Goal: Information Seeking & Learning: Learn about a topic

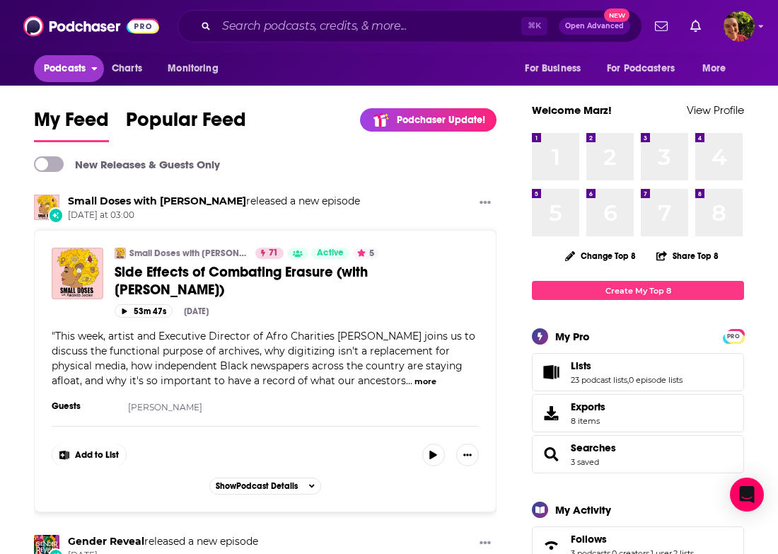
click at [67, 76] on span "Podcasts" at bounding box center [65, 69] width 42 height 20
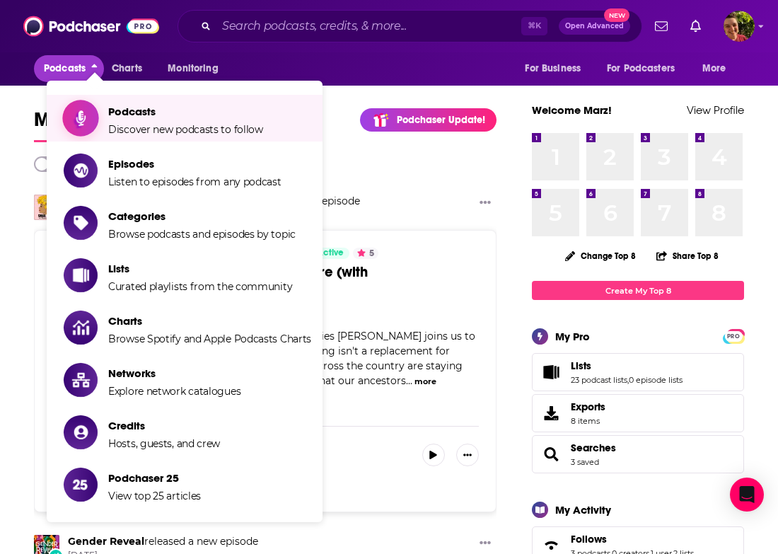
click at [130, 113] on span "Podcasts" at bounding box center [185, 111] width 155 height 13
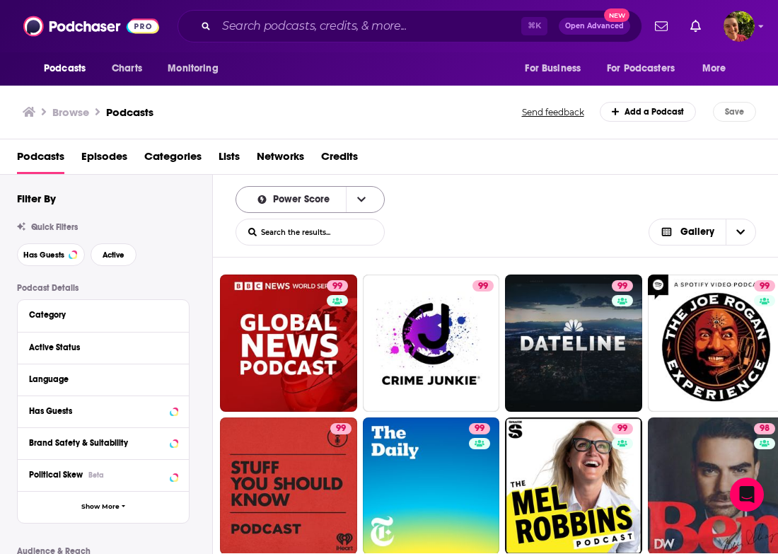
click at [297, 208] on div "Power Score" at bounding box center [310, 199] width 149 height 27
click at [132, 241] on div "Quick Filters Has Guests Active" at bounding box center [114, 244] width 195 height 44
click at [124, 249] on button "Active" at bounding box center [114, 254] width 46 height 23
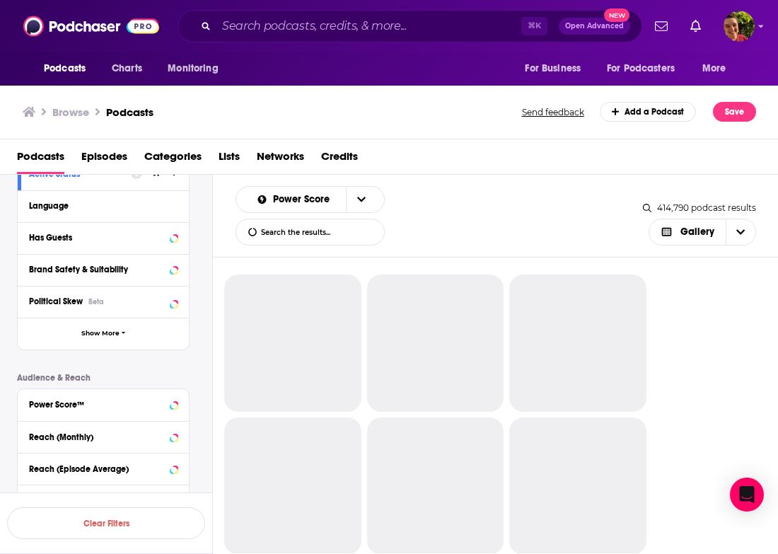
scroll to position [186, 0]
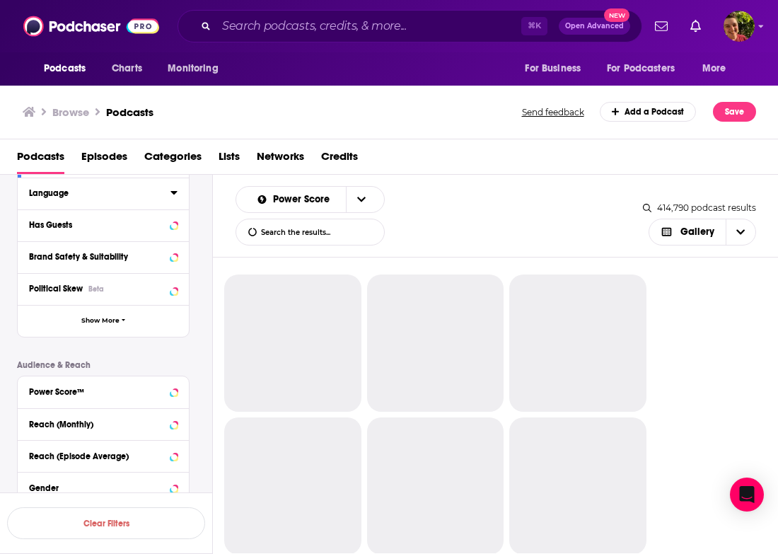
click at [56, 192] on div "Language" at bounding box center [95, 193] width 132 height 10
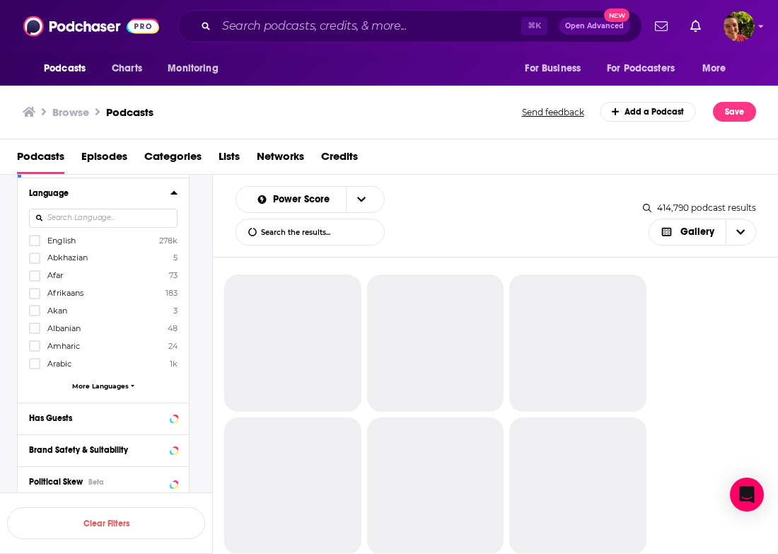
click at [65, 240] on span "English" at bounding box center [61, 241] width 28 height 10
click at [35, 245] on input "multiSelectOption-en-0" at bounding box center [35, 245] width 0 height 0
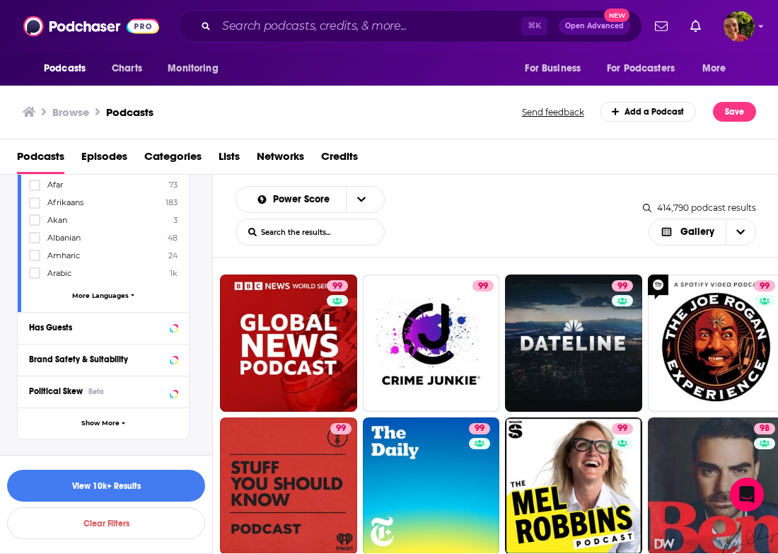
scroll to position [294, 0]
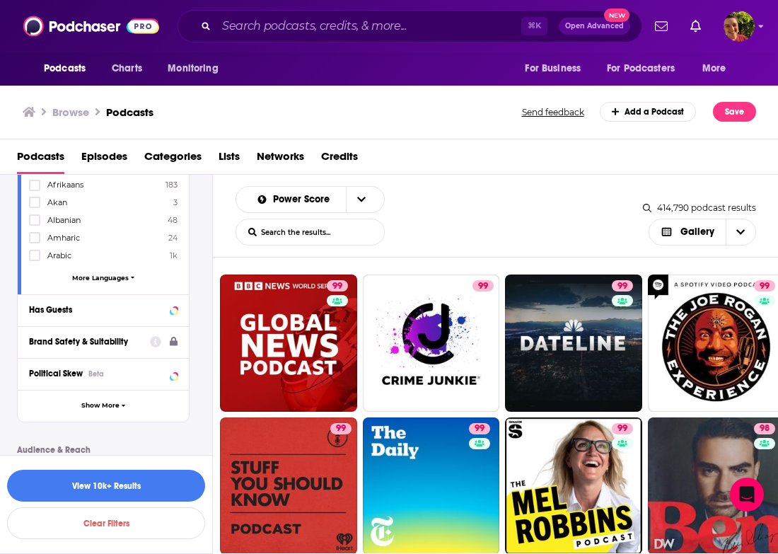
click at [106, 344] on div "Brand Safety & Suitability" at bounding box center [85, 342] width 112 height 10
click at [118, 374] on div "Political Skew Beta" at bounding box center [85, 374] width 113 height 10
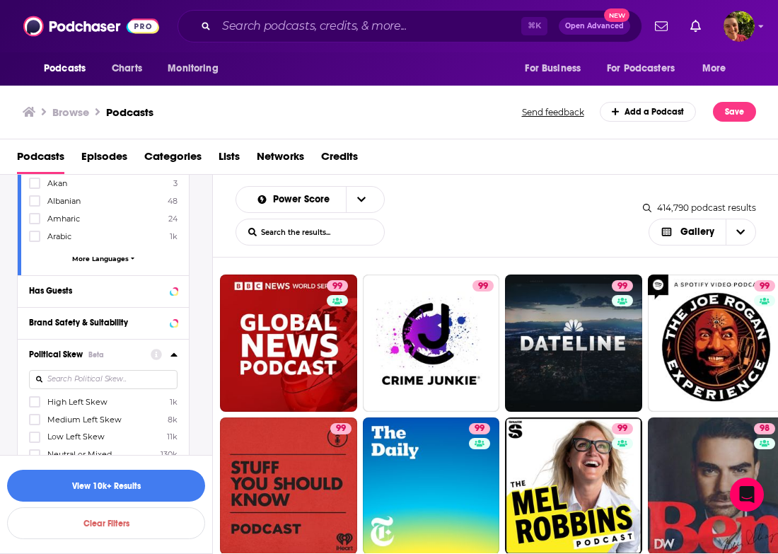
scroll to position [393, 0]
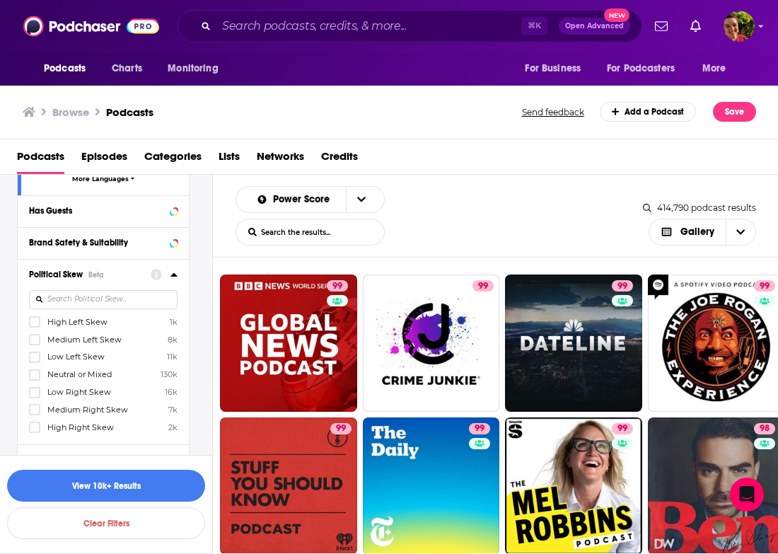
click at [98, 318] on span "High Left Skew" at bounding box center [77, 322] width 60 height 10
click at [35, 326] on input "multiSelectOption-Strong_Left-0" at bounding box center [35, 326] width 0 height 0
click at [94, 344] on label "Medium Left Skew 8k" at bounding box center [103, 339] width 149 height 12
click at [35, 344] on input "multiSelectOption-Left-1" at bounding box center [35, 344] width 0 height 0
click at [91, 357] on span "Low Left Skew" at bounding box center [75, 357] width 57 height 10
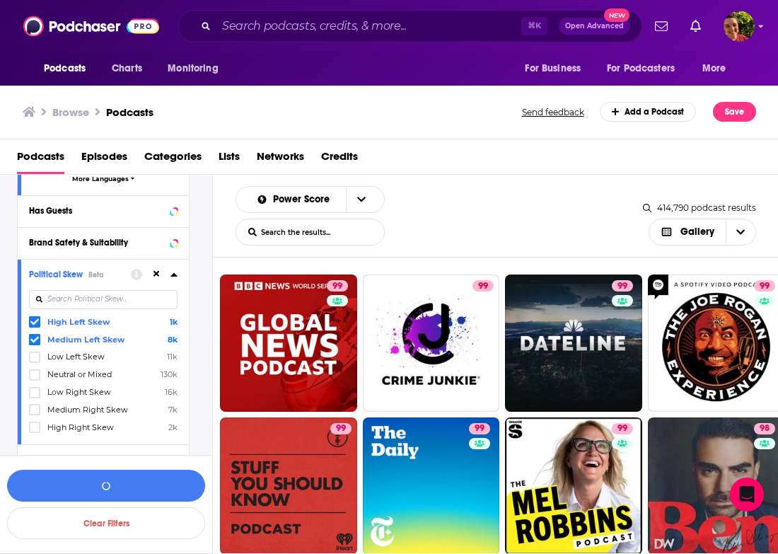
click at [35, 362] on input "multiSelectOption-Low_Left-2" at bounding box center [35, 362] width 0 height 0
click at [106, 374] on span "Neutral or Mixed" at bounding box center [79, 374] width 64 height 10
click at [35, 379] on input "multiSelectOption-Neutral-3" at bounding box center [35, 379] width 0 height 0
click at [128, 478] on button "View 10k+ Results" at bounding box center [106, 486] width 198 height 32
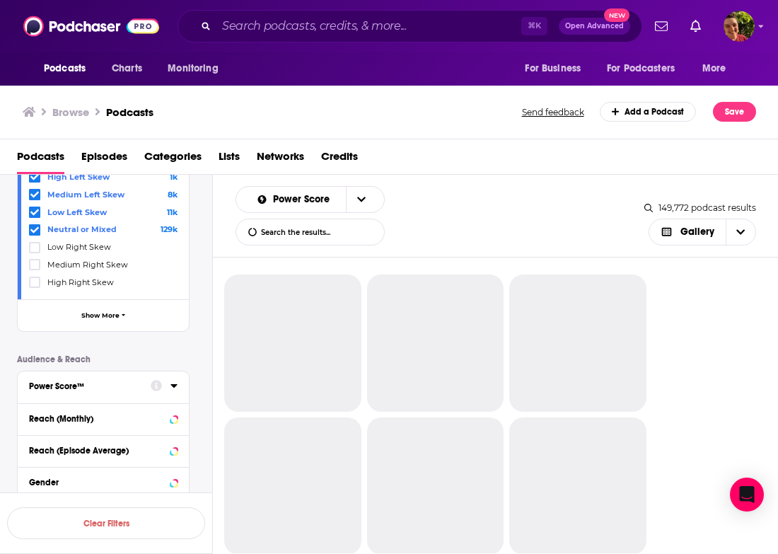
click at [171, 384] on icon at bounding box center [174, 385] width 7 height 11
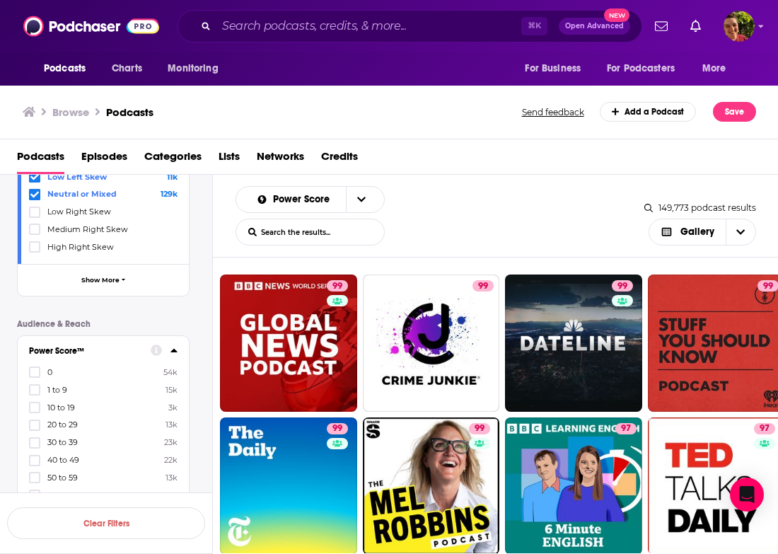
scroll to position [513, 0]
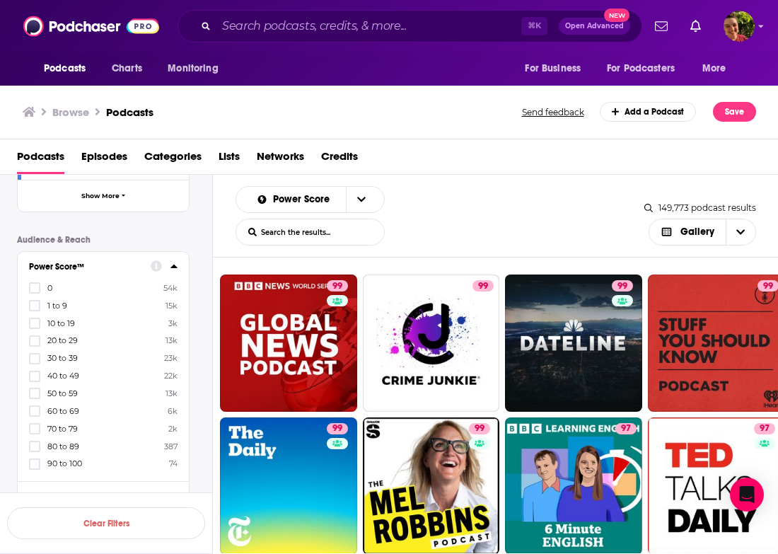
click at [57, 424] on span "70 to 79" at bounding box center [62, 429] width 30 height 10
click at [35, 433] on input "multiSelectOption-70-8" at bounding box center [35, 433] width 0 height 0
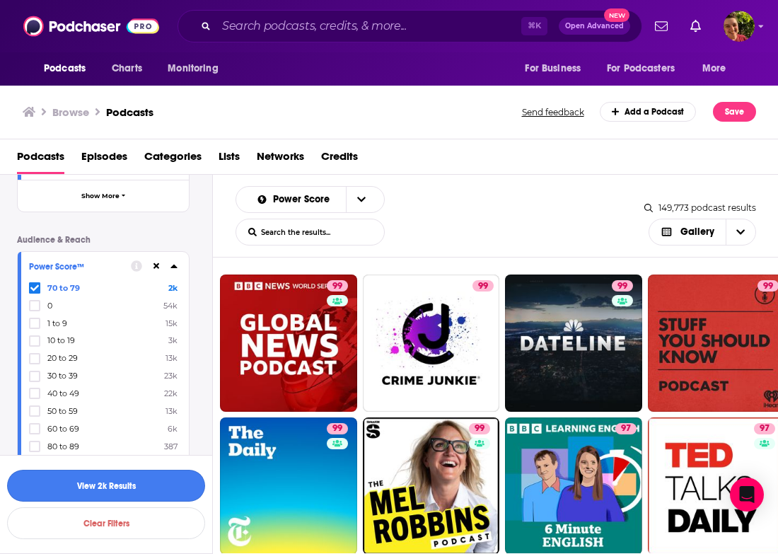
click at [79, 485] on button "View 2k Results" at bounding box center [106, 486] width 198 height 32
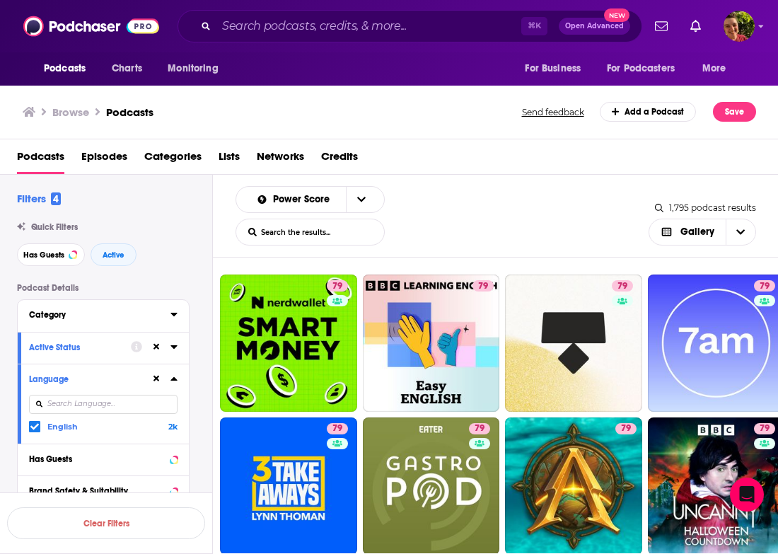
click at [71, 318] on div "Category" at bounding box center [95, 315] width 132 height 10
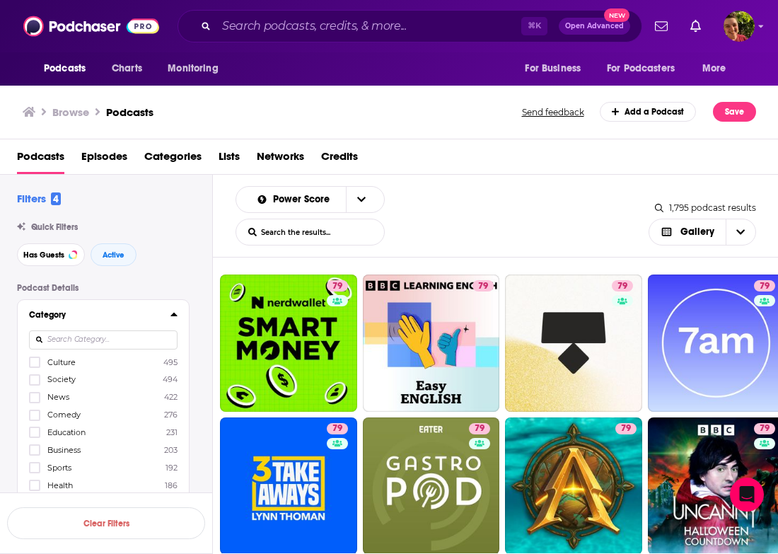
scroll to position [110, 0]
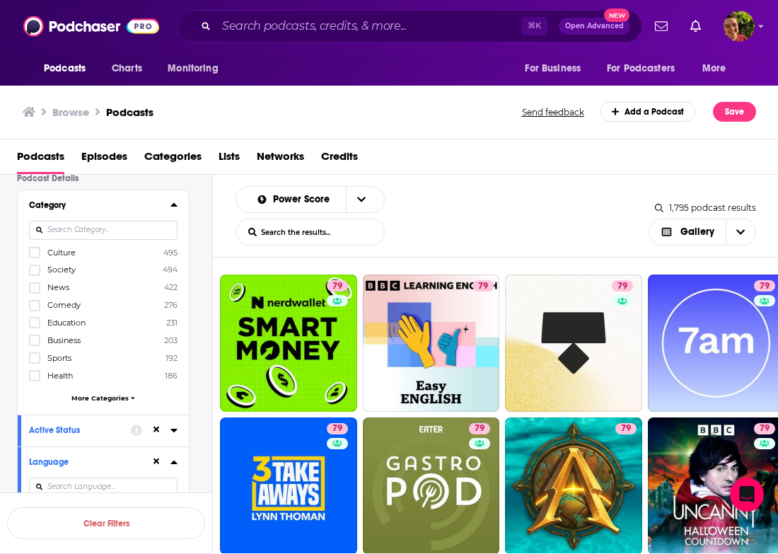
click at [69, 258] on span "Culture" at bounding box center [61, 253] width 28 height 10
click at [35, 257] on input "multiSelectOption-culture-0" at bounding box center [35, 257] width 0 height 0
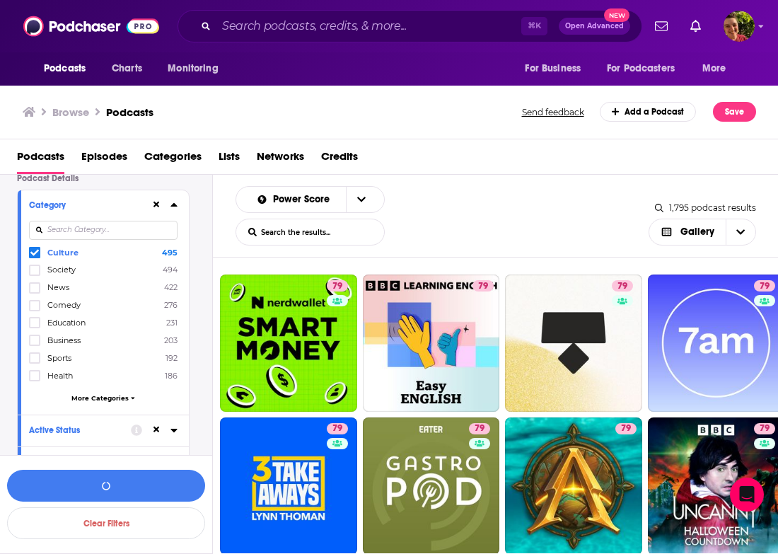
click at [64, 276] on label "Society 494" at bounding box center [103, 270] width 149 height 12
click at [35, 275] on input "multiSelectOption-society-1" at bounding box center [35, 275] width 0 height 0
click at [69, 306] on span "Comedy" at bounding box center [63, 305] width 33 height 10
click at [35, 310] on input "multiSelectOption-comedy-3" at bounding box center [35, 310] width 0 height 0
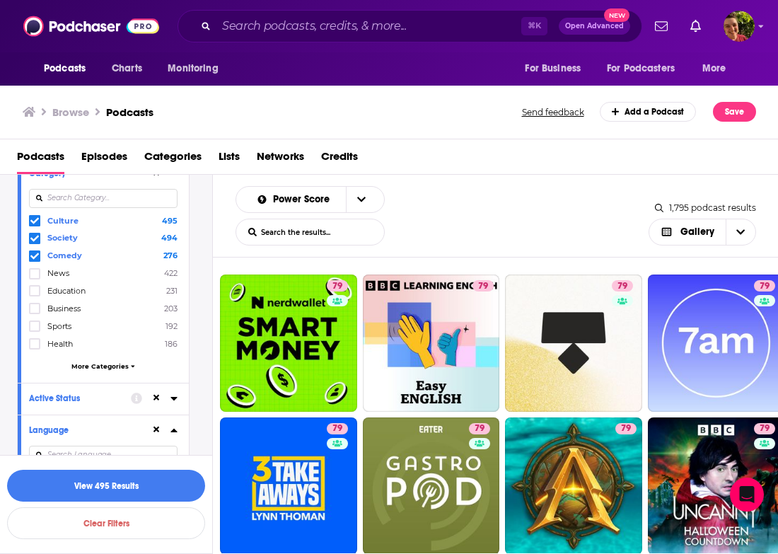
scroll to position [144, 0]
click at [82, 358] on div "Culture 495 Society 494 Comedy 276 News 422 Education 231 Business 203 Sports 1…" at bounding box center [103, 293] width 149 height 163
click at [108, 362] on span "More Categories" at bounding box center [99, 364] width 57 height 8
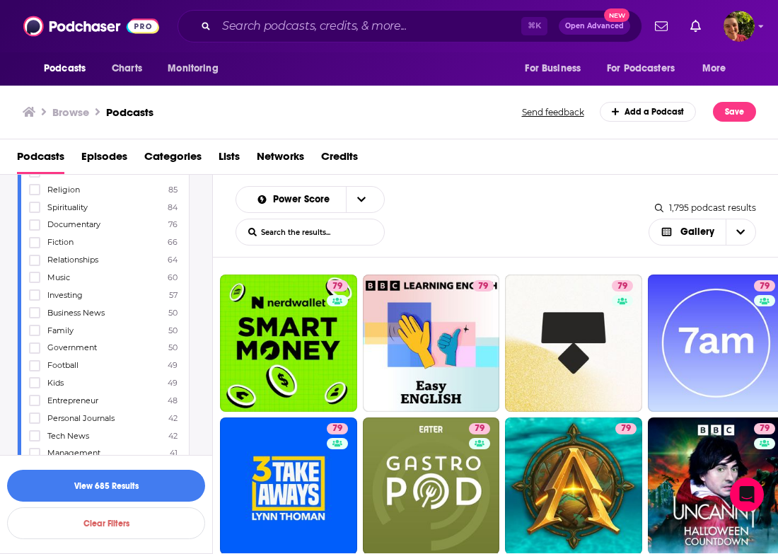
scroll to position [525, 0]
click at [62, 236] on span "Music" at bounding box center [58, 241] width 23 height 10
click at [35, 246] on input "multiSelectOption-music-23" at bounding box center [35, 246] width 0 height 0
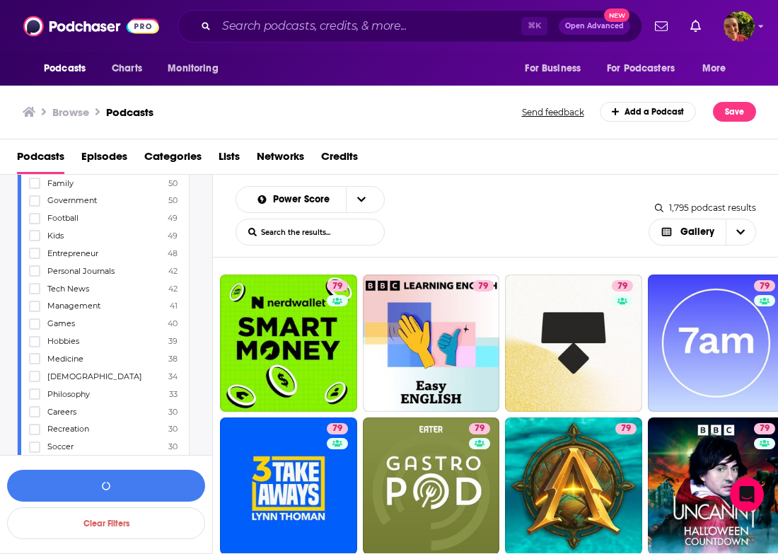
scroll to position [662, 0]
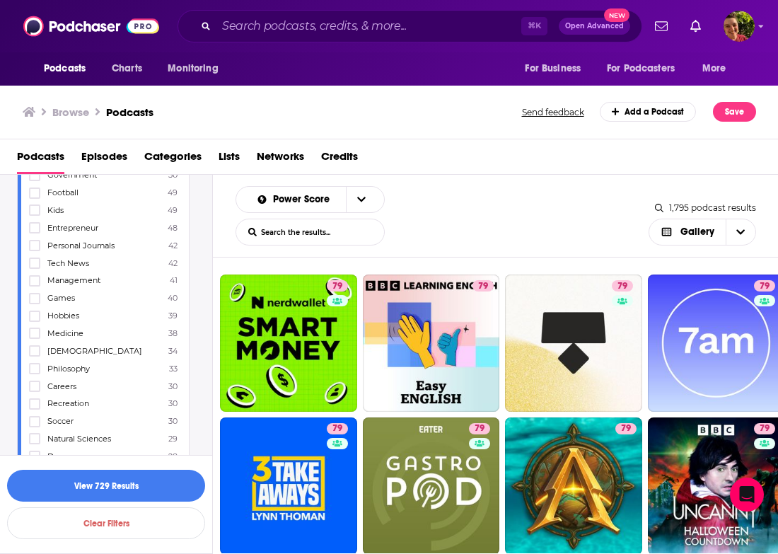
click at [66, 293] on span "Games" at bounding box center [61, 298] width 28 height 10
click at [35, 303] on input "multiSelectOption-games-34" at bounding box center [35, 303] width 0 height 0
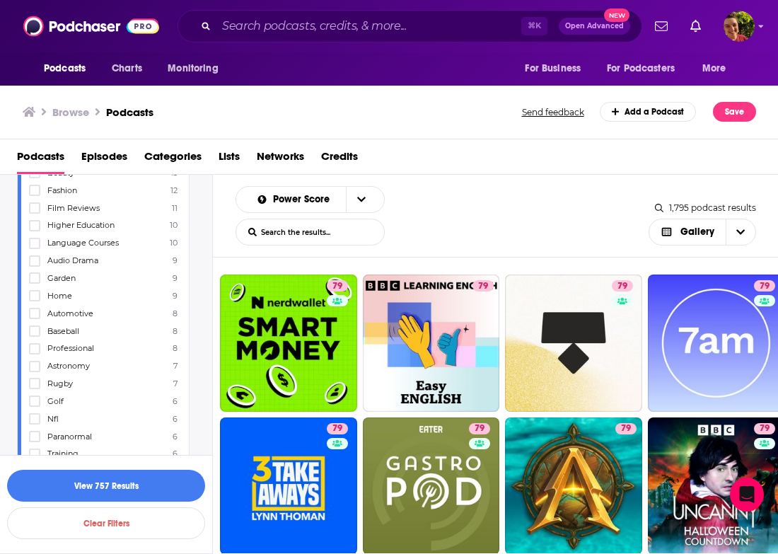
scroll to position [1488, 0]
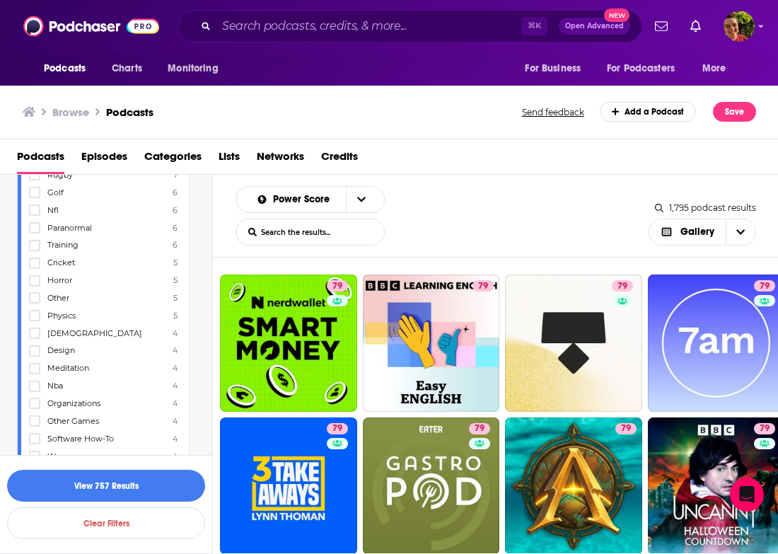
click at [88, 416] on span "Other Games" at bounding box center [73, 421] width 52 height 10
click at [35, 425] on input "multiSelectOption-other-games-88" at bounding box center [35, 425] width 0 height 0
click at [69, 328] on span "Physics" at bounding box center [61, 333] width 28 height 10
click at [35, 338] on input "multiSelectOption-physics-83" at bounding box center [35, 338] width 0 height 0
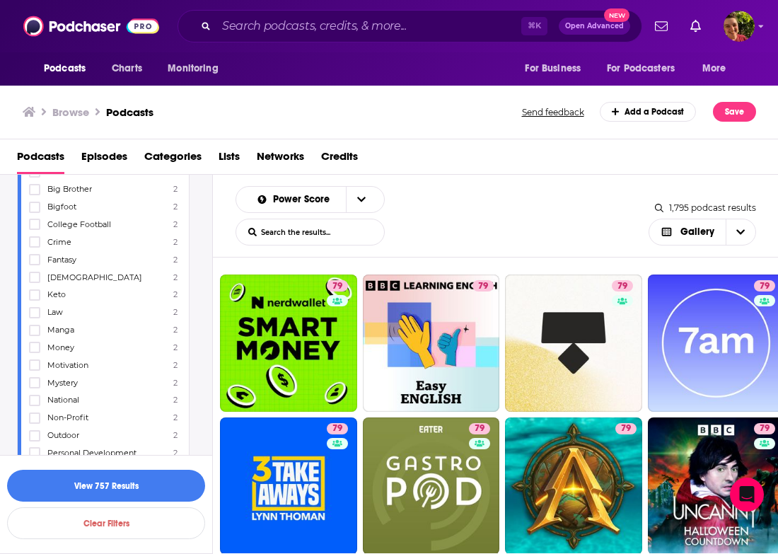
click at [73, 482] on label "Pets 2" at bounding box center [103, 488] width 149 height 12
click at [35, 493] on input "multiSelectOption-pets-category-121" at bounding box center [35, 493] width 0 height 0
click at [93, 485] on button "View 764 Results" at bounding box center [106, 486] width 198 height 32
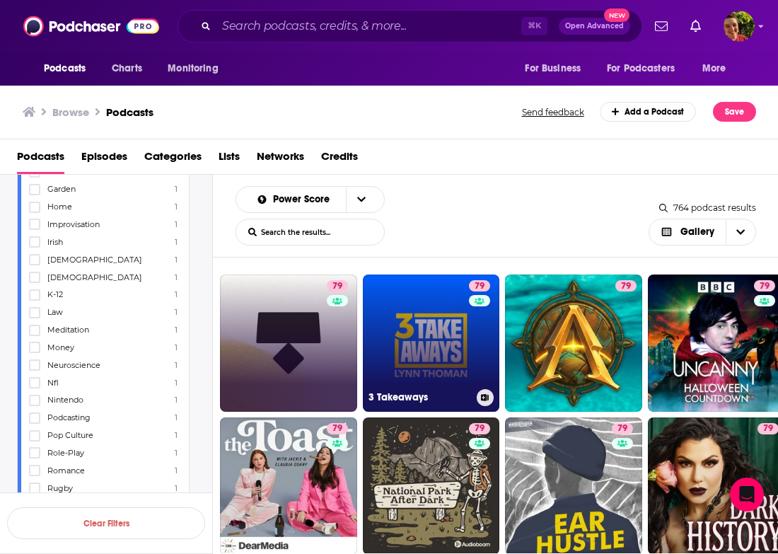
click at [419, 333] on link "79 3 Takeaways" at bounding box center [431, 343] width 137 height 137
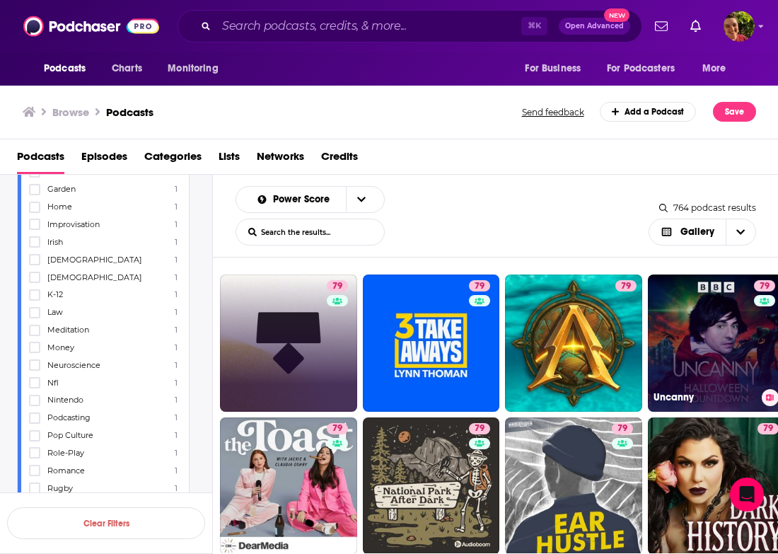
click at [700, 346] on link "79 Uncanny" at bounding box center [716, 343] width 137 height 137
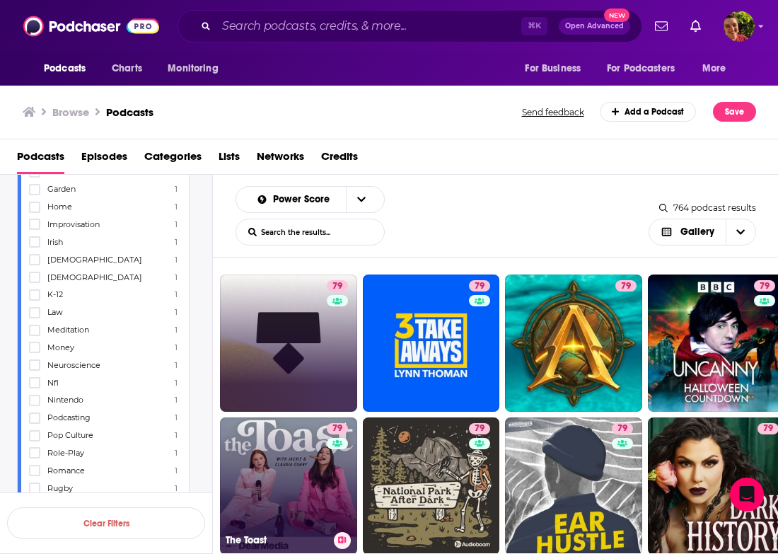
click at [311, 504] on link "79 The Toast" at bounding box center [288, 486] width 137 height 137
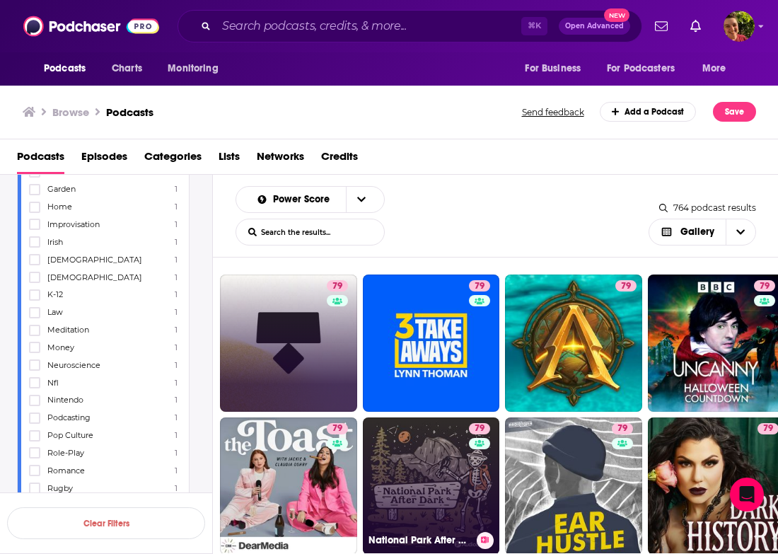
click at [435, 497] on link "79 National Park After Dark" at bounding box center [431, 486] width 137 height 137
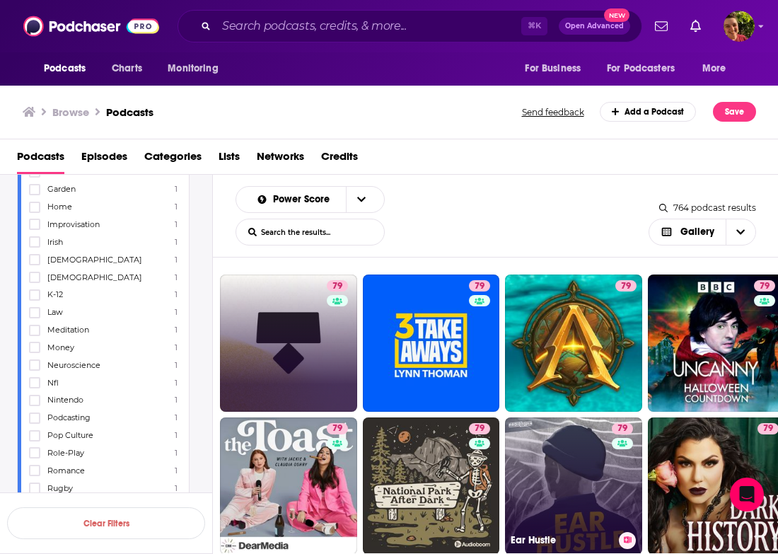
click at [550, 495] on link "79 Ear Hustle" at bounding box center [573, 486] width 137 height 137
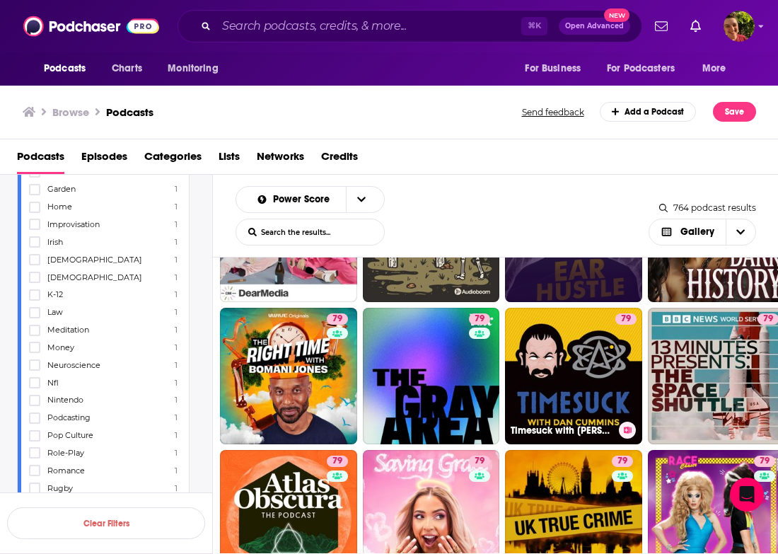
scroll to position [253, 0]
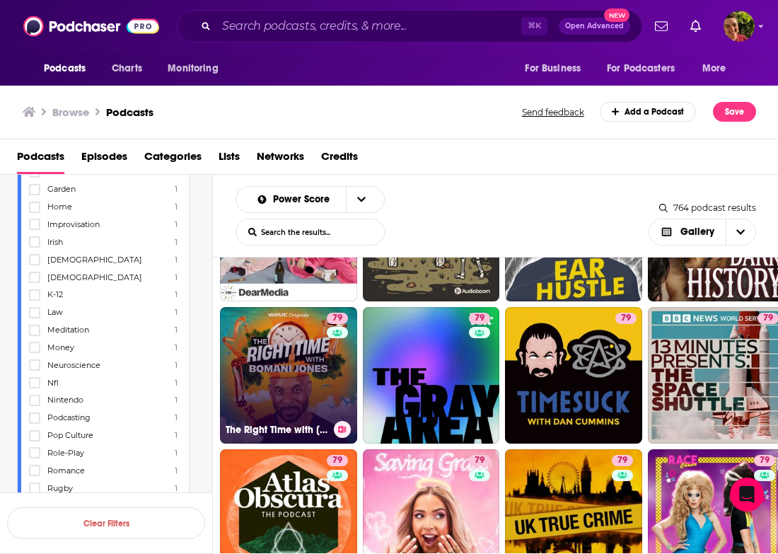
click at [325, 391] on link "79 The Right Time with Bomani Jones" at bounding box center [288, 375] width 137 height 137
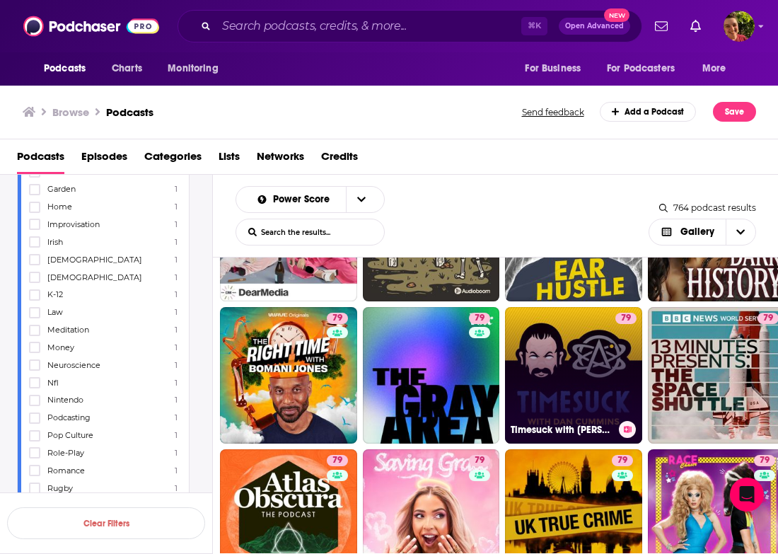
click at [575, 384] on link "79 Timesuck with Dan Cummins" at bounding box center [573, 375] width 137 height 137
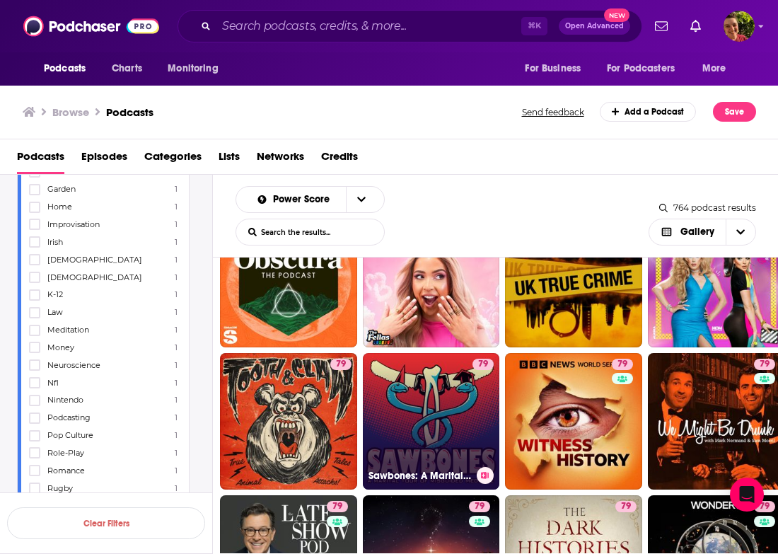
scroll to position [505, 0]
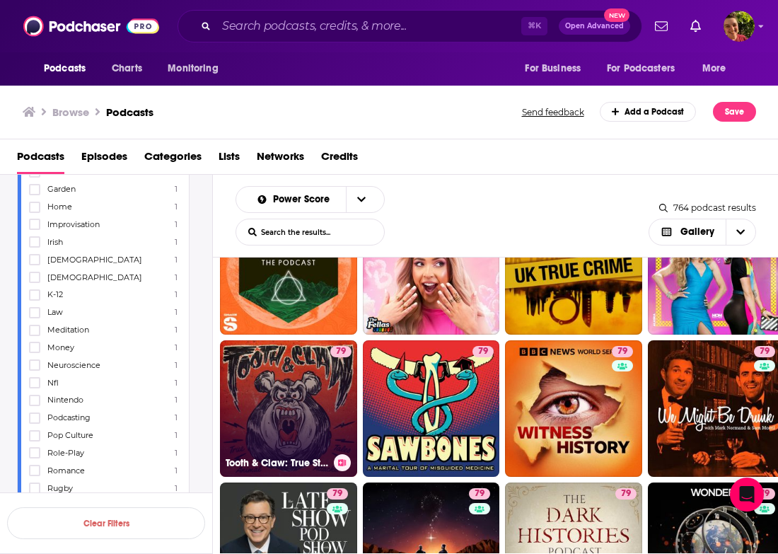
click at [333, 412] on div "79" at bounding box center [340, 400] width 21 height 109
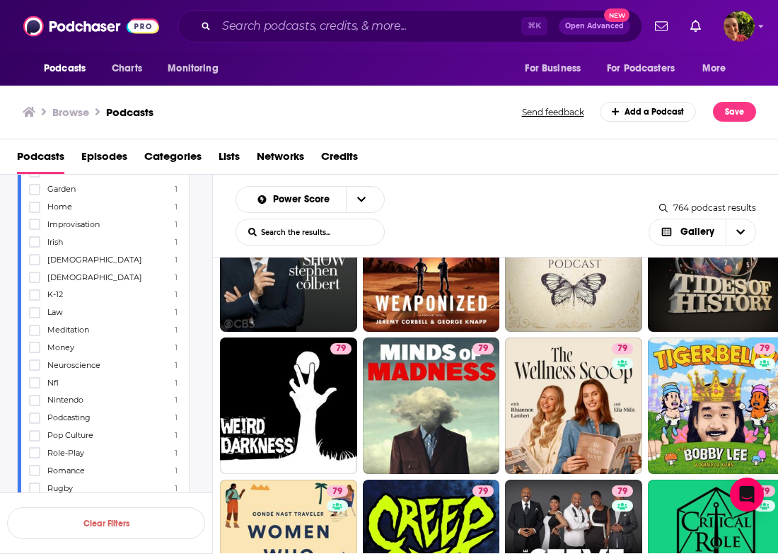
scroll to position [797, 0]
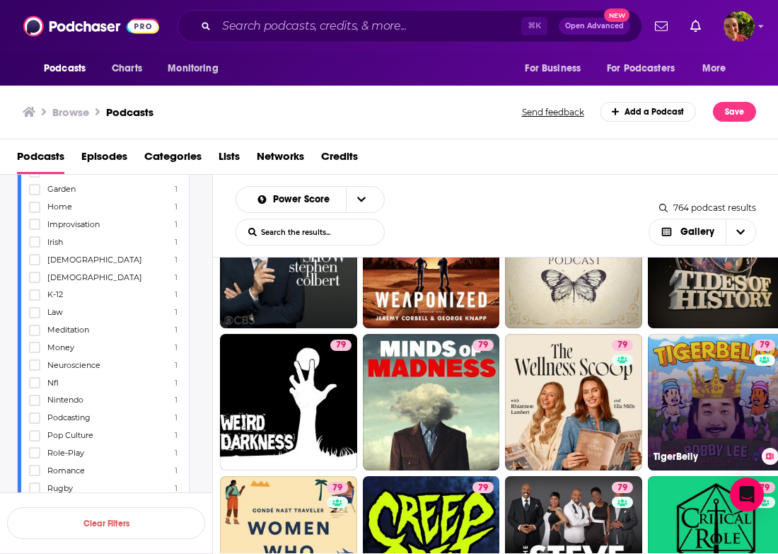
click at [718, 375] on link "79 TigerBelly" at bounding box center [716, 402] width 137 height 137
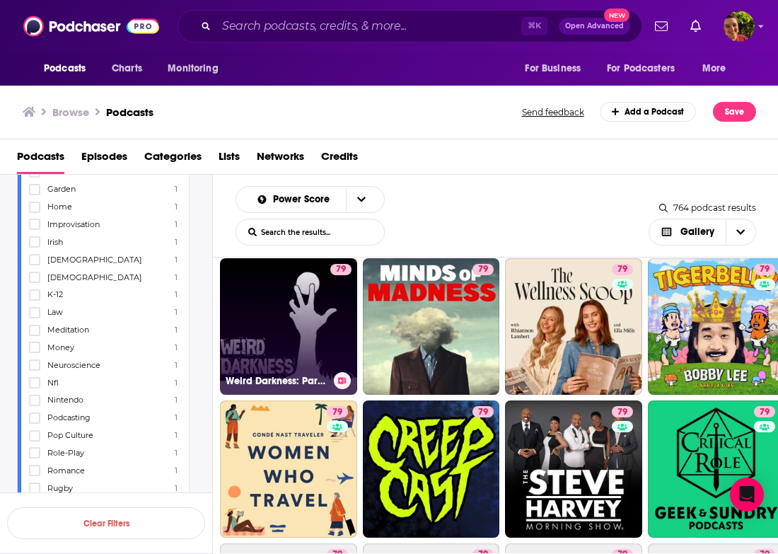
scroll to position [880, 0]
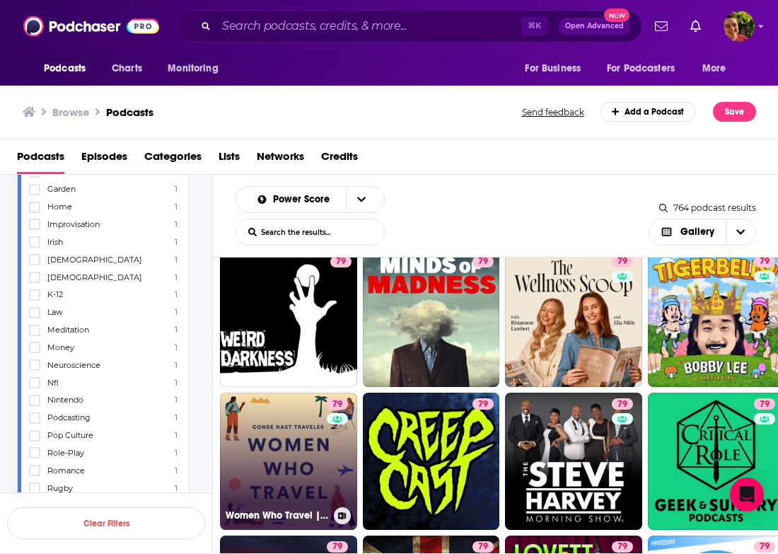
click at [321, 437] on link "79 Women Who Travel | Condé Nast Traveler" at bounding box center [288, 461] width 137 height 137
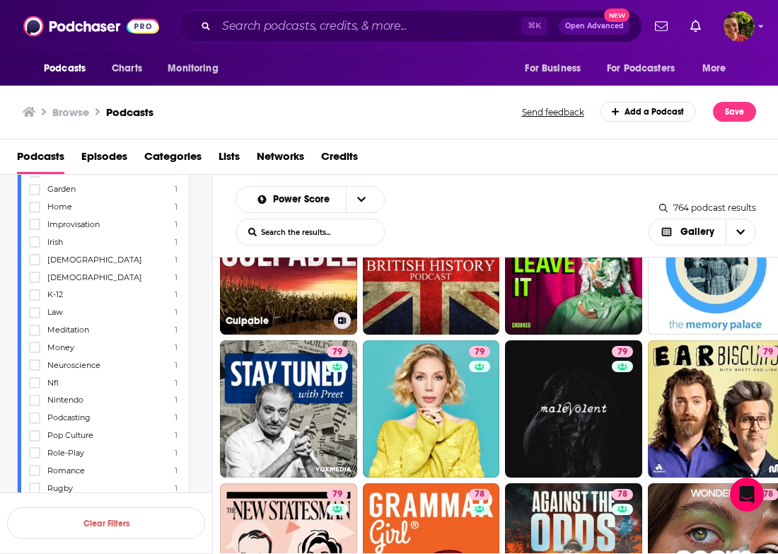
scroll to position [1241, 0]
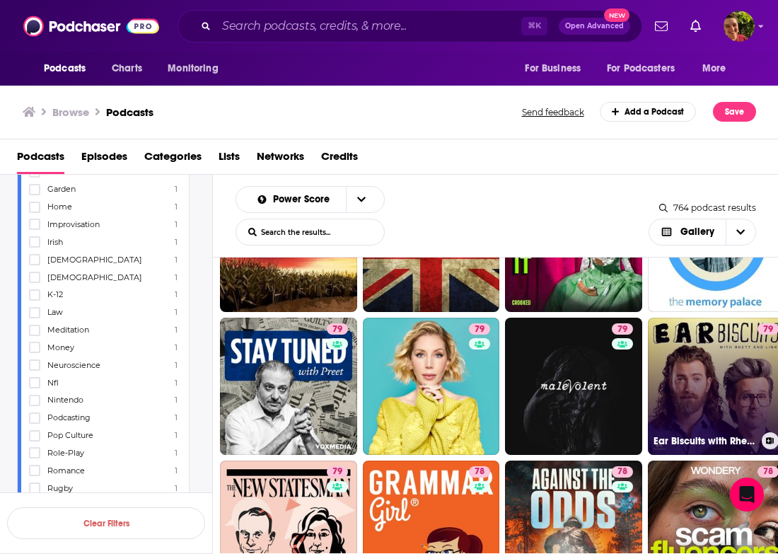
click at [661, 391] on link "79 Ear Biscuits with Rhett & Link" at bounding box center [716, 386] width 137 height 137
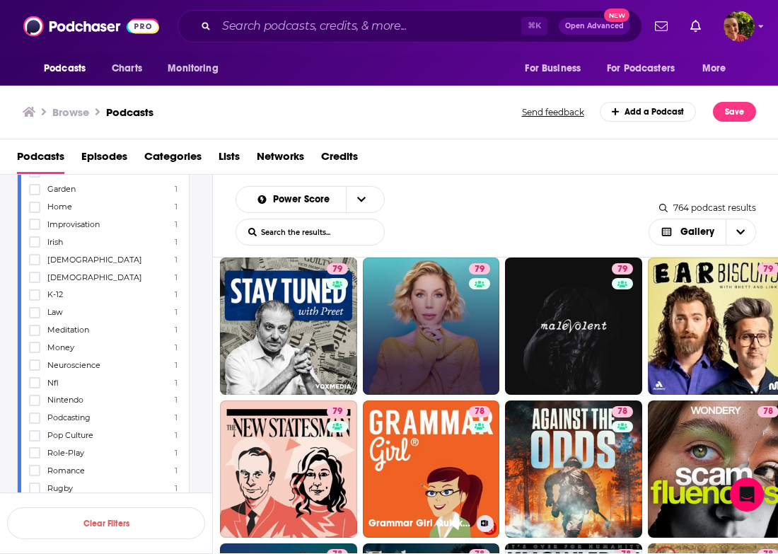
scroll to position [1352, 0]
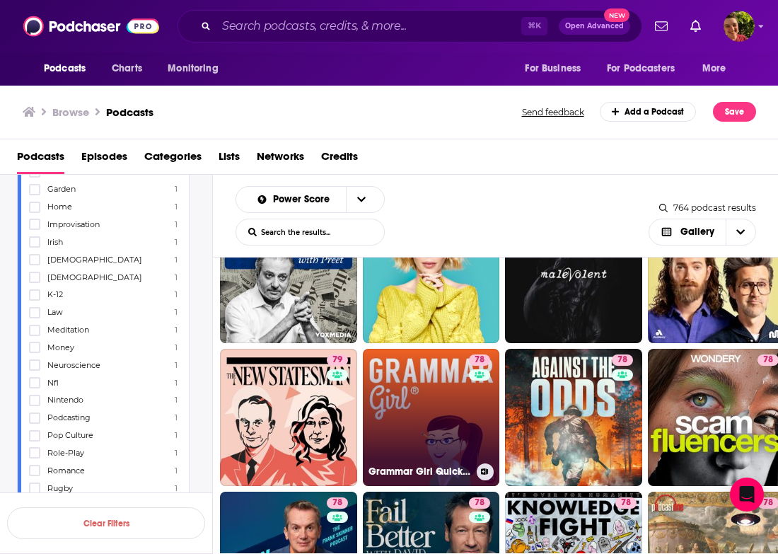
click at [444, 408] on link "78 Grammar Girl Quick and Dirty Tips for Better Writing" at bounding box center [431, 417] width 137 height 137
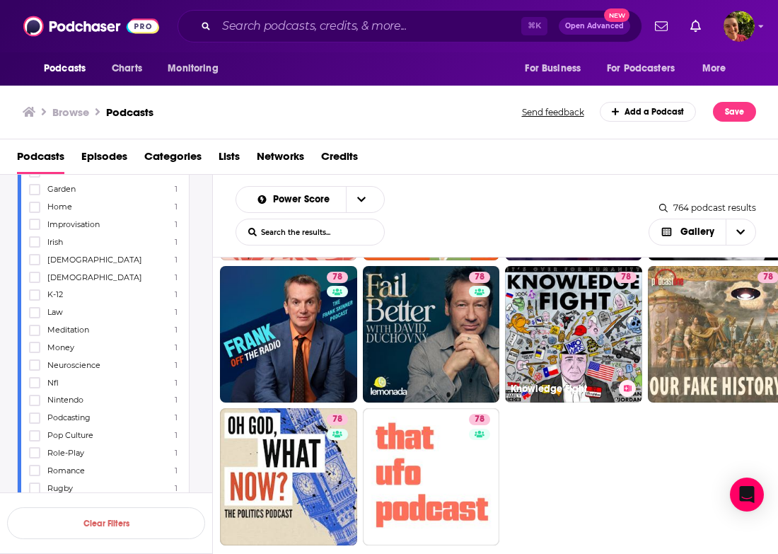
scroll to position [1645, 0]
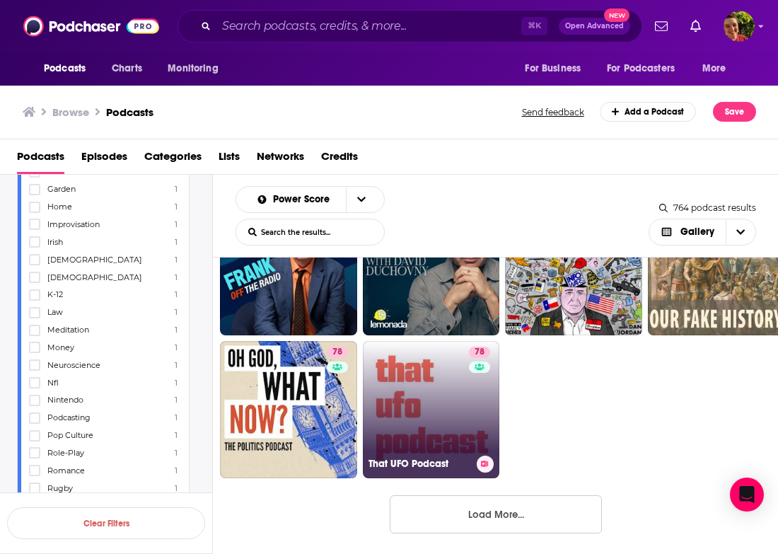
click at [425, 425] on link "78 That UFO Podcast" at bounding box center [431, 409] width 137 height 137
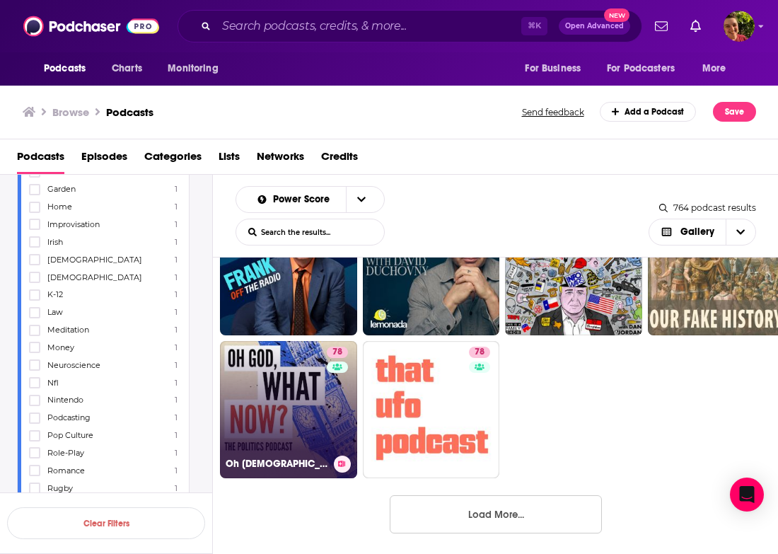
click at [321, 410] on link "78 Oh God, What Now?" at bounding box center [288, 409] width 137 height 137
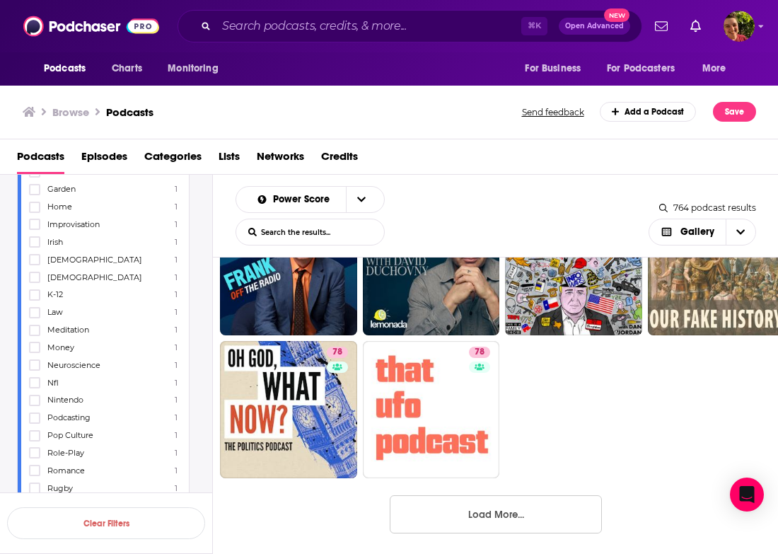
click at [458, 510] on button "Load More..." at bounding box center [496, 514] width 212 height 38
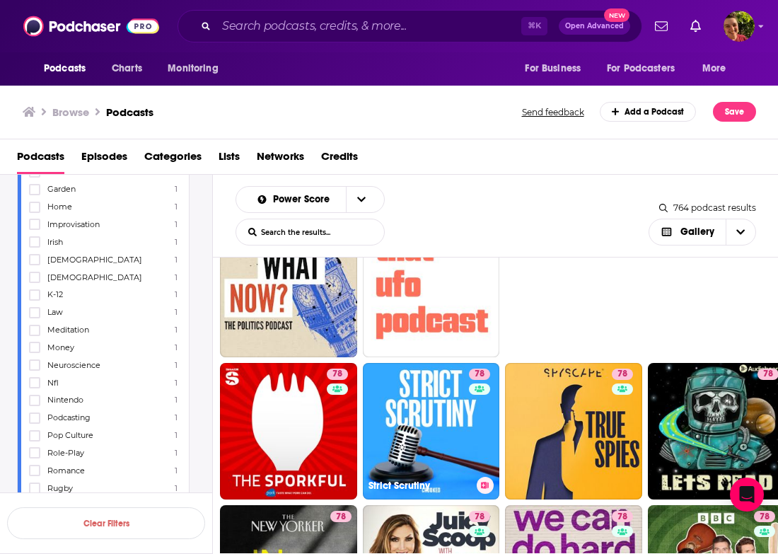
scroll to position [1841, 0]
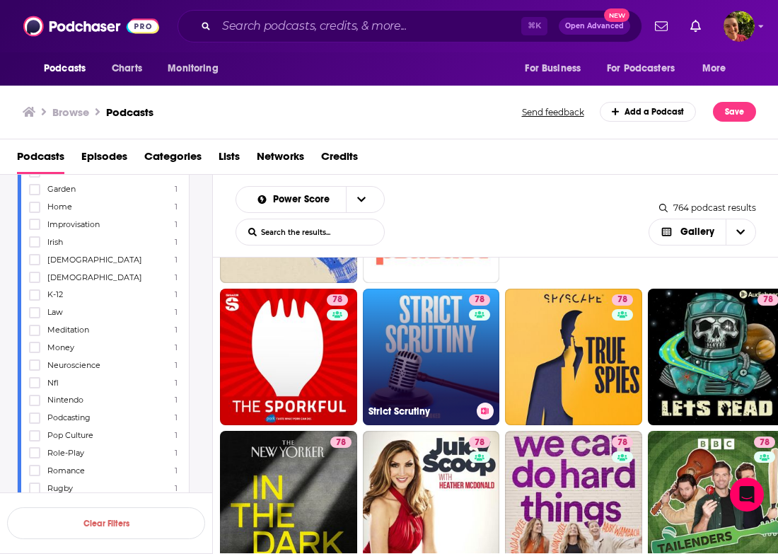
click at [417, 362] on link "78 Strict Scrutiny" at bounding box center [431, 357] width 137 height 137
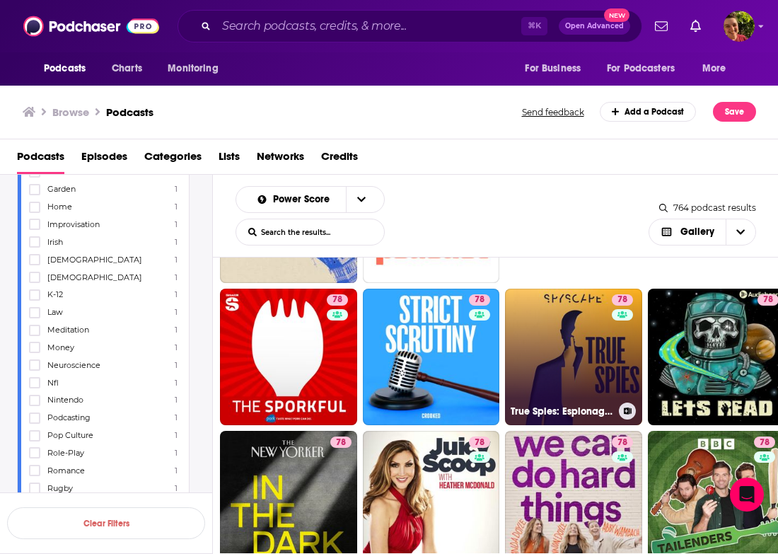
click at [572, 347] on link "78 True Spies: Espionage | Investigation | Crime | Murder | Detective | Politics" at bounding box center [573, 357] width 137 height 137
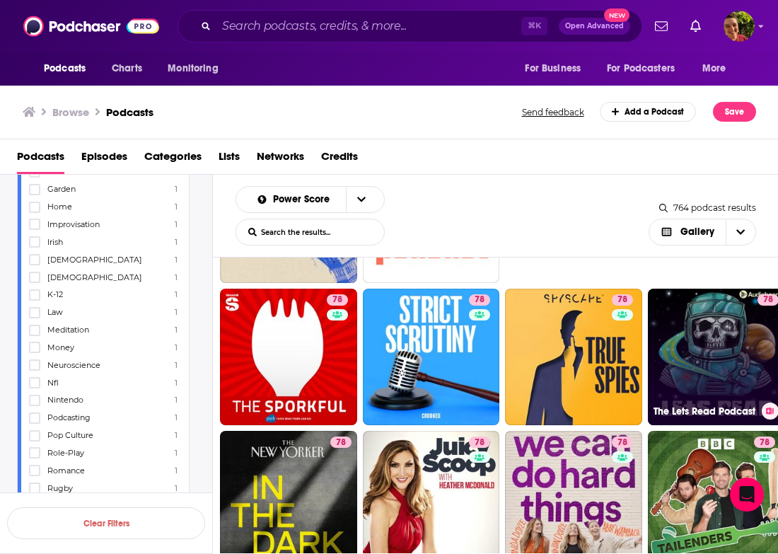
click at [696, 356] on link "78 The Lets Read Podcast" at bounding box center [716, 357] width 137 height 137
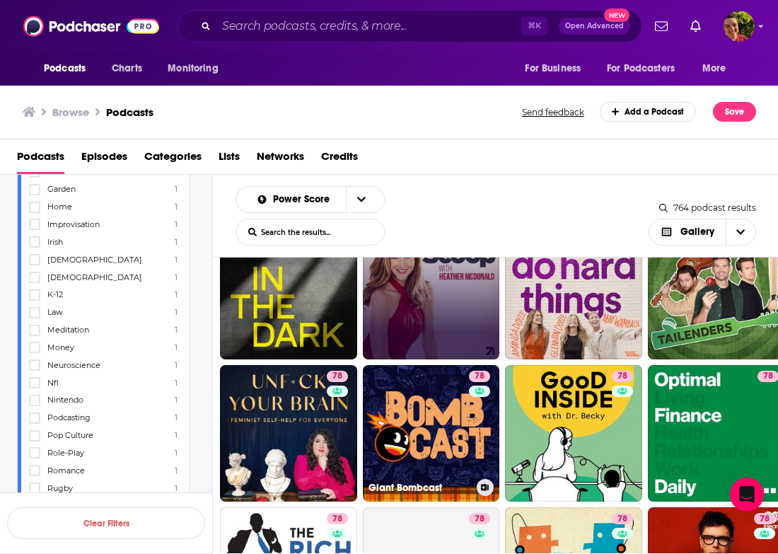
scroll to position [2052, 0]
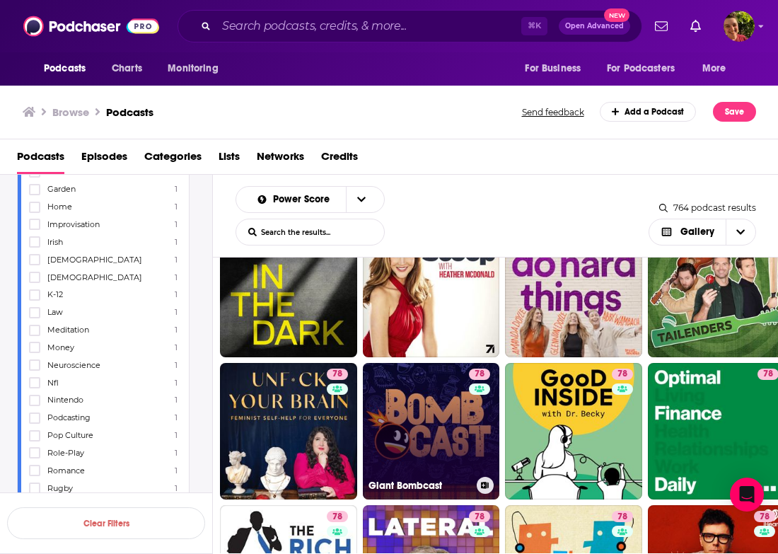
click at [416, 407] on link "78 Giant Bombcast" at bounding box center [431, 431] width 137 height 137
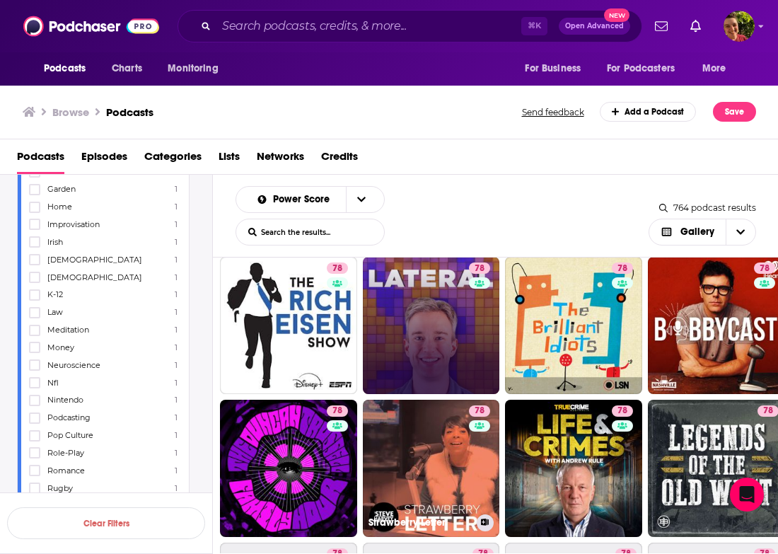
scroll to position [2301, 0]
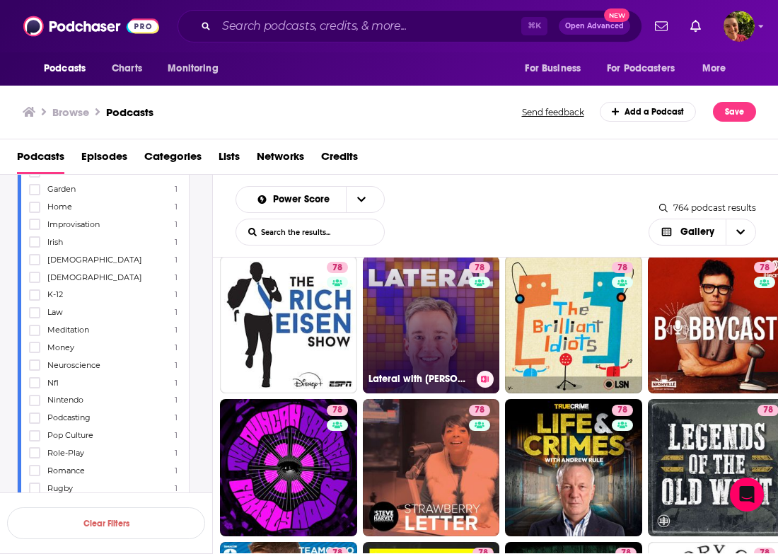
click at [449, 345] on link "78 Lateral with Tom Scott" at bounding box center [431, 324] width 137 height 137
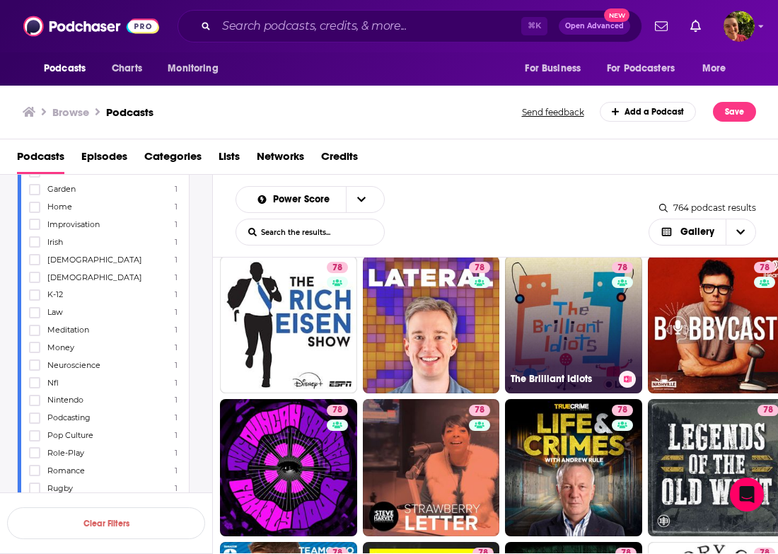
click at [542, 347] on link "78 The Brilliant Idiots" at bounding box center [573, 324] width 137 height 137
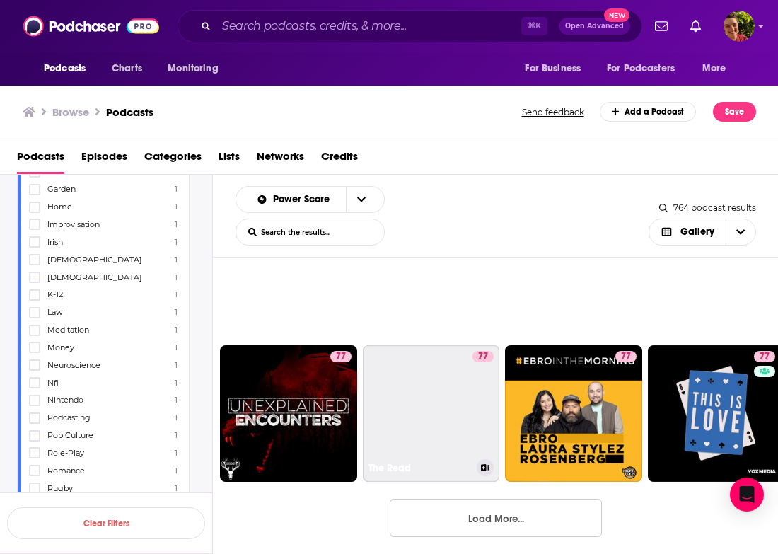
scroll to position [3359, 0]
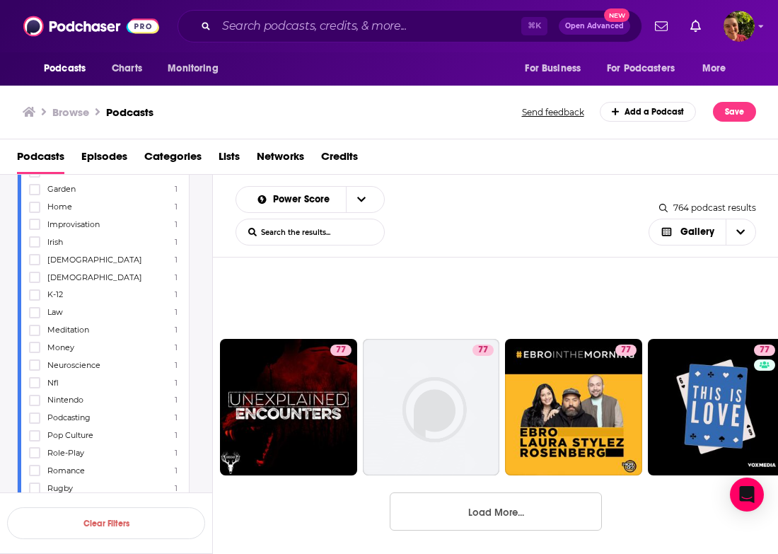
click at [451, 505] on button "Load More..." at bounding box center [496, 512] width 212 height 38
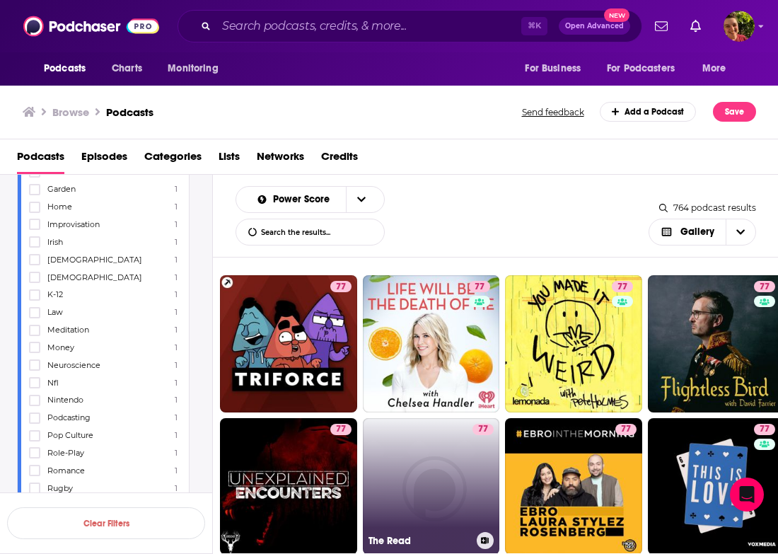
scroll to position [3270, 0]
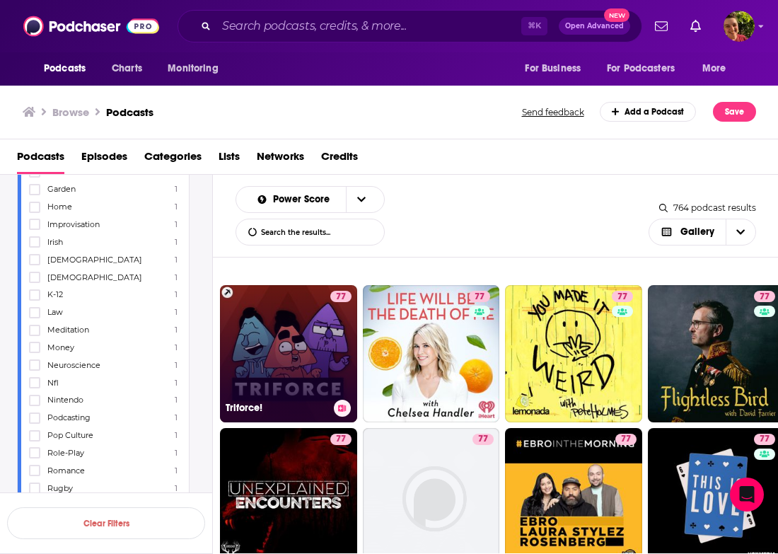
click at [303, 363] on link "77 Triforce!" at bounding box center [288, 353] width 137 height 137
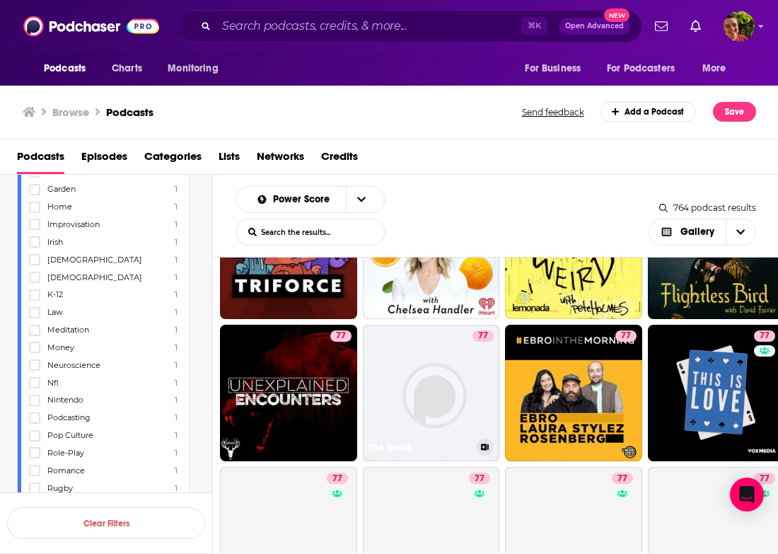
scroll to position [3374, 0]
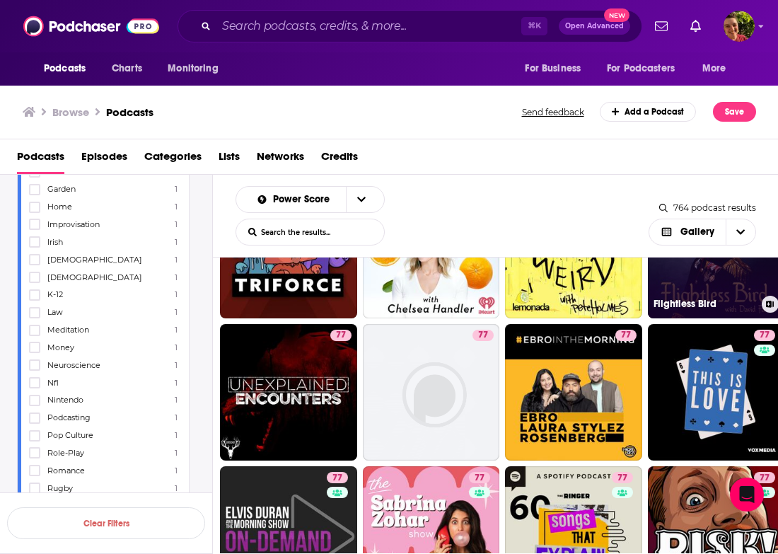
click at [713, 282] on link "77 Flightless Bird" at bounding box center [716, 249] width 137 height 137
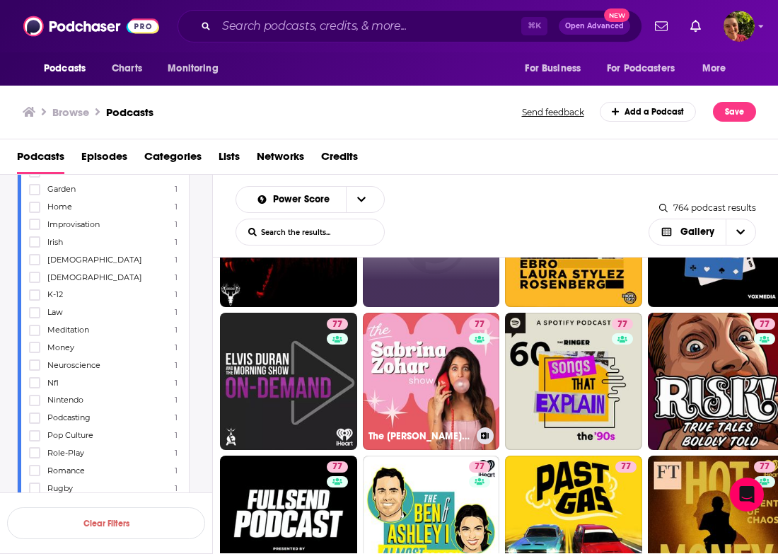
scroll to position [3531, 0]
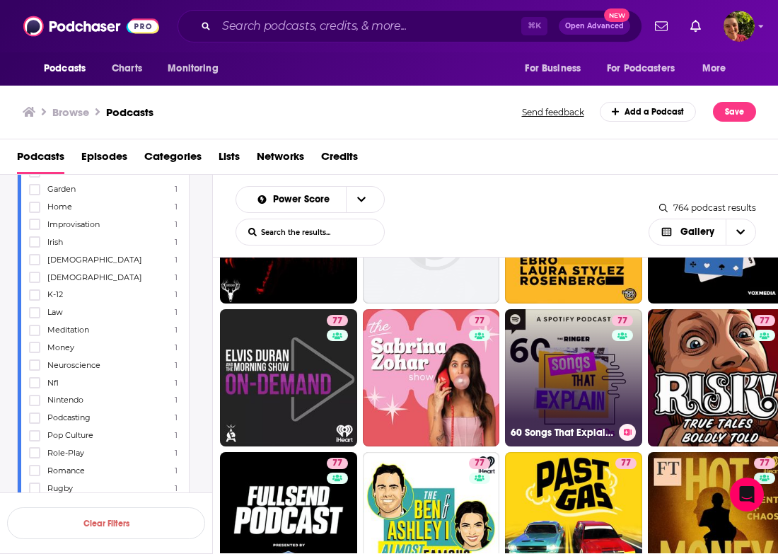
click at [581, 367] on link "77 60 Songs That Explain the '90s" at bounding box center [573, 377] width 137 height 137
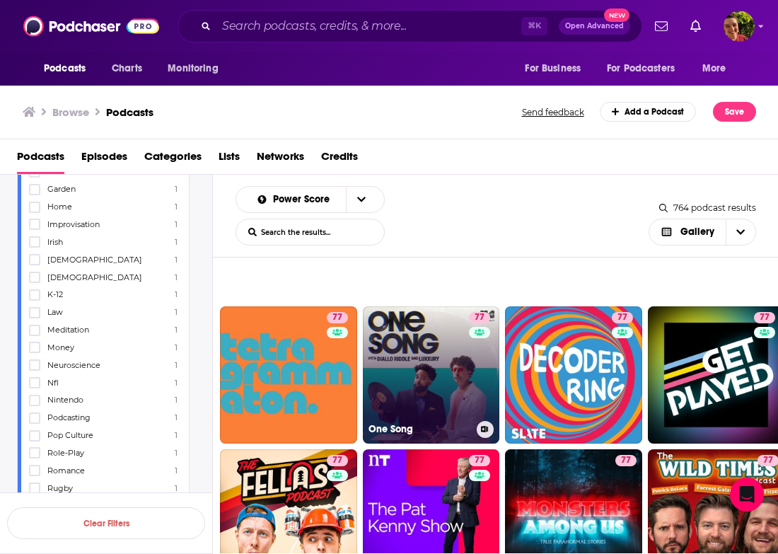
scroll to position [4132, 0]
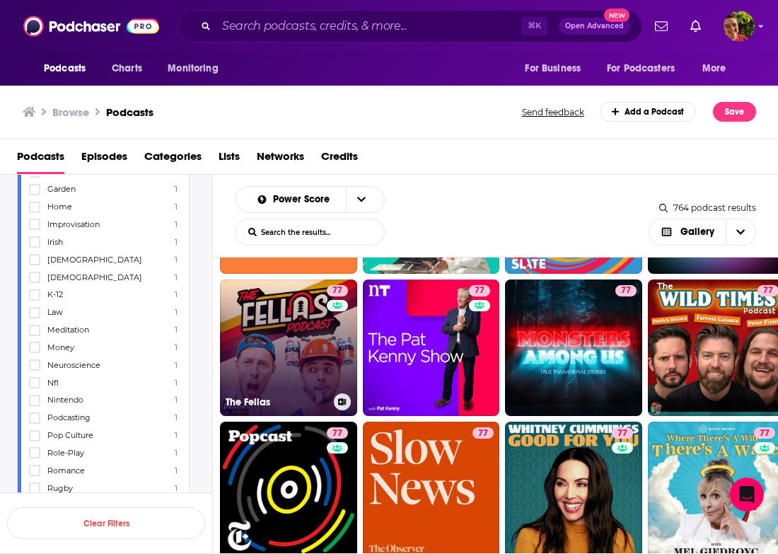
click at [289, 379] on link "77 The Fellas" at bounding box center [288, 348] width 137 height 137
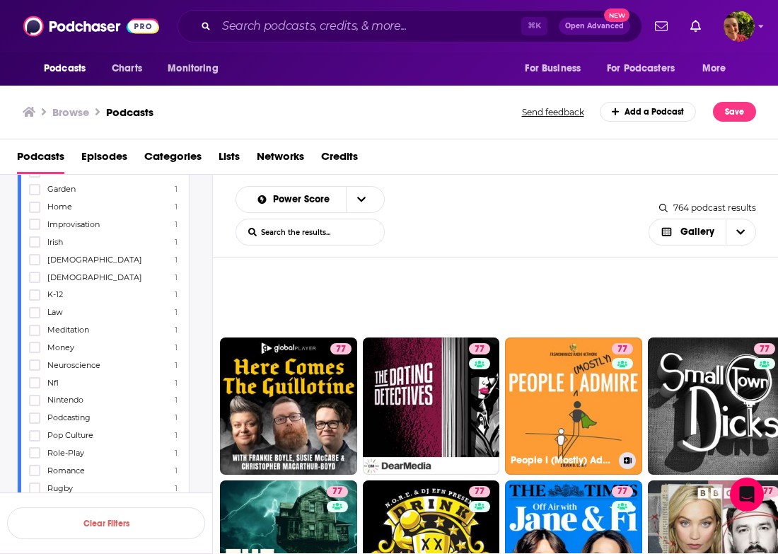
scroll to position [4524, 0]
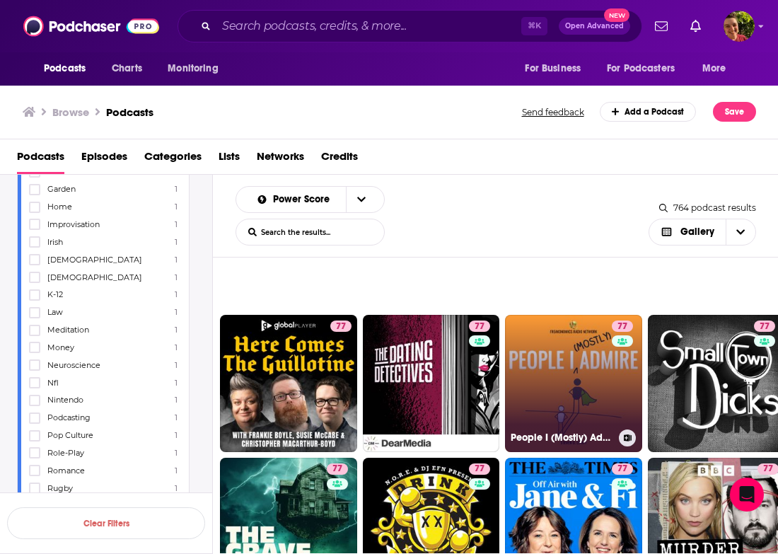
click at [556, 369] on link "77 People I (Mostly) Admire" at bounding box center [573, 383] width 137 height 137
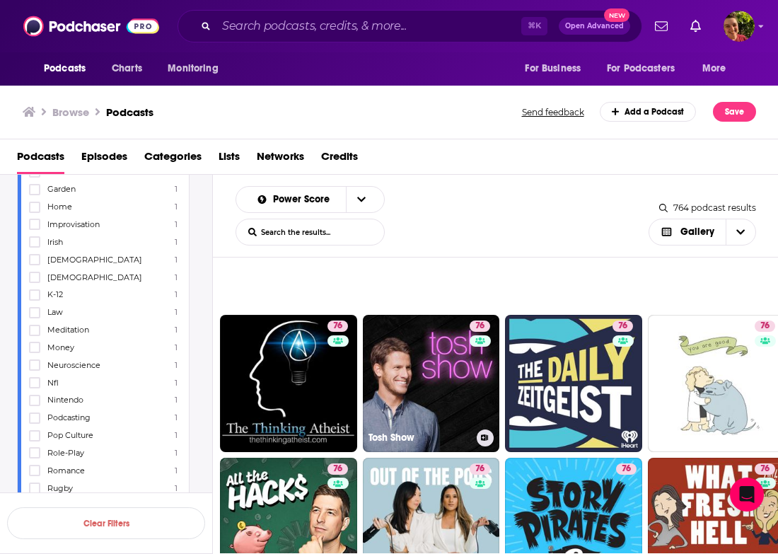
scroll to position [5213, 0]
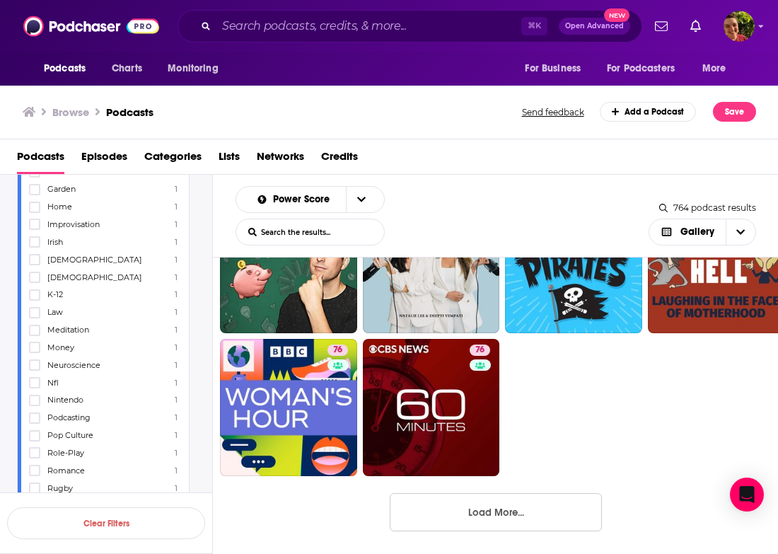
click at [437, 498] on button "Load More..." at bounding box center [496, 512] width 212 height 38
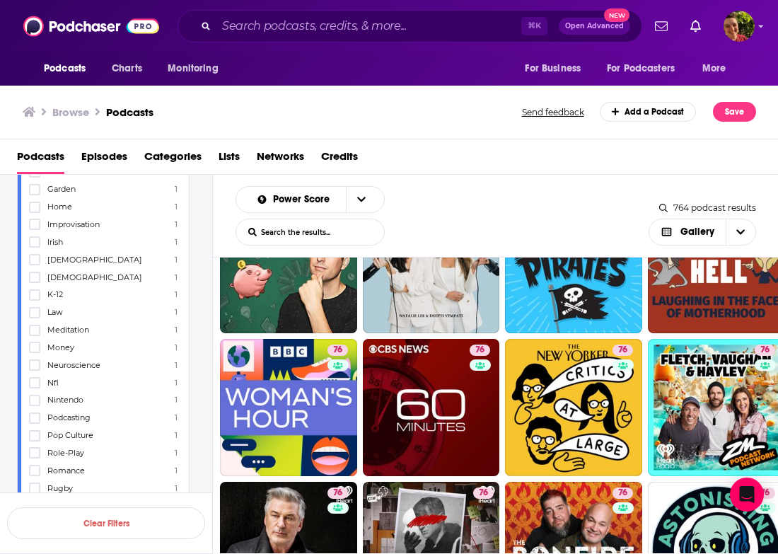
click at [435, 193] on div "Power Score List Search Input Search the results... Gallery" at bounding box center [442, 215] width 413 height 59
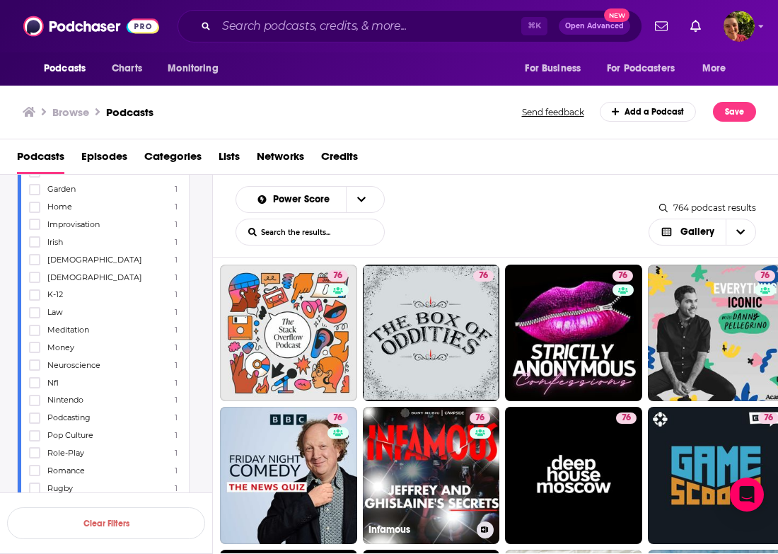
scroll to position [6143, 0]
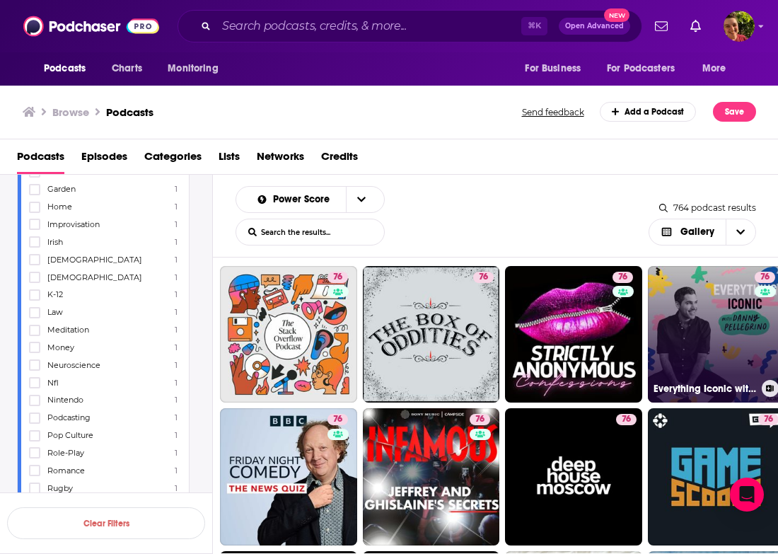
click at [691, 342] on link "76 Everything Iconic with Danny Pellegrino" at bounding box center [716, 334] width 137 height 137
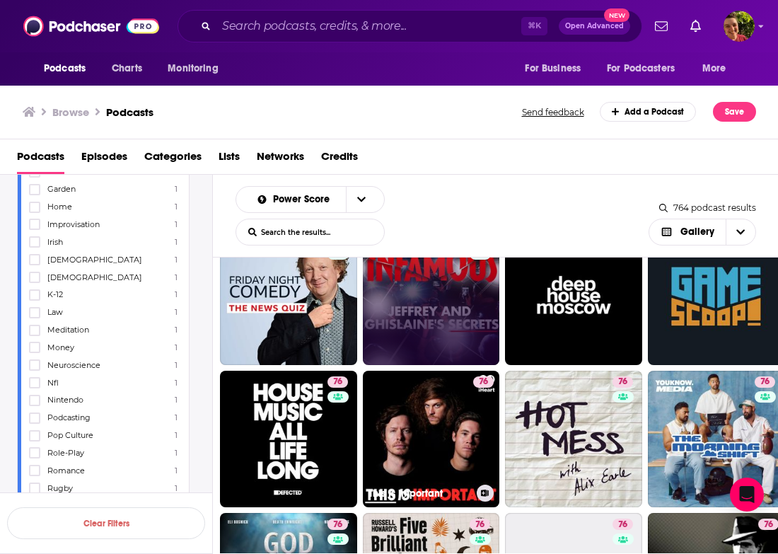
scroll to position [6327, 0]
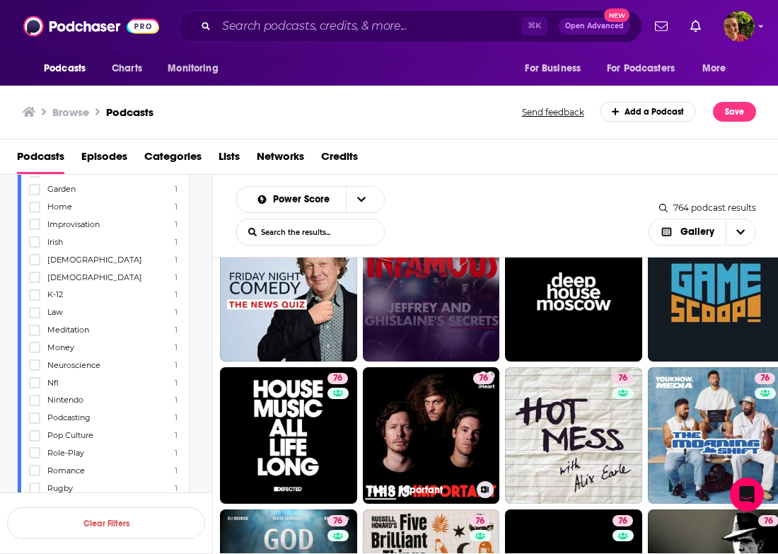
click at [430, 396] on link "76 This Is Important" at bounding box center [431, 435] width 137 height 137
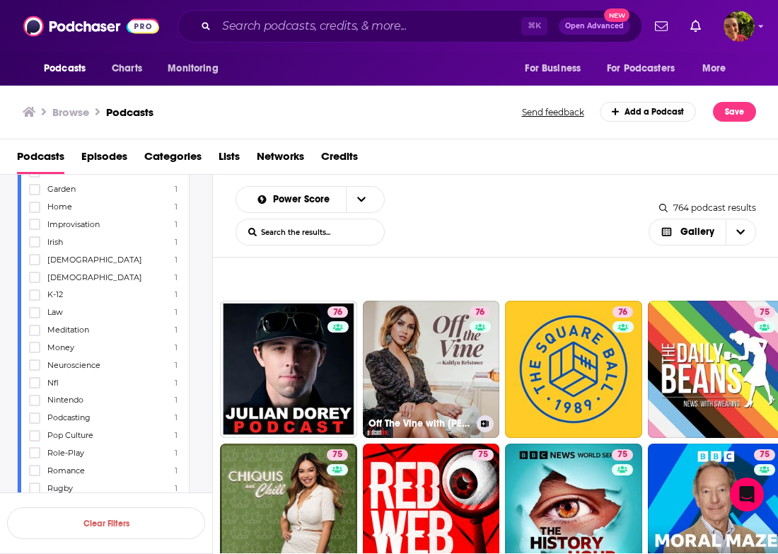
scroll to position [6925, 0]
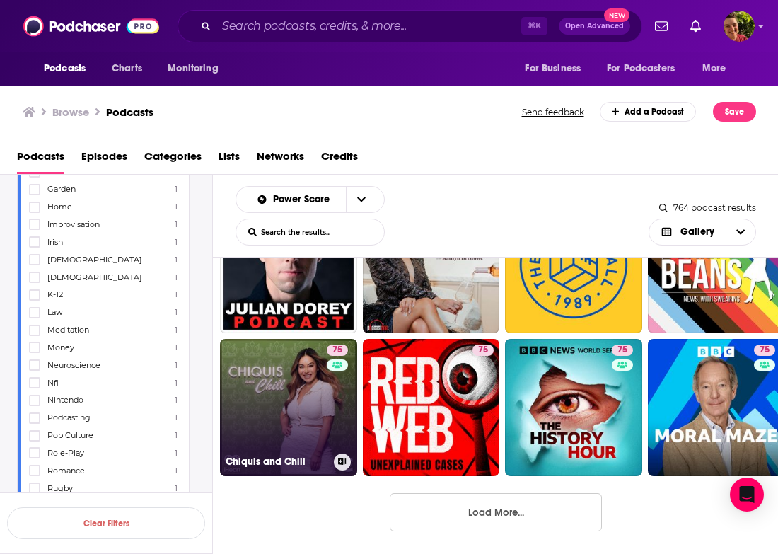
click at [289, 423] on link "75 Chiquis and Chill" at bounding box center [288, 407] width 137 height 137
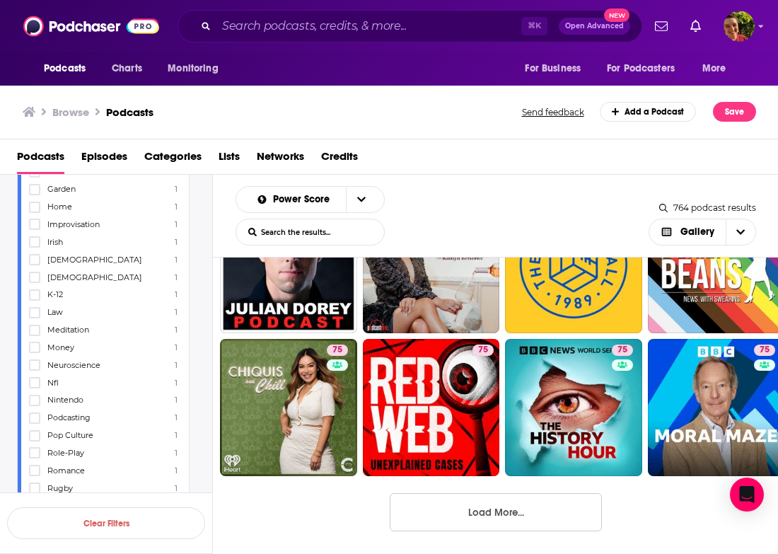
click at [445, 503] on button "Load More..." at bounding box center [496, 512] width 212 height 38
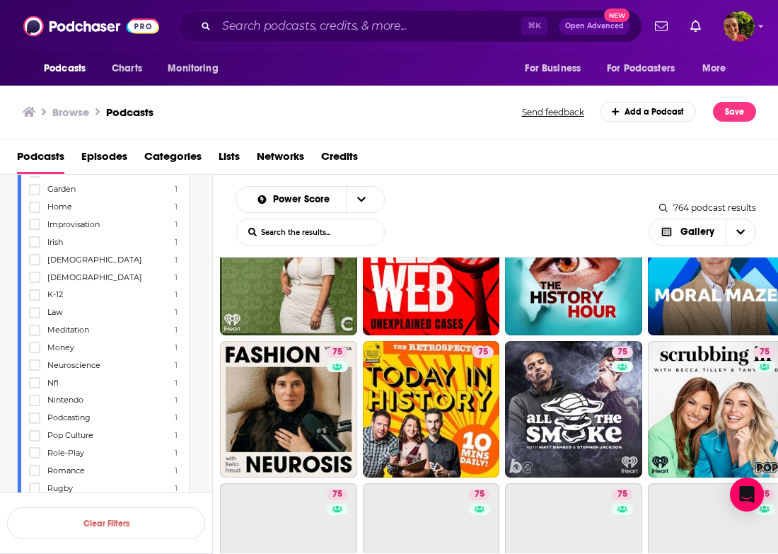
scroll to position [7092, 0]
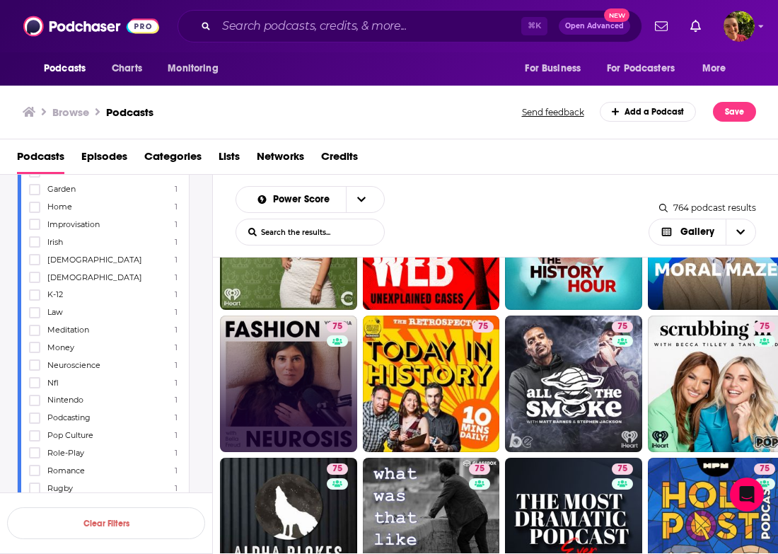
click at [311, 389] on link "75" at bounding box center [288, 384] width 137 height 137
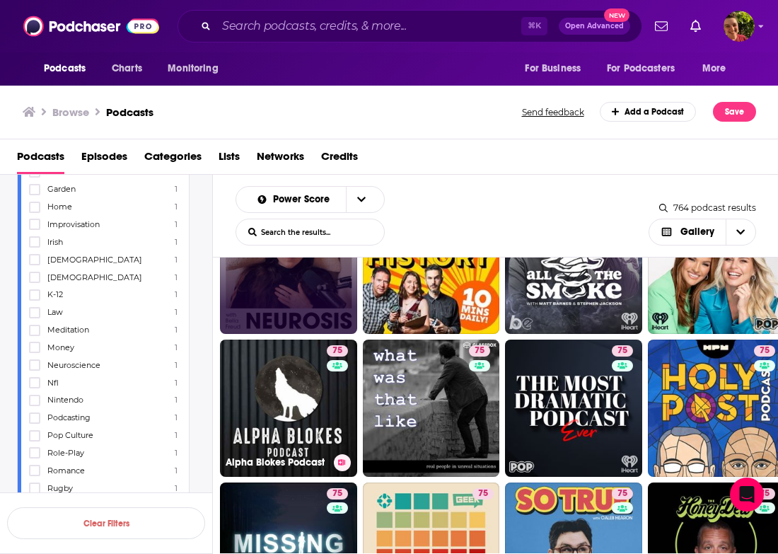
scroll to position [7242, 0]
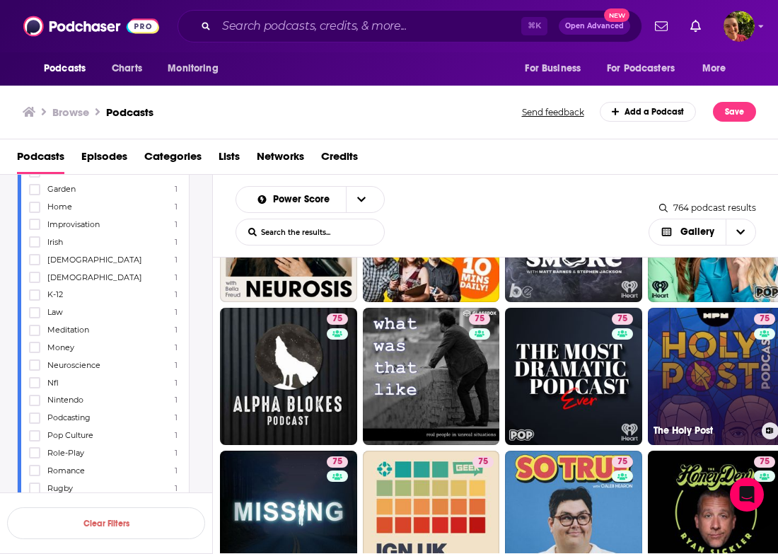
drag, startPoint x: 311, startPoint y: 389, endPoint x: 688, endPoint y: 382, distance: 377.2
click at [688, 382] on link "75 The Holy Post" at bounding box center [716, 376] width 137 height 137
click at [595, 398] on link "75" at bounding box center [573, 376] width 137 height 137
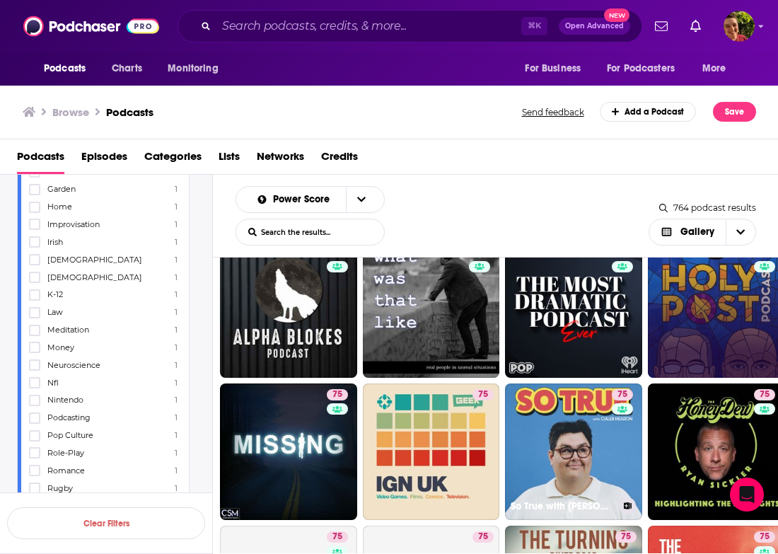
scroll to position [7326, 0]
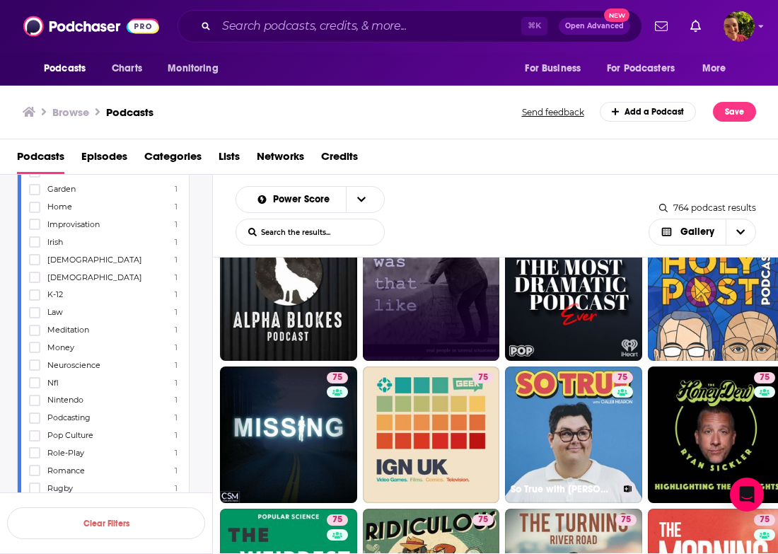
drag, startPoint x: 688, startPoint y: 382, endPoint x: 421, endPoint y: 317, distance: 274.6
click at [421, 317] on link "75" at bounding box center [431, 292] width 137 height 137
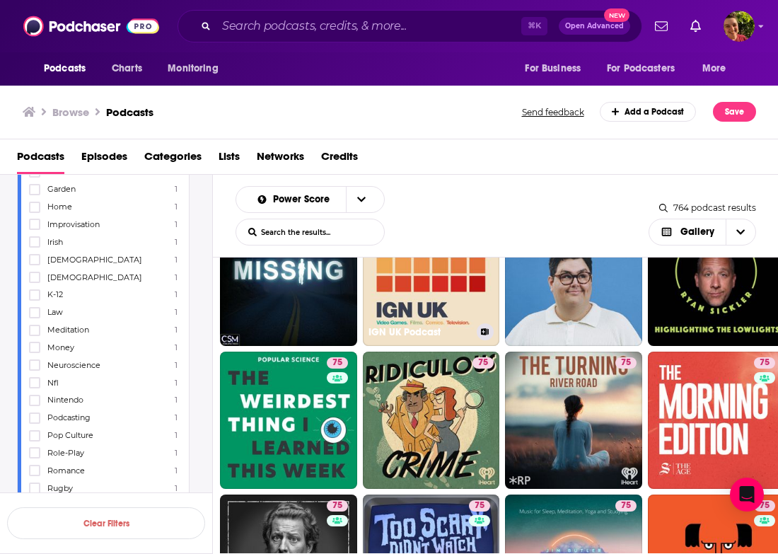
scroll to position [7489, 0]
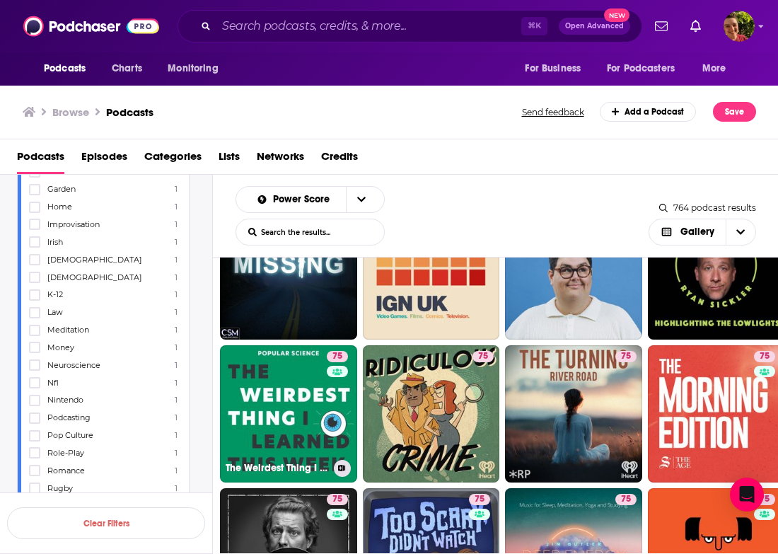
click at [302, 430] on link "75 The Weirdest Thing I Learned This Week" at bounding box center [288, 413] width 137 height 137
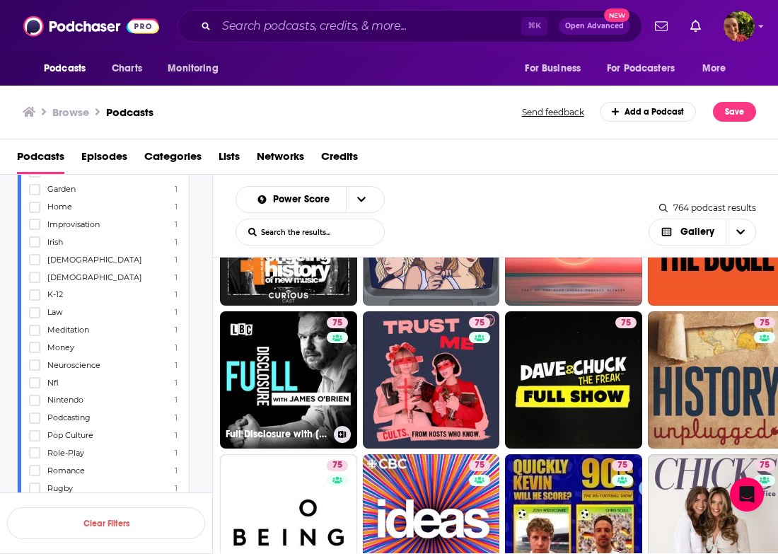
scroll to position [7942, 0]
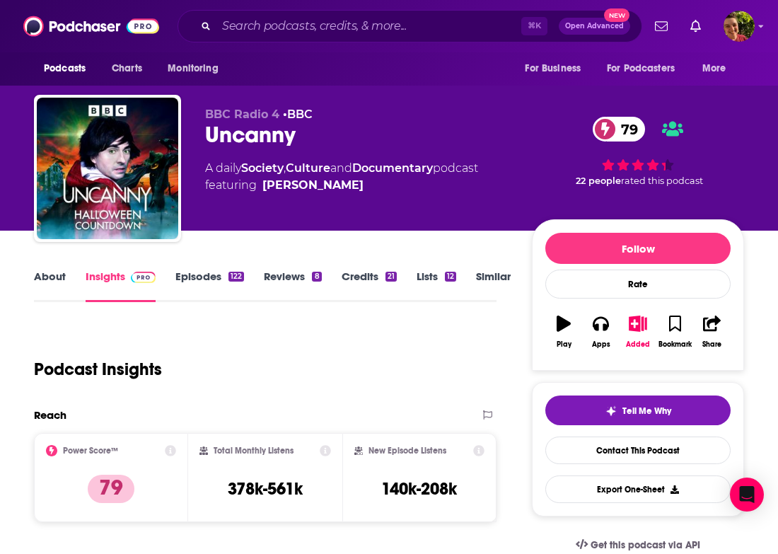
click at [245, 129] on div "Uncanny 79" at bounding box center [357, 135] width 304 height 28
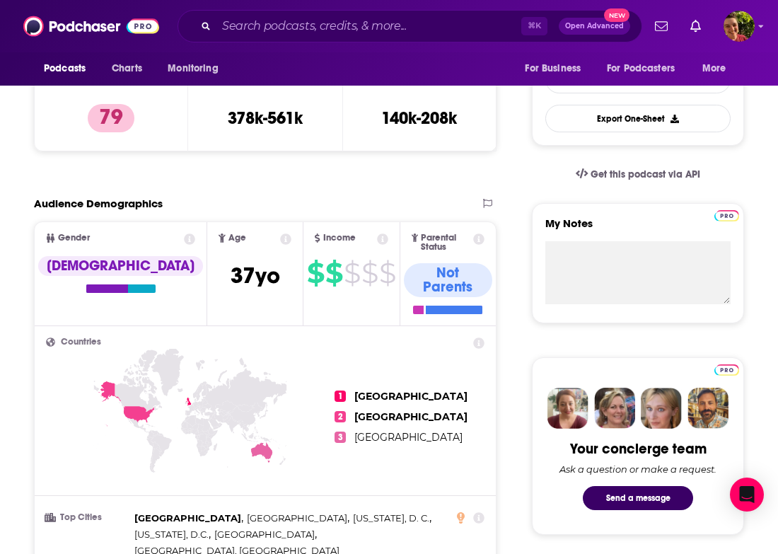
scroll to position [416, 0]
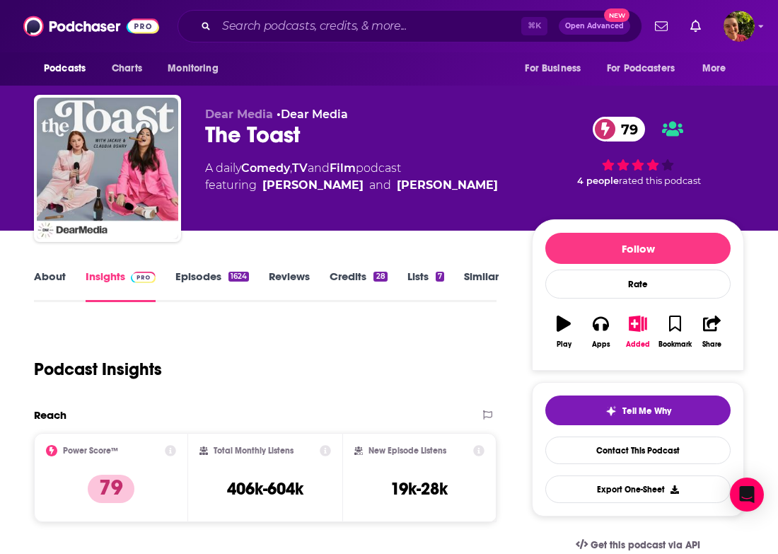
click at [282, 137] on div "The Toast 79" at bounding box center [357, 135] width 304 height 28
copy div "The Toast 79"
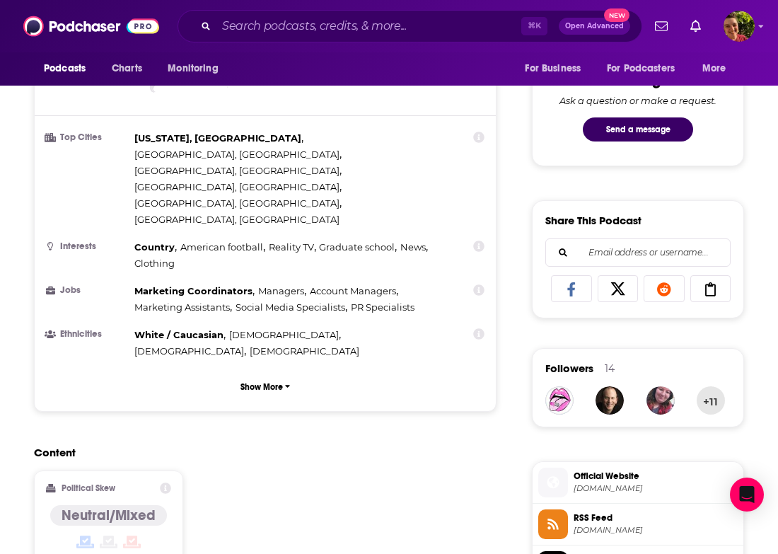
scroll to position [665, 0]
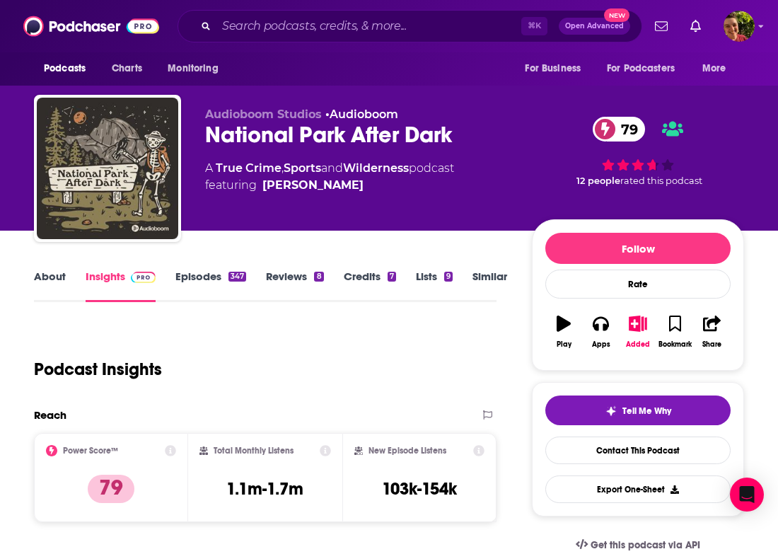
click at [311, 142] on div "National Park After Dark 79" at bounding box center [357, 135] width 304 height 28
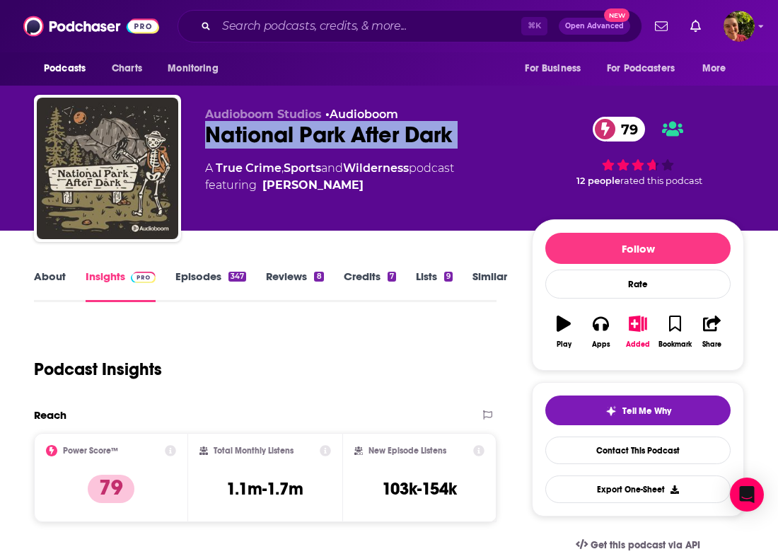
click at [311, 142] on div "National Park After Dark 79" at bounding box center [357, 135] width 304 height 28
copy div "National Park After Dark 79"
drag, startPoint x: 386, startPoint y: 198, endPoint x: 261, endPoint y: 181, distance: 126.4
click at [261, 181] on div "Audioboom Studios • Audioboom National Park After Dark 79 A True Crime , Sports…" at bounding box center [357, 164] width 304 height 113
copy span "Danielle LaRock"
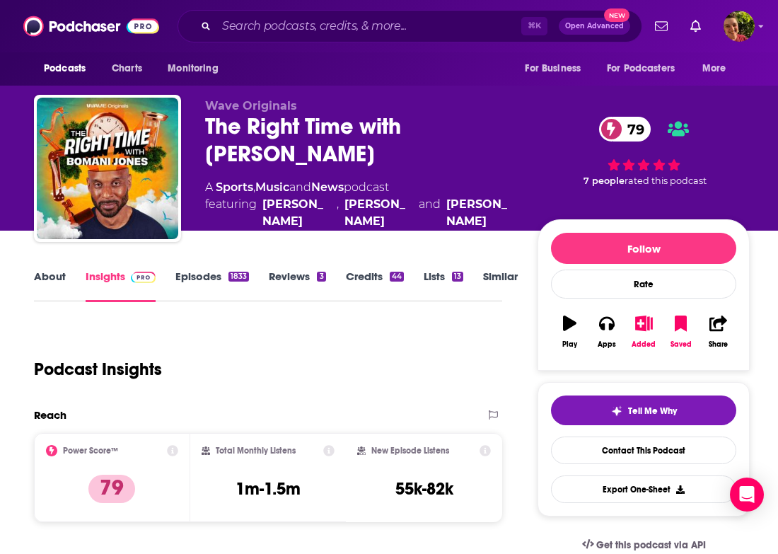
click at [252, 130] on div "The Right Time with Bomani Jones 79" at bounding box center [360, 140] width 310 height 55
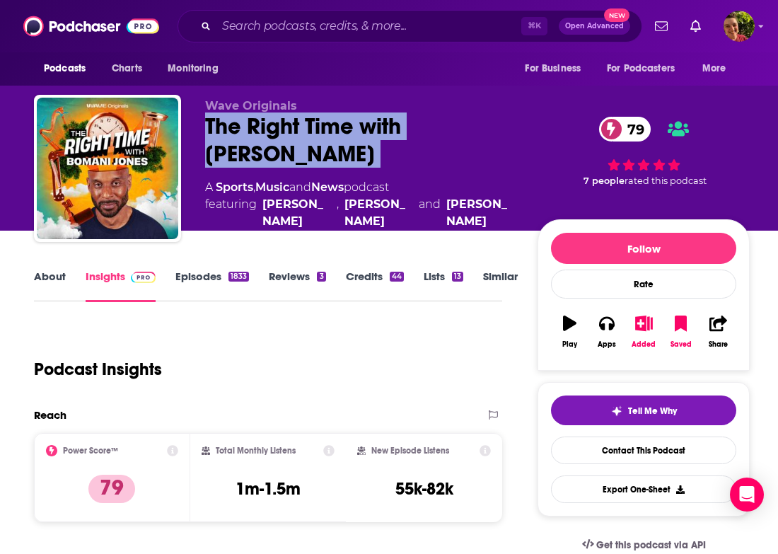
click at [252, 130] on div "The Right Time with Bomani Jones 79" at bounding box center [360, 140] width 310 height 55
copy div "The Right Time with Bomani Jones 79"
click at [276, 165] on div "The Right Time with Bomani Jones 79" at bounding box center [360, 140] width 310 height 55
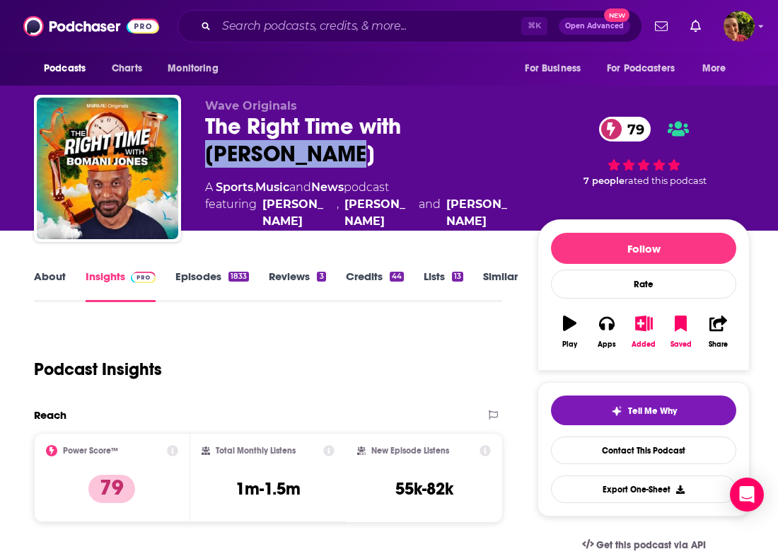
drag, startPoint x: 297, startPoint y: 156, endPoint x: 411, endPoint y: 127, distance: 118.4
click at [411, 127] on div "The Right Time with Bomani Jones 79" at bounding box center [360, 140] width 310 height 55
copy h2 "Bomani Jones"
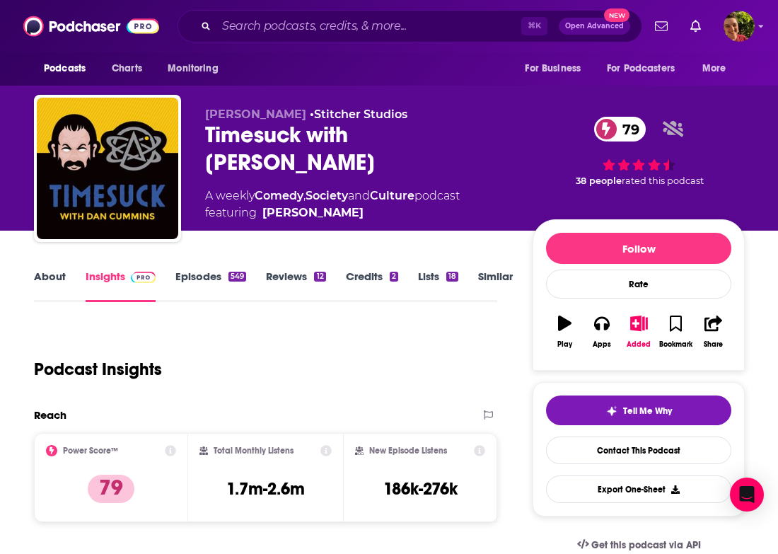
click at [277, 171] on div "Timesuck with Dan Cummins 79" at bounding box center [357, 148] width 305 height 55
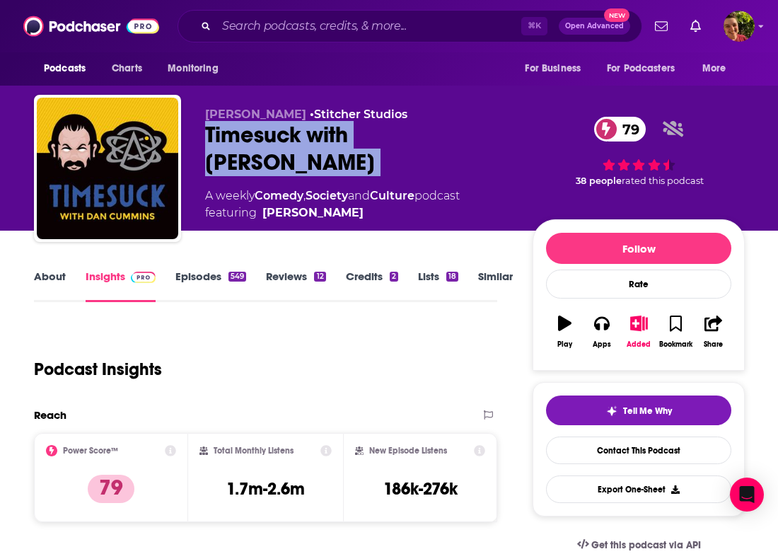
click at [277, 171] on div "Timesuck with Dan Cummins 79" at bounding box center [357, 148] width 305 height 55
copy div "Timesuck with Dan Cummins 79"
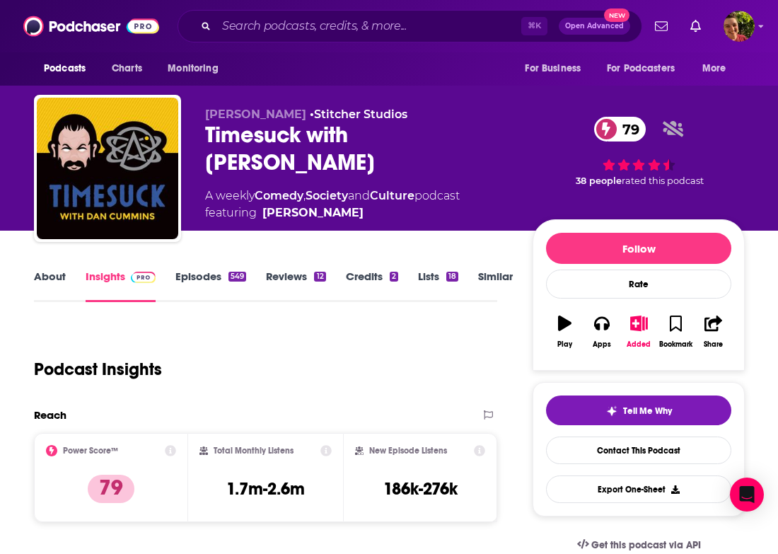
click at [220, 340] on div "Podcast Insights" at bounding box center [260, 361] width 452 height 72
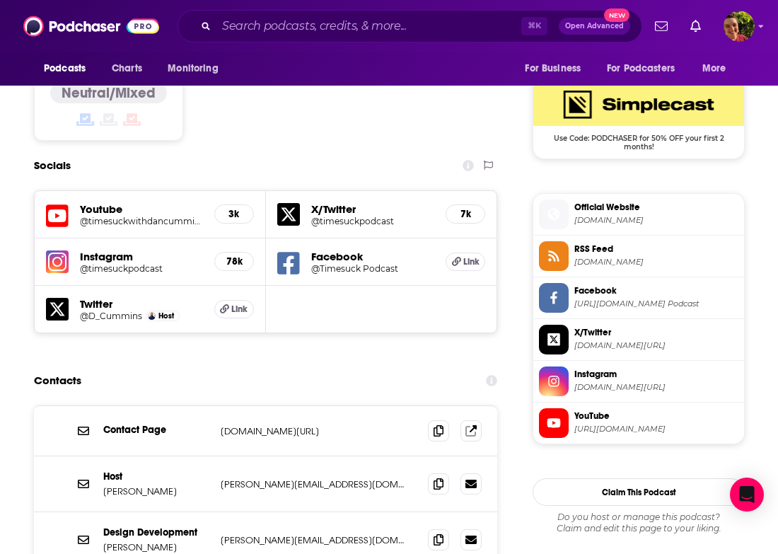
scroll to position [1186, 0]
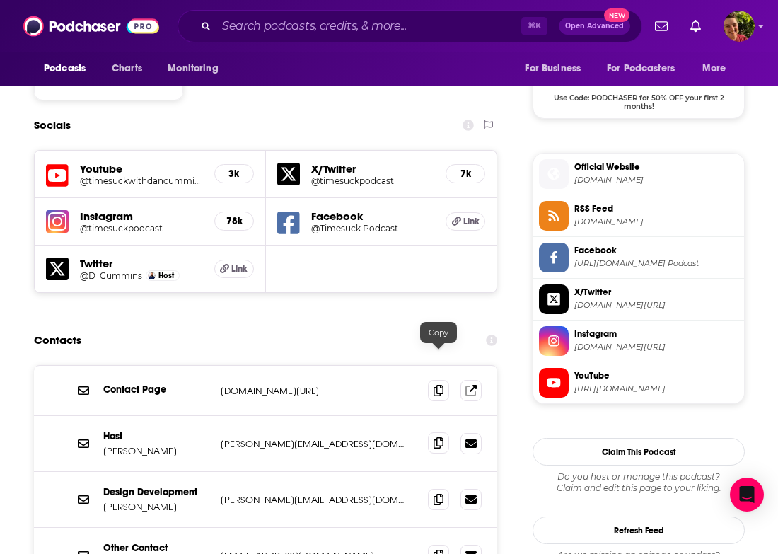
click at [432, 432] on span at bounding box center [438, 442] width 21 height 21
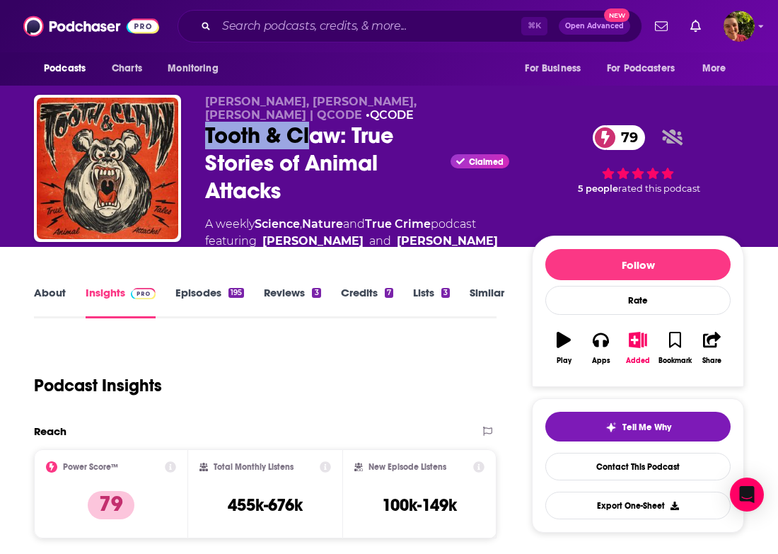
drag, startPoint x: 212, startPoint y: 132, endPoint x: 309, endPoint y: 135, distance: 97.0
click at [309, 135] on div "Tooth & Claw: True Stories of Animal Attacks Claimed 79" at bounding box center [357, 163] width 304 height 83
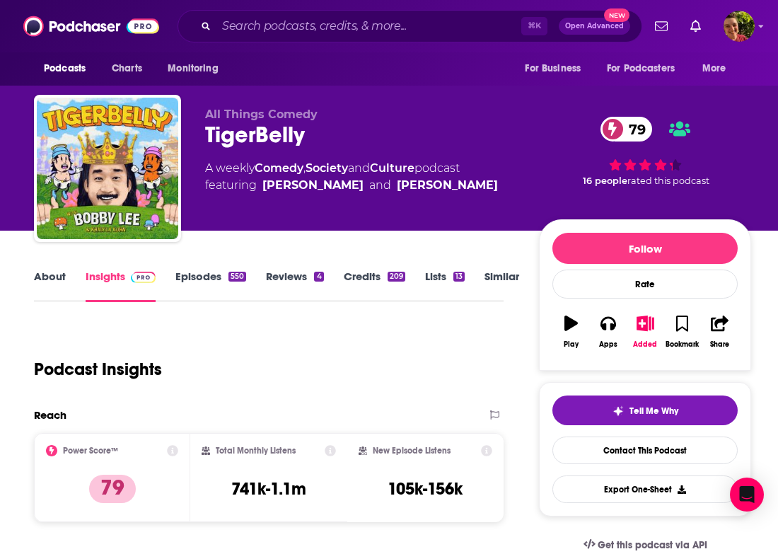
click at [231, 136] on div "TigerBelly 79" at bounding box center [360, 135] width 311 height 28
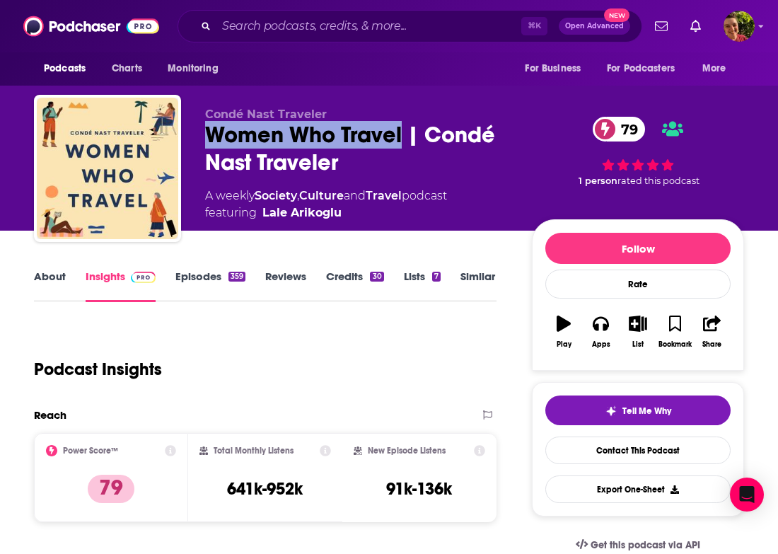
drag, startPoint x: 204, startPoint y: 139, endPoint x: 401, endPoint y: 139, distance: 196.7
click at [401, 139] on div "Condé Nast Traveler Women Who Travel | Condé Nast Traveler 79 A weekly Society …" at bounding box center [389, 171] width 711 height 153
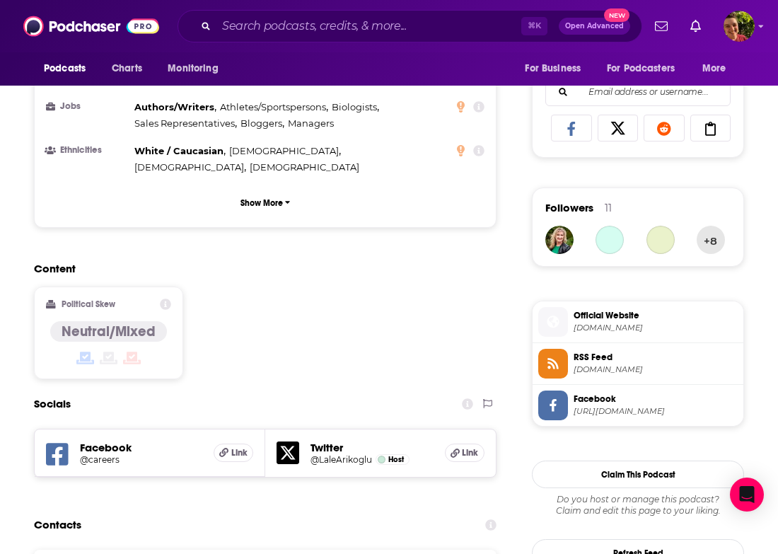
scroll to position [1083, 0]
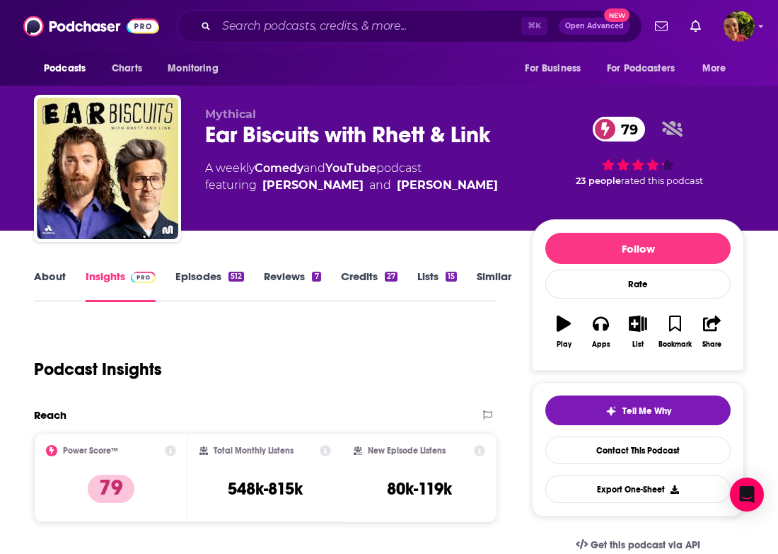
click at [253, 130] on div "Ear Biscuits with [PERSON_NAME] & Link 79" at bounding box center [357, 135] width 304 height 28
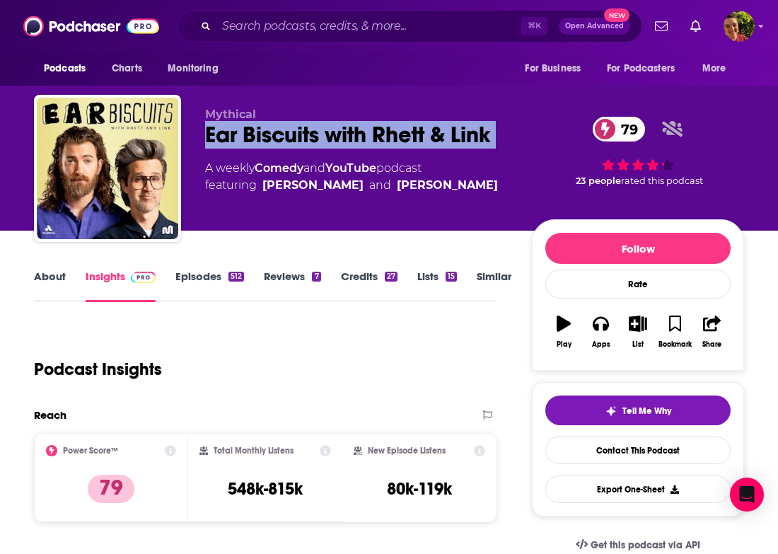
click at [253, 130] on div "Ear Biscuits with [PERSON_NAME] & Link 79" at bounding box center [357, 135] width 304 height 28
copy div "Ear Biscuits with [PERSON_NAME] & Link 79"
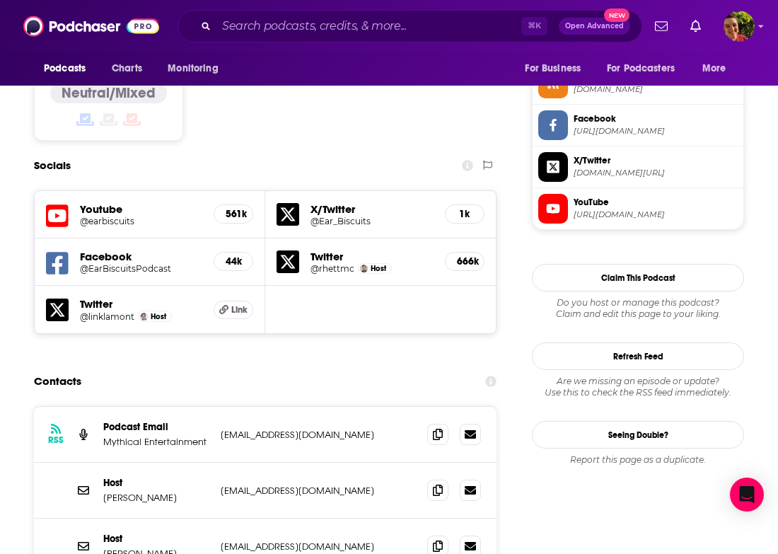
scroll to position [1144, 0]
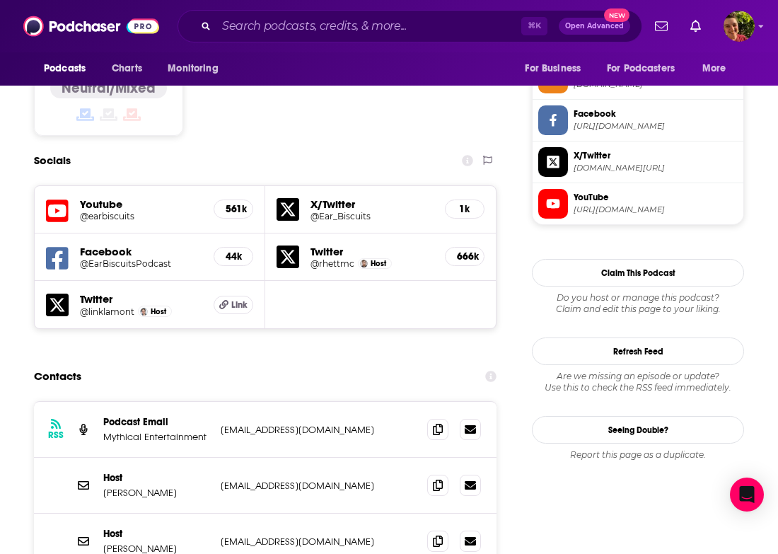
click at [425, 458] on div "Host [PERSON_NAME] [EMAIL_ADDRESS][DOMAIN_NAME] [EMAIL_ADDRESS][DOMAIN_NAME]" at bounding box center [265, 486] width 463 height 56
click at [435, 479] on icon at bounding box center [438, 484] width 10 height 11
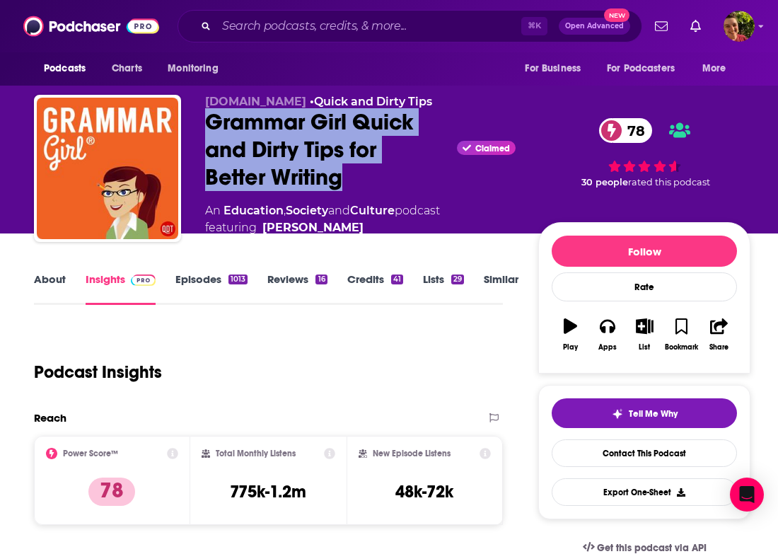
drag, startPoint x: 202, startPoint y: 123, endPoint x: 362, endPoint y: 183, distance: 170.0
click at [362, 183] on div "[DOMAIN_NAME] • Quick and Dirty Tips Grammar Girl Quick and Dirty Tips for Bett…" at bounding box center [392, 173] width 717 height 156
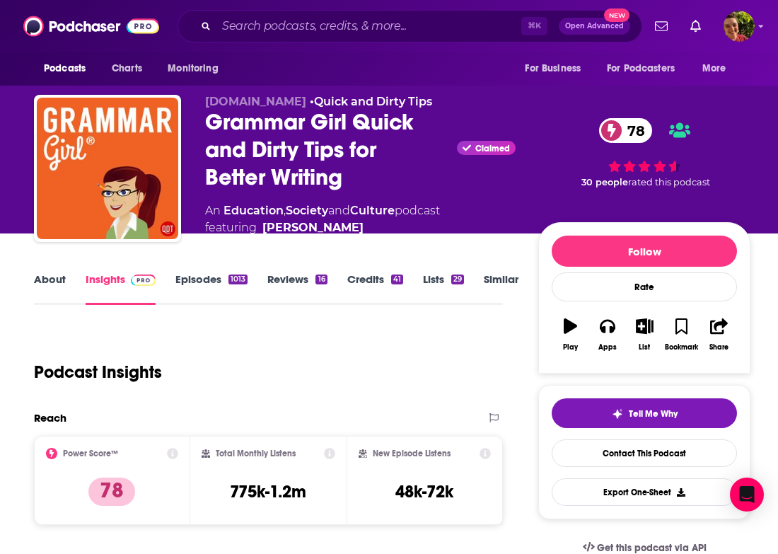
click at [277, 96] on span "[DOMAIN_NAME]" at bounding box center [255, 101] width 101 height 13
drag, startPoint x: 309, startPoint y: 125, endPoint x: 347, endPoint y: 124, distance: 37.5
click at [347, 124] on div "[DOMAIN_NAME] • Quick and Dirty Tips Grammar Girl Quick and Dirty Tips for Bett…" at bounding box center [392, 173] width 717 height 156
copy h2 "Grammar Girl"
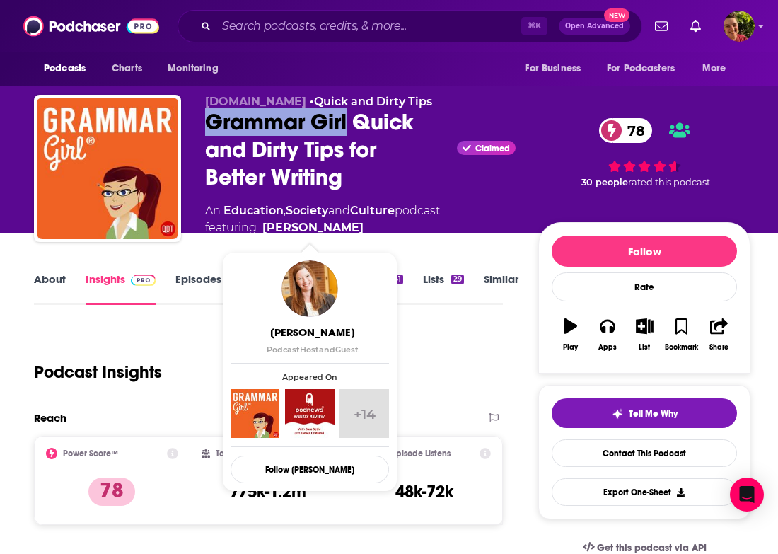
drag, startPoint x: 365, startPoint y: 232, endPoint x: 352, endPoint y: 219, distance: 18.5
click at [352, 219] on span "featuring Mignon Fogarty" at bounding box center [322, 227] width 235 height 17
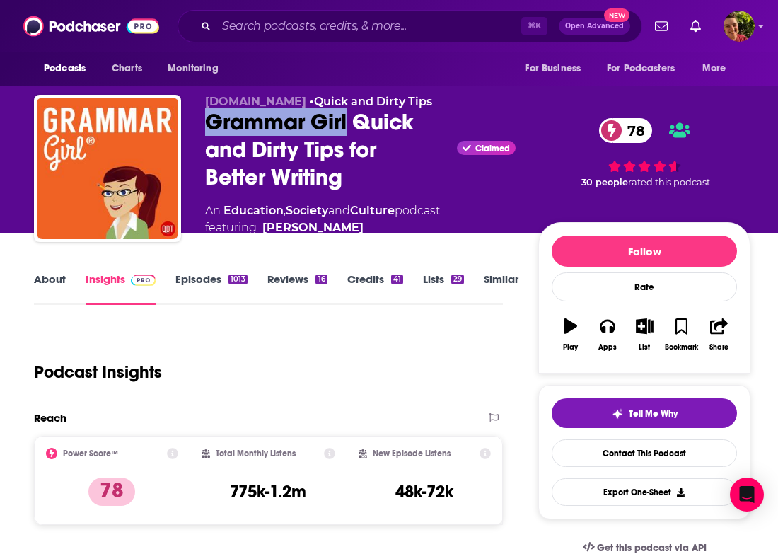
copy span "Mignon Fogart"
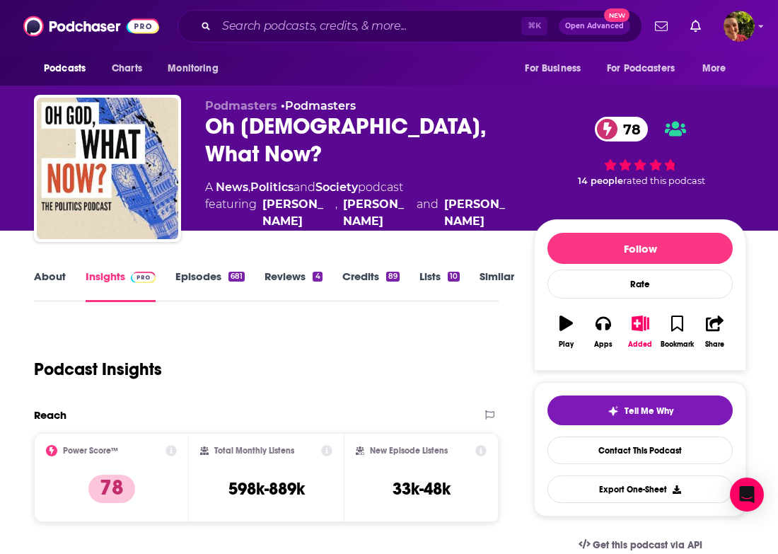
click at [270, 139] on div "Oh God, What Now? 78" at bounding box center [358, 140] width 306 height 55
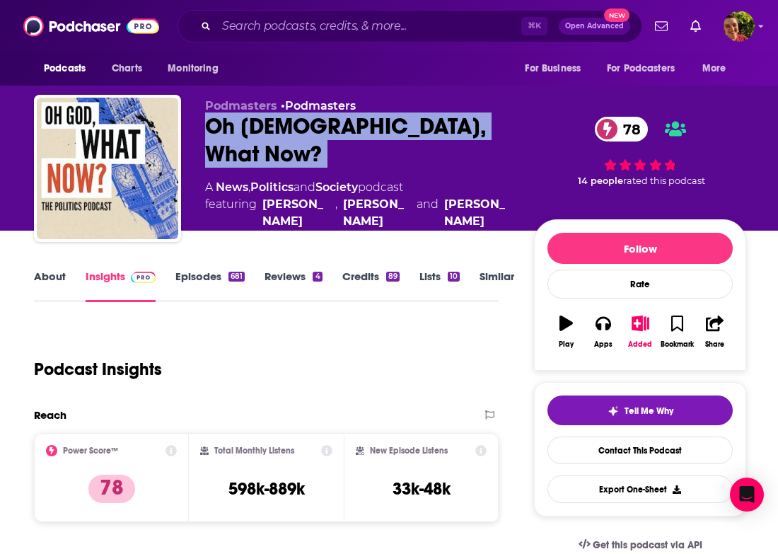
click at [270, 139] on div "Oh God, What Now? 78" at bounding box center [358, 140] width 306 height 55
copy div "Oh God, What Now? 78"
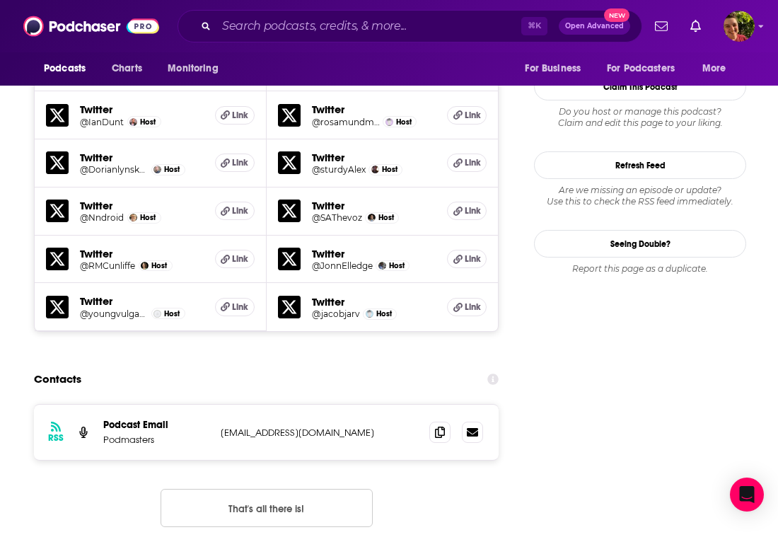
scroll to position [1340, 0]
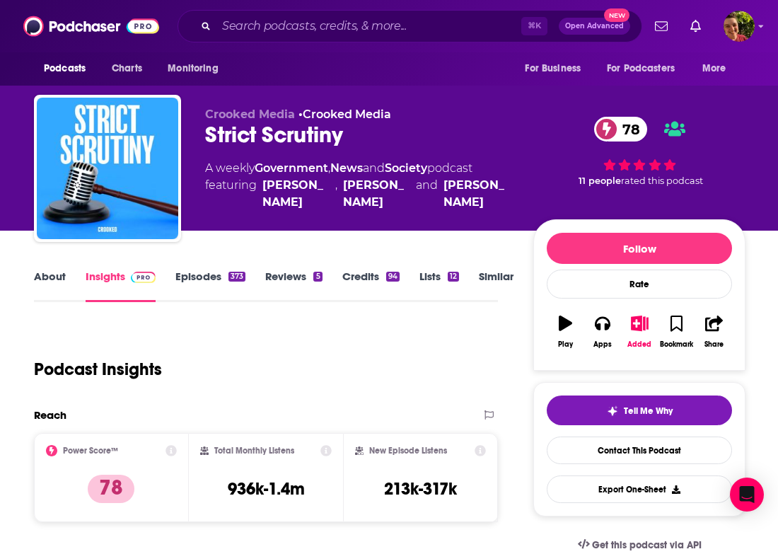
click at [243, 133] on div "Strict Scrutiny 78" at bounding box center [358, 135] width 306 height 28
copy div "Strict Scrutiny 78"
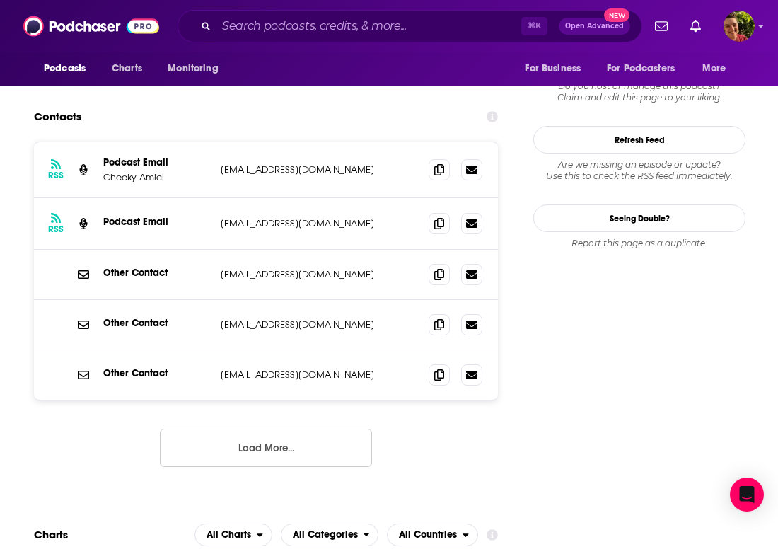
scroll to position [1459, 0]
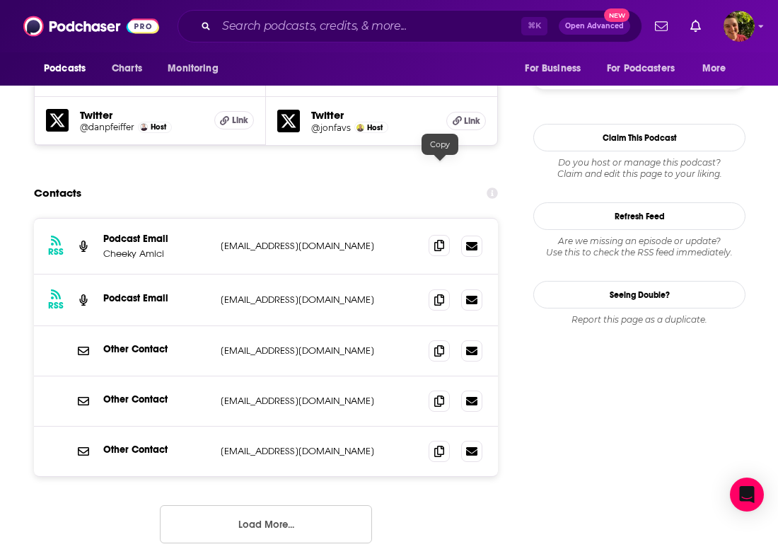
click at [438, 235] on span at bounding box center [439, 245] width 21 height 21
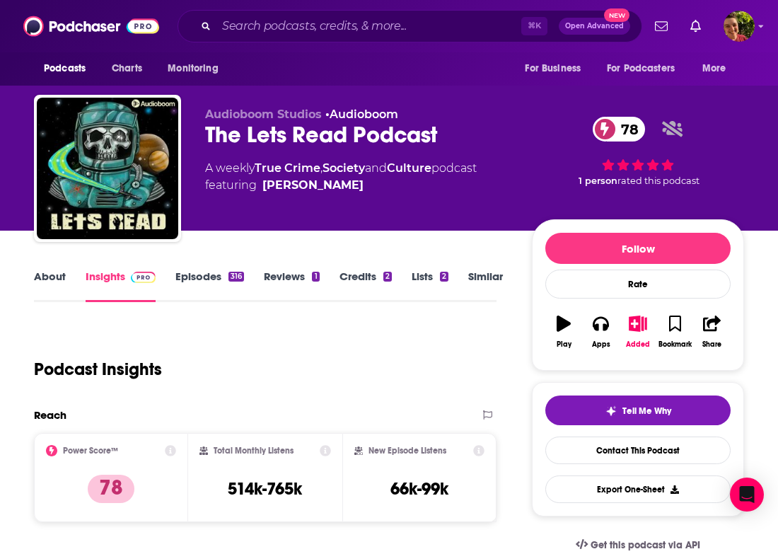
click at [277, 142] on div "The Lets Read Podcast 78" at bounding box center [357, 135] width 304 height 28
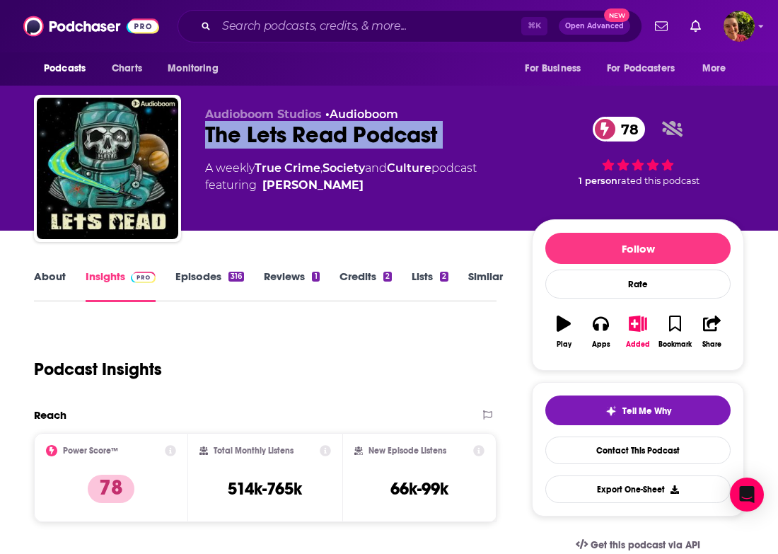
click at [277, 142] on div "The Lets Read Podcast 78" at bounding box center [357, 135] width 304 height 28
copy div "The Lets Read Podcast 78"
drag, startPoint x: 373, startPoint y: 198, endPoint x: 265, endPoint y: 188, distance: 108.1
click at [265, 188] on div "Audioboom Studios • Audioboom The Lets Read Podcast 78 A weekly True Crime , So…" at bounding box center [357, 164] width 304 height 113
copy link "Victor Phillips"
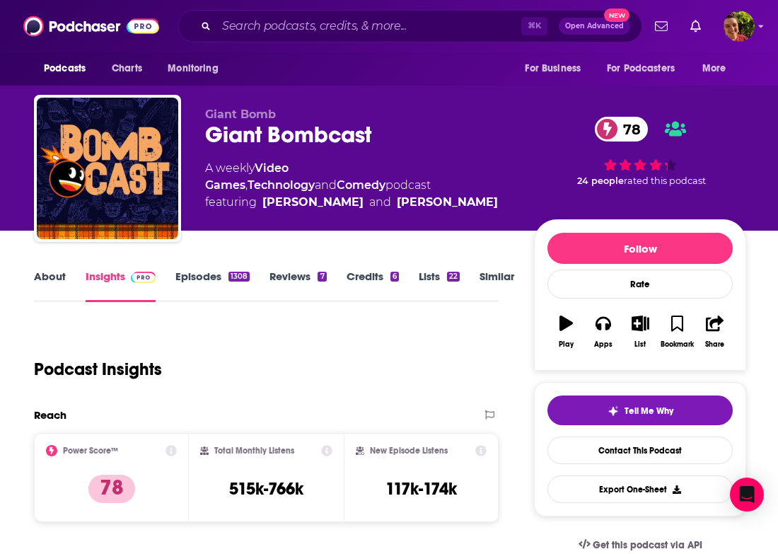
click at [275, 143] on div "Giant Bombcast 78" at bounding box center [358, 135] width 306 height 28
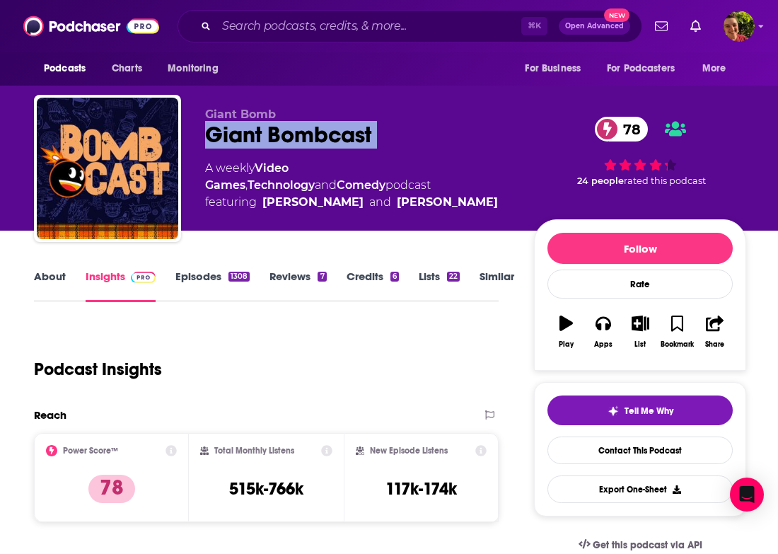
click at [275, 143] on div "Giant Bombcast 78" at bounding box center [358, 135] width 306 height 28
copy div "Giant Bombcast 78"
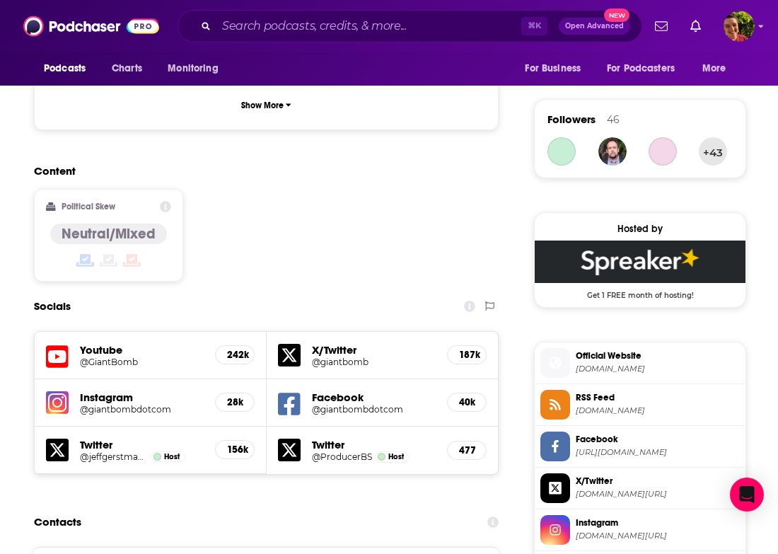
scroll to position [1014, 0]
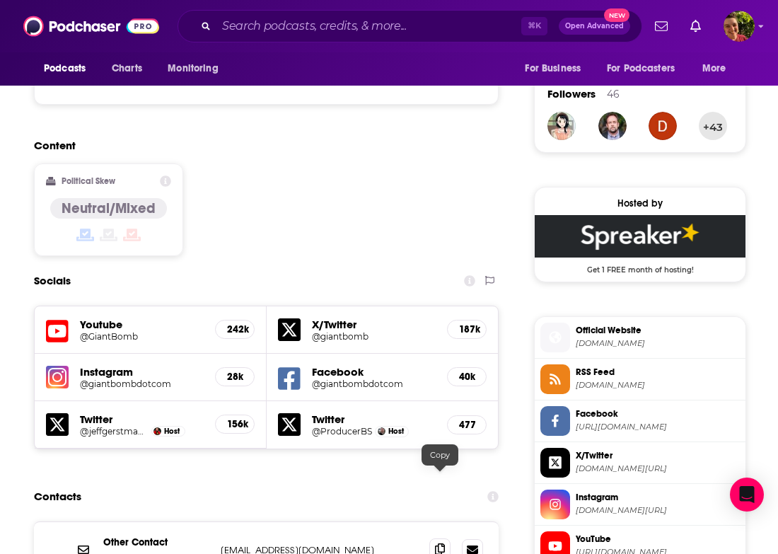
click at [438, 543] on icon at bounding box center [440, 548] width 10 height 11
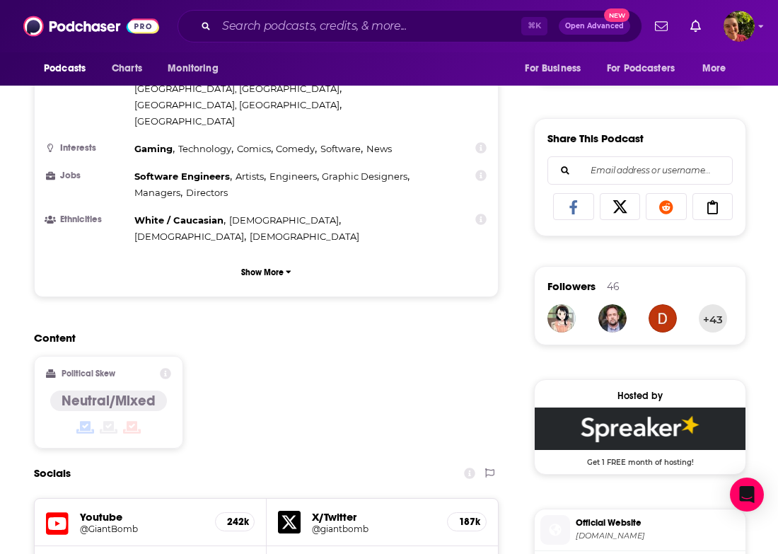
scroll to position [0, 0]
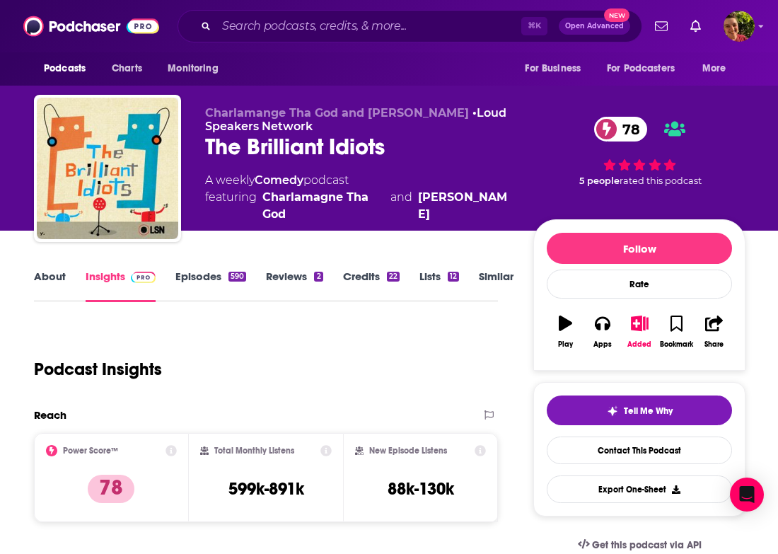
click at [302, 148] on div "The Brilliant Idiots 78" at bounding box center [358, 147] width 306 height 28
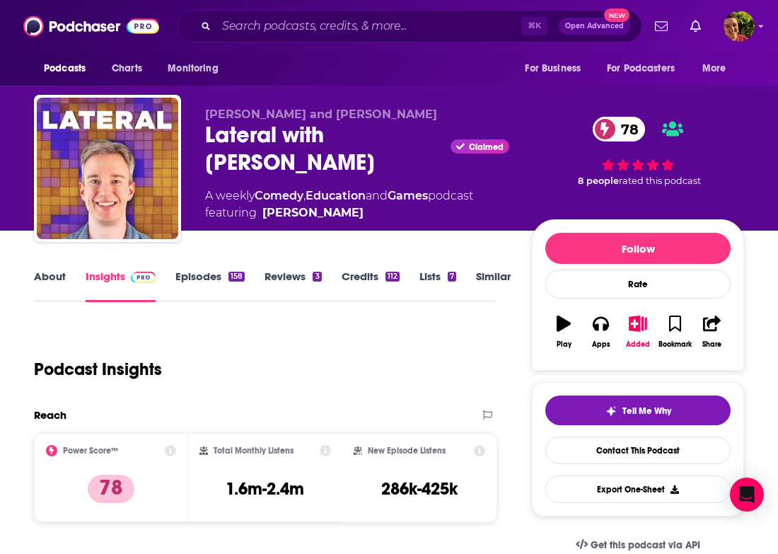
click at [270, 128] on div "Lateral with [PERSON_NAME] Claimed 78" at bounding box center [357, 148] width 304 height 55
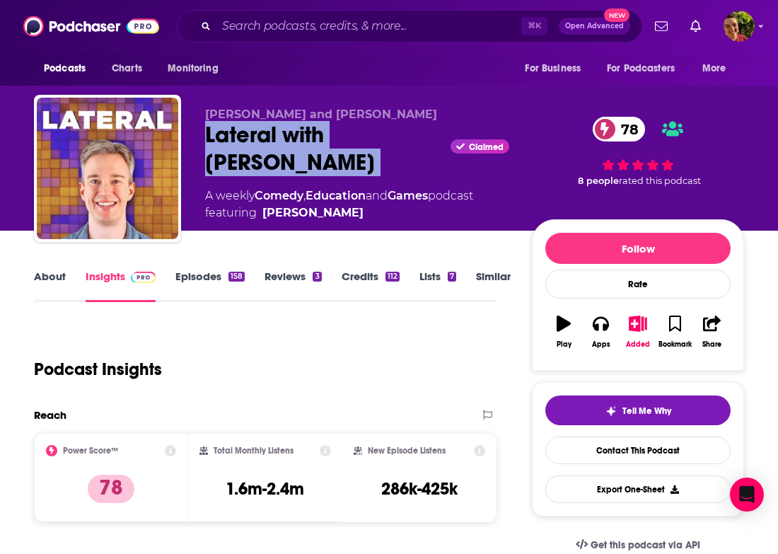
click at [270, 128] on div "Lateral with [PERSON_NAME] Claimed 78" at bounding box center [357, 148] width 304 height 55
copy div "Lateral with [PERSON_NAME]"
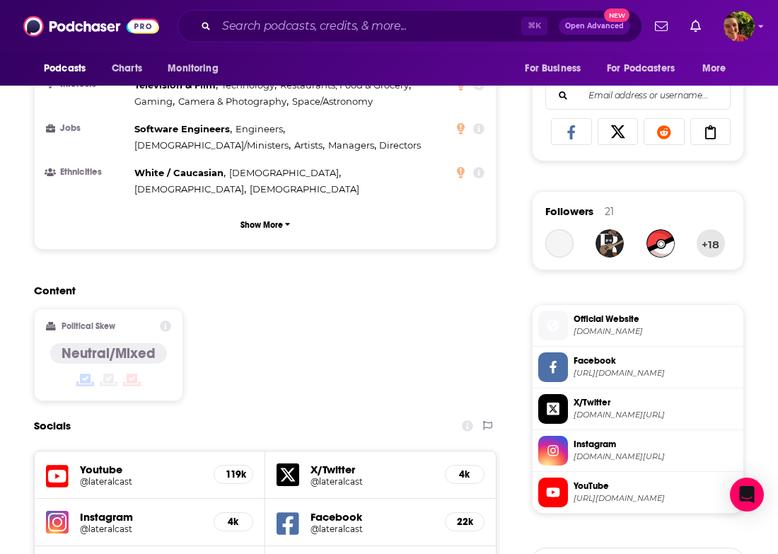
scroll to position [1093, 0]
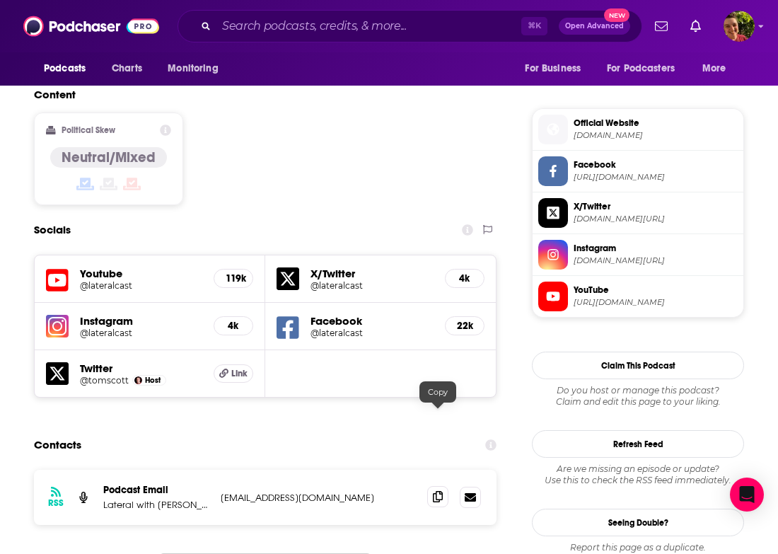
click at [444, 486] on span at bounding box center [437, 496] width 21 height 21
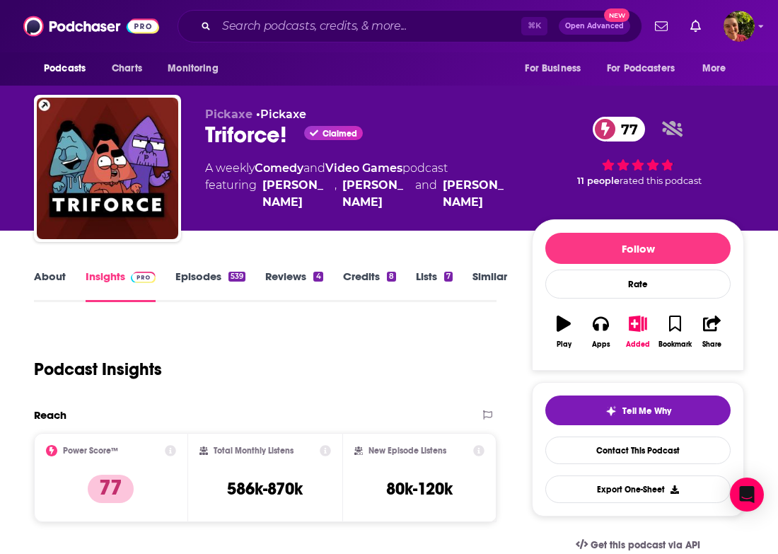
click at [260, 134] on div "Triforce! Claimed 77" at bounding box center [357, 135] width 304 height 28
copy div "Triforce!"
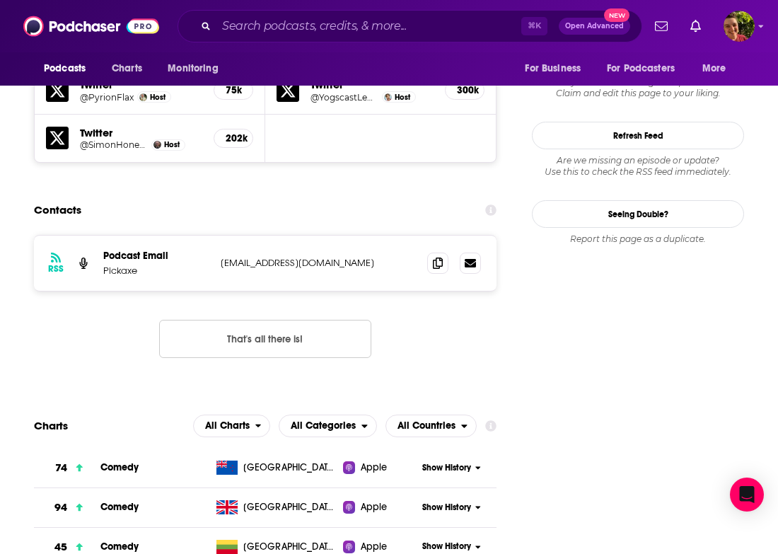
scroll to position [1394, 0]
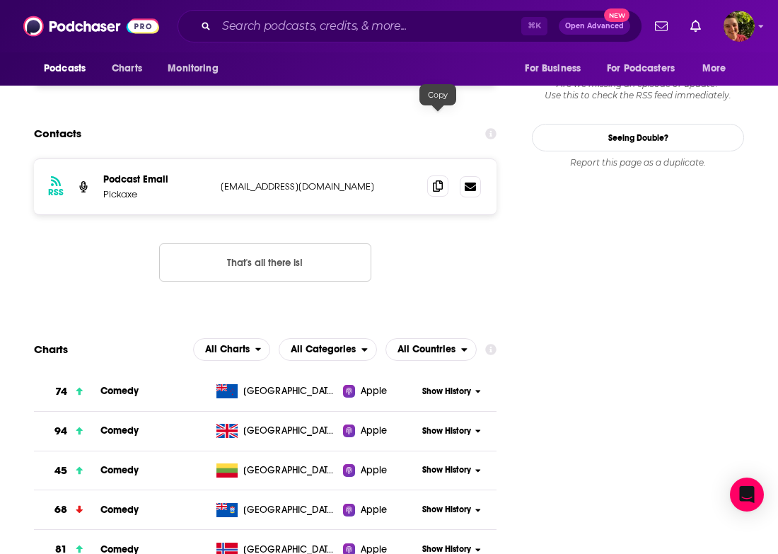
click at [438, 180] on icon at bounding box center [438, 185] width 10 height 11
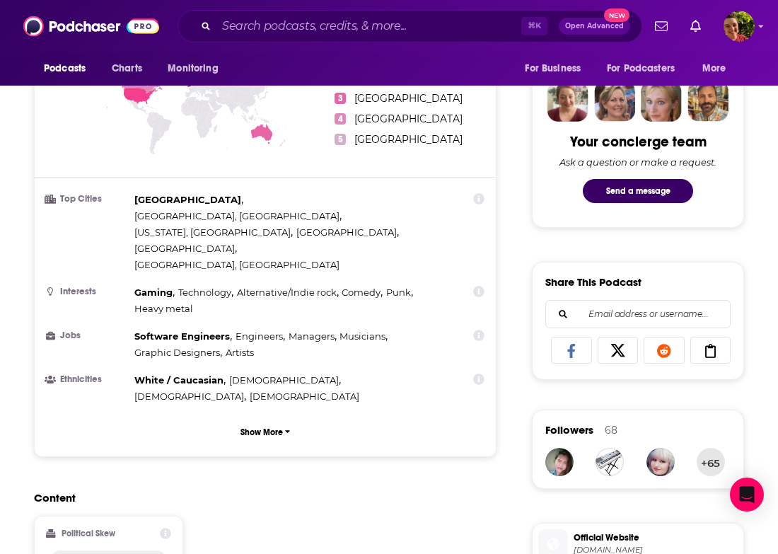
scroll to position [1041, 0]
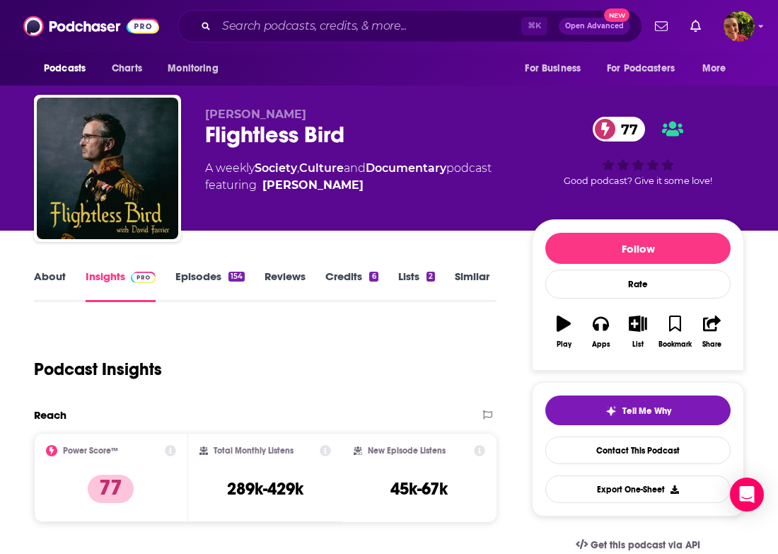
click at [256, 149] on div "[PERSON_NAME] Flightless Bird 77 A weekly Society , Culture and Documentary pod…" at bounding box center [357, 164] width 304 height 113
copy div "Flightless Bird 77"
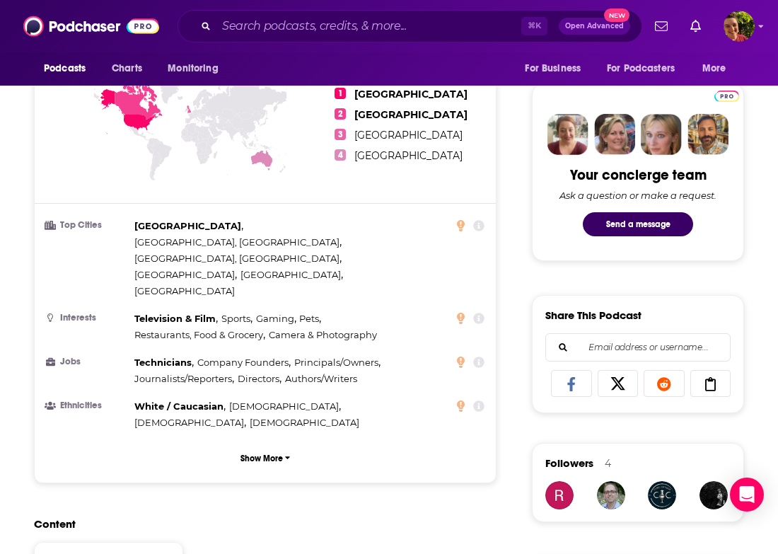
scroll to position [1142, 0]
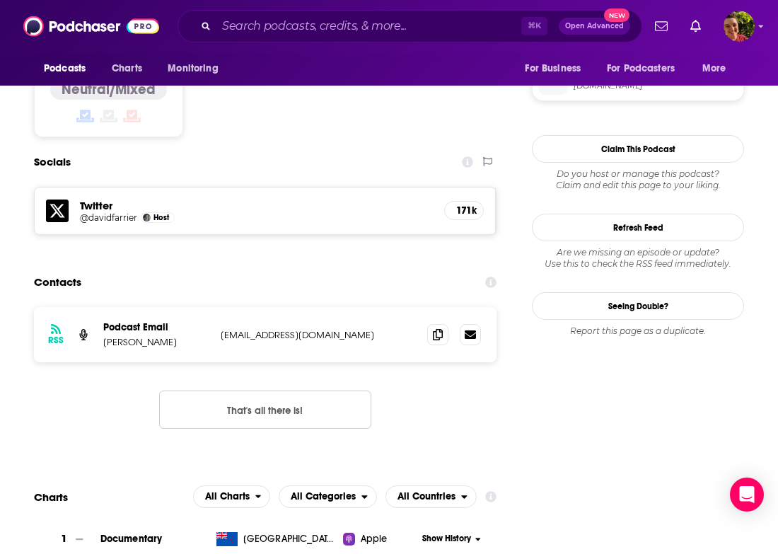
click at [426, 307] on div "RSS Podcast Email [PERSON_NAME] [EMAIL_ADDRESS][DOMAIN_NAME] [EMAIL_ADDRESS][DO…" at bounding box center [265, 334] width 463 height 55
click at [434, 328] on icon at bounding box center [438, 333] width 10 height 11
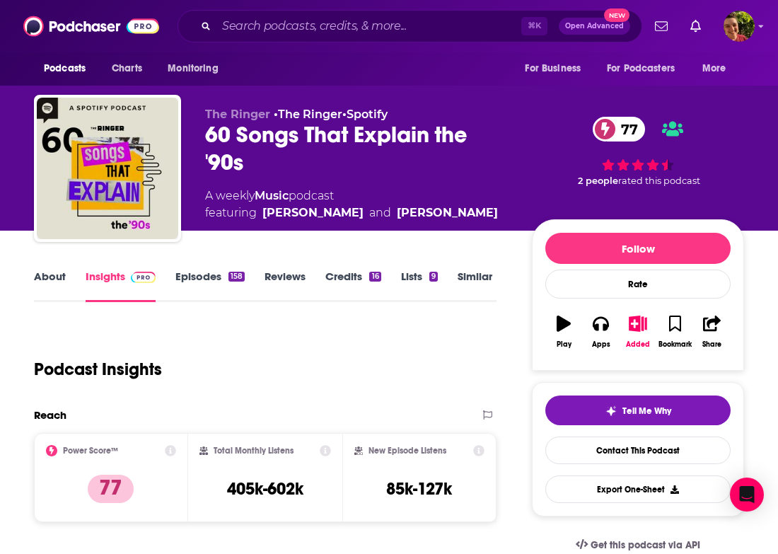
click at [253, 138] on div "60 Songs That Explain the '90s 77" at bounding box center [357, 148] width 304 height 55
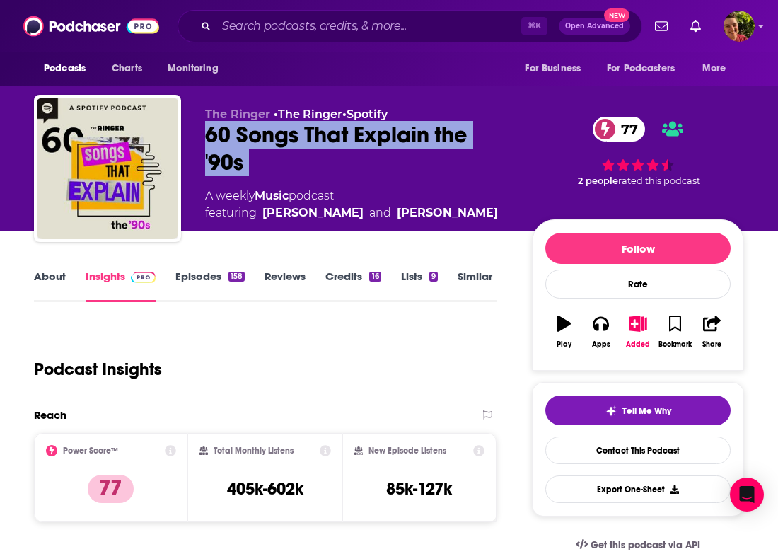
click at [253, 138] on div "60 Songs That Explain the '90s 77" at bounding box center [357, 148] width 304 height 55
copy div "60 Songs That Explain the '90s 77"
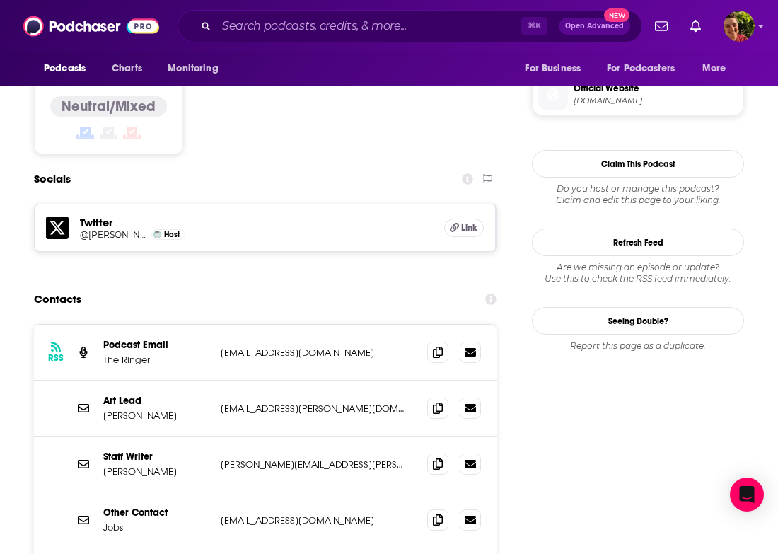
scroll to position [1136, 0]
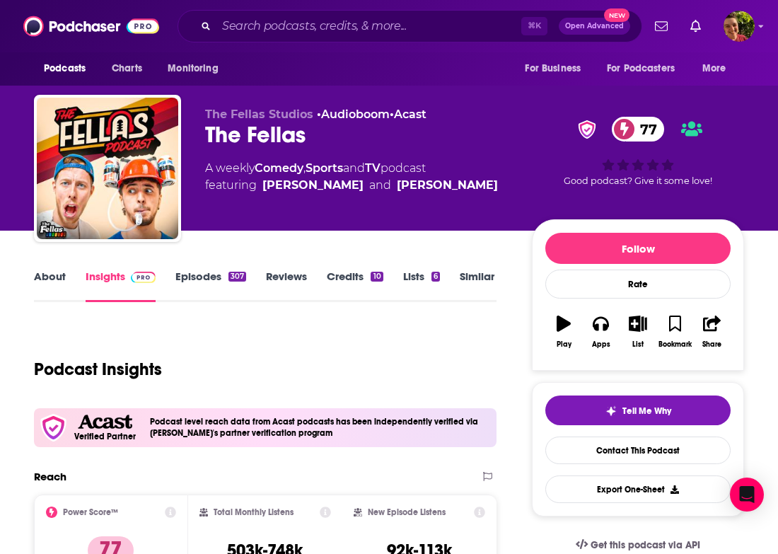
click at [284, 139] on div "The Fellas 77" at bounding box center [357, 135] width 304 height 28
copy div "The Fellas 77"
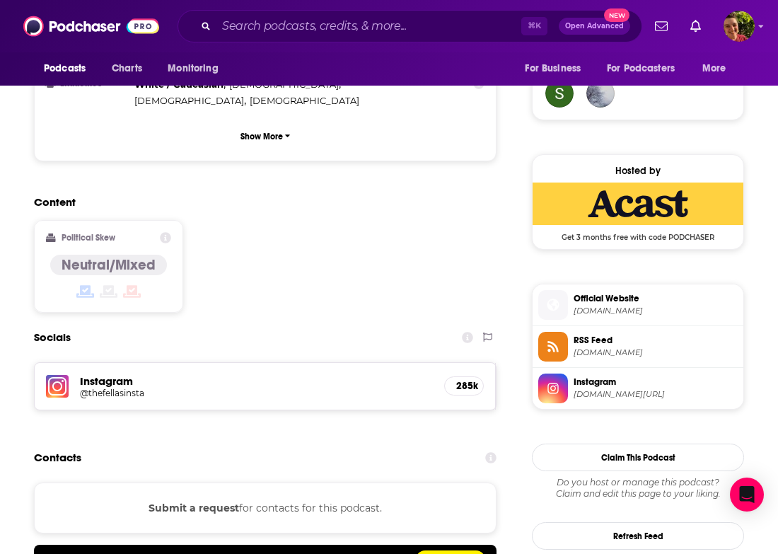
scroll to position [1172, 0]
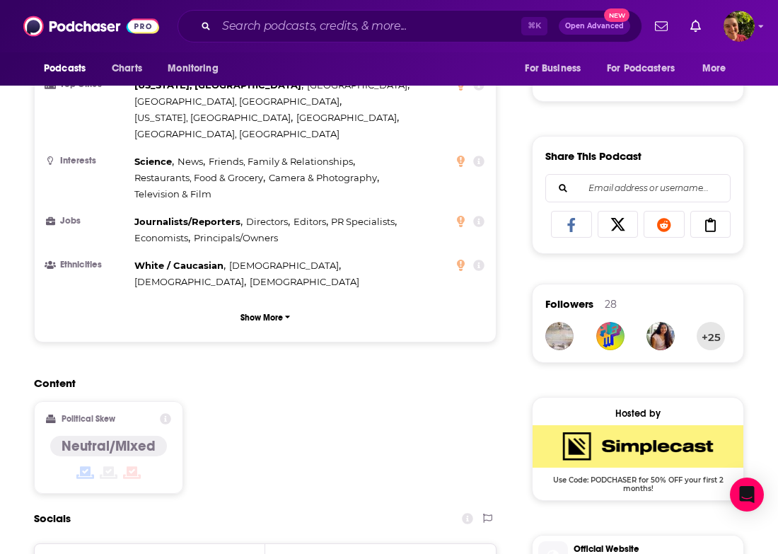
scroll to position [953, 0]
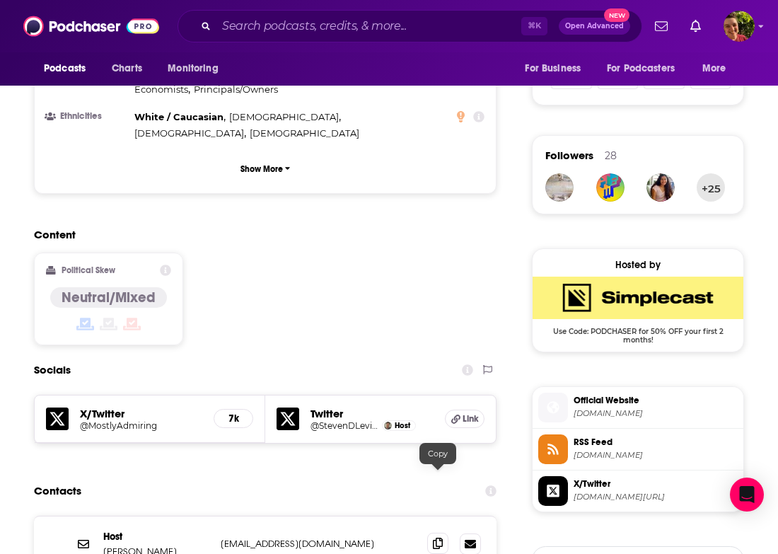
click at [437, 538] on icon at bounding box center [438, 543] width 10 height 11
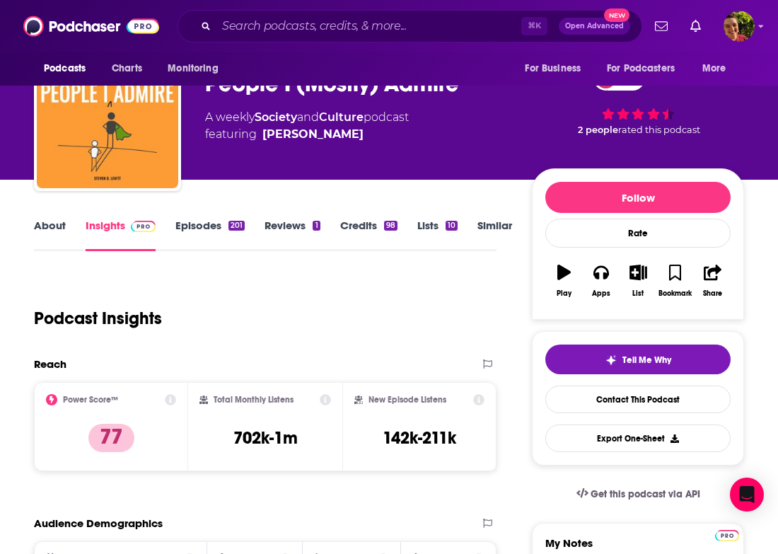
scroll to position [0, 0]
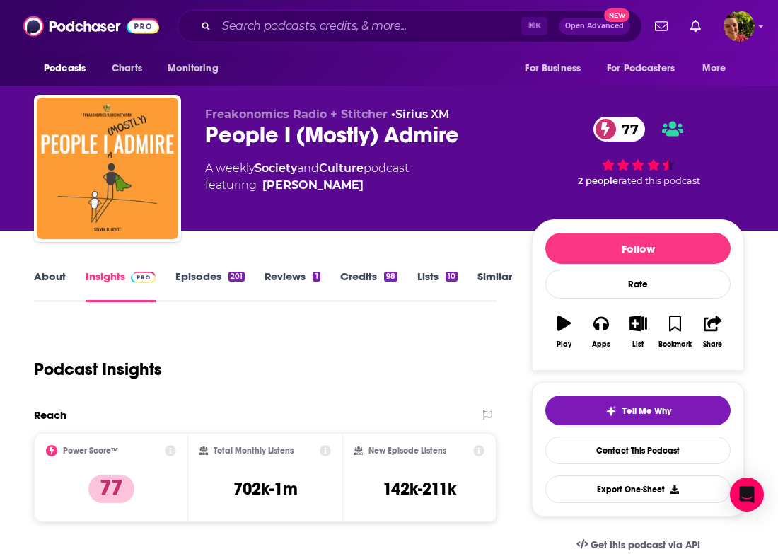
click at [263, 132] on div "People I (Mostly) Admire 77" at bounding box center [357, 135] width 304 height 28
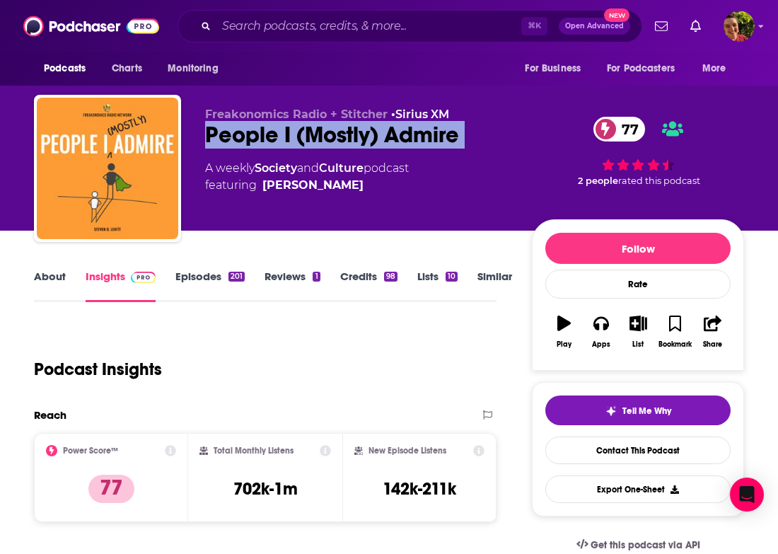
click at [263, 132] on div "People I (Mostly) Admire 77" at bounding box center [357, 135] width 304 height 28
copy div "People I (Mostly) Admire 77"
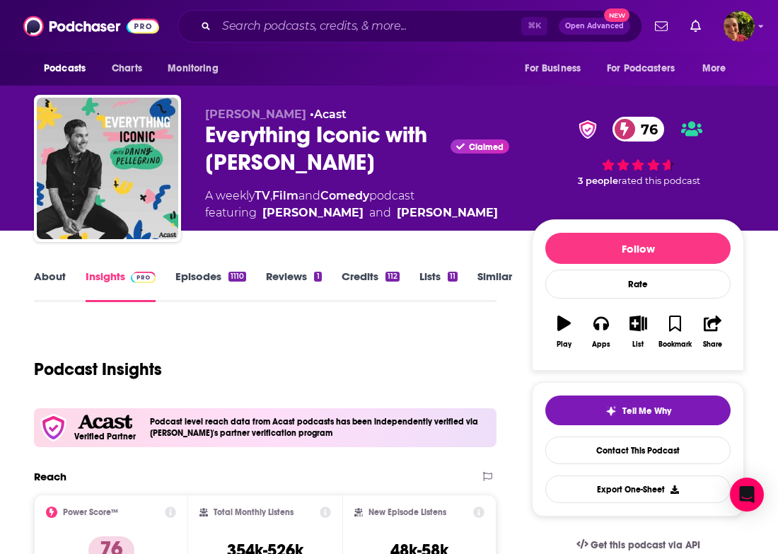
click at [272, 137] on div "Everything Iconic with [PERSON_NAME] Claimed 76" at bounding box center [357, 148] width 304 height 55
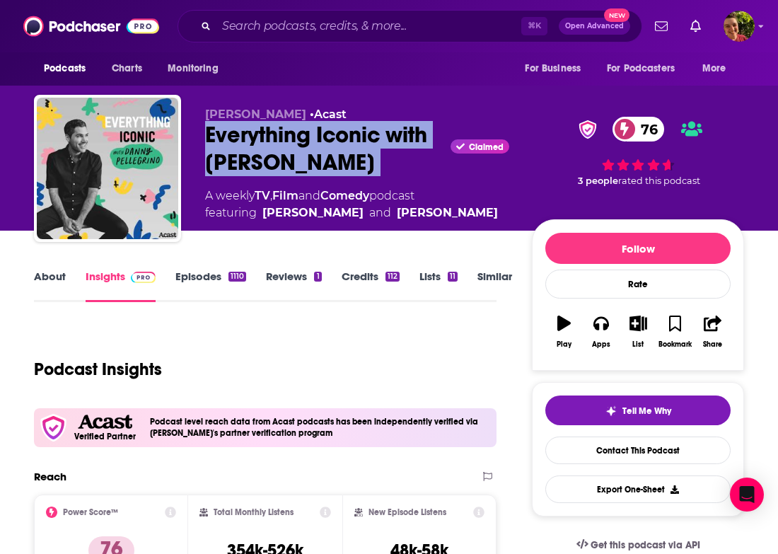
click at [272, 137] on div "Everything Iconic with [PERSON_NAME] Claimed 76" at bounding box center [357, 148] width 304 height 55
copy div "Everything Iconic with [PERSON_NAME]"
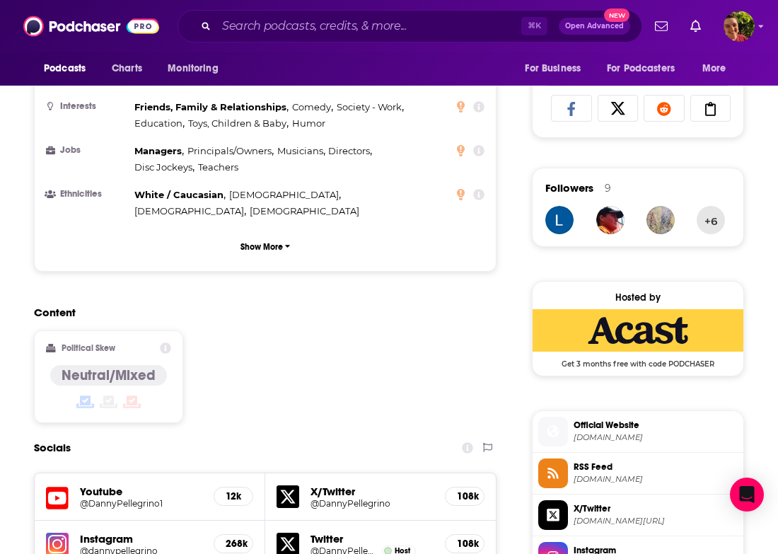
scroll to position [1111, 0]
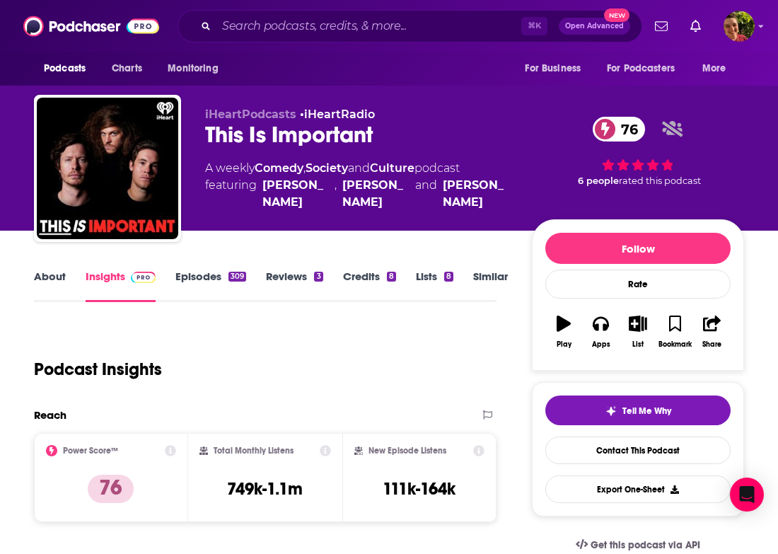
click at [296, 133] on div "This Is Important 76" at bounding box center [357, 135] width 304 height 28
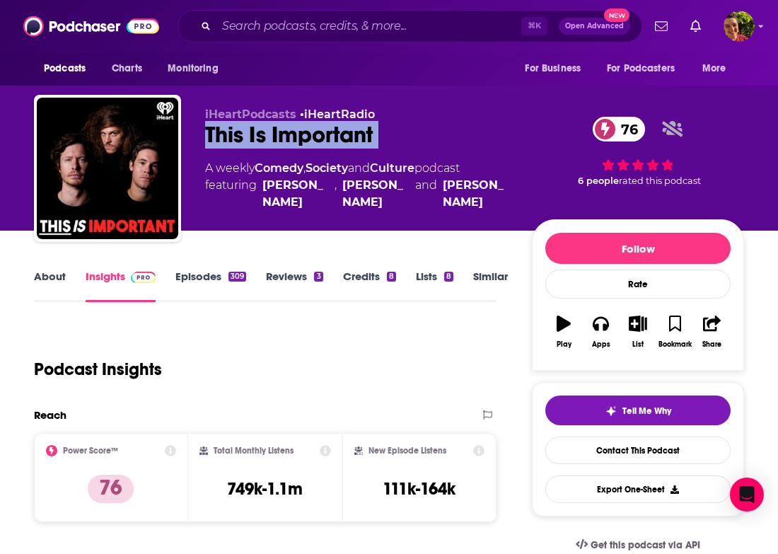
click at [296, 133] on div "This Is Important 76" at bounding box center [357, 135] width 304 height 28
copy div "This Is Important 76"
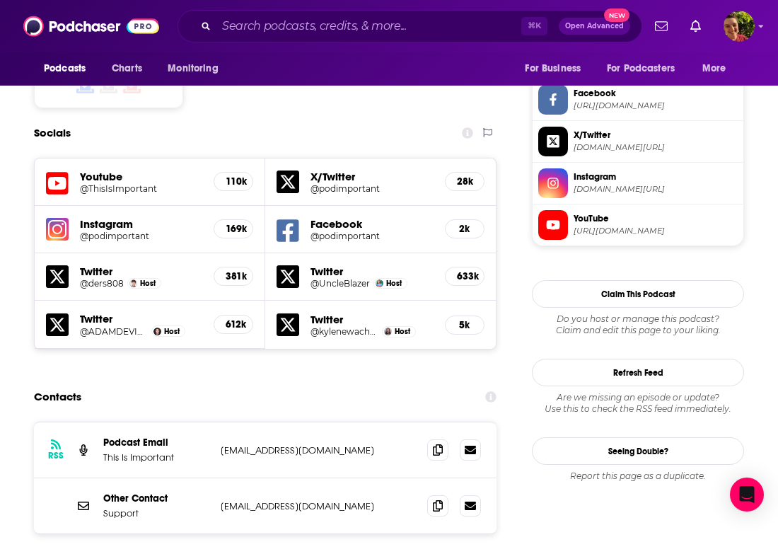
scroll to position [1287, 0]
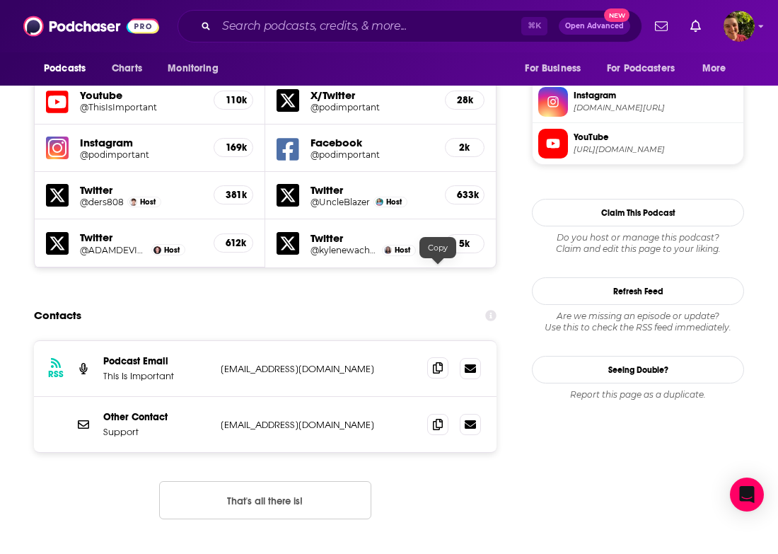
click at [442, 362] on icon at bounding box center [438, 367] width 10 height 11
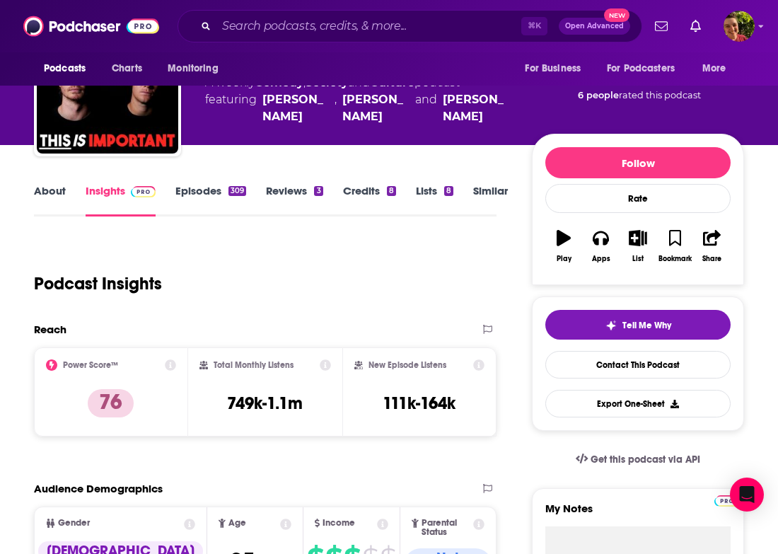
scroll to position [0, 0]
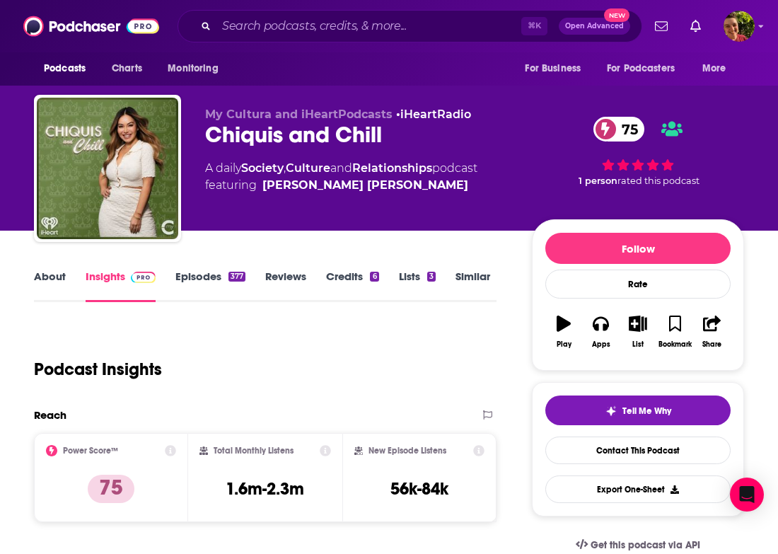
click at [251, 132] on div "Chiquis and Chill 75" at bounding box center [357, 135] width 304 height 28
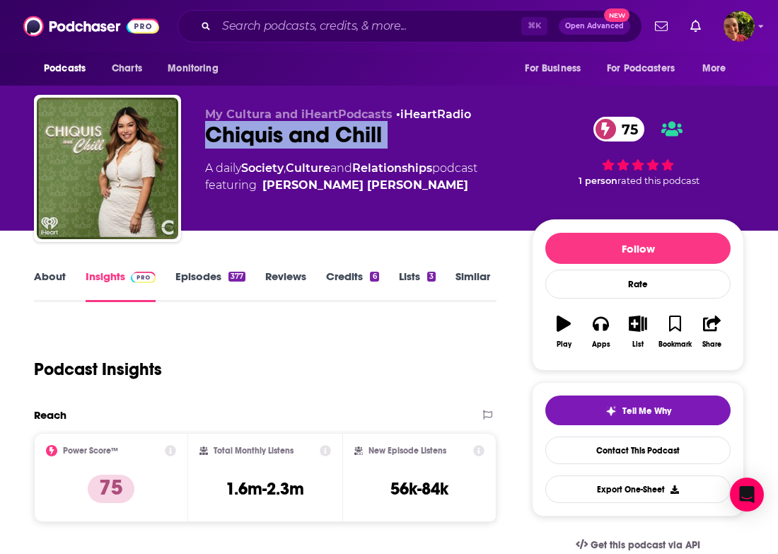
click at [251, 132] on div "Chiquis and Chill 75" at bounding box center [357, 135] width 304 height 28
copy div "Chiquis and Chill 75"
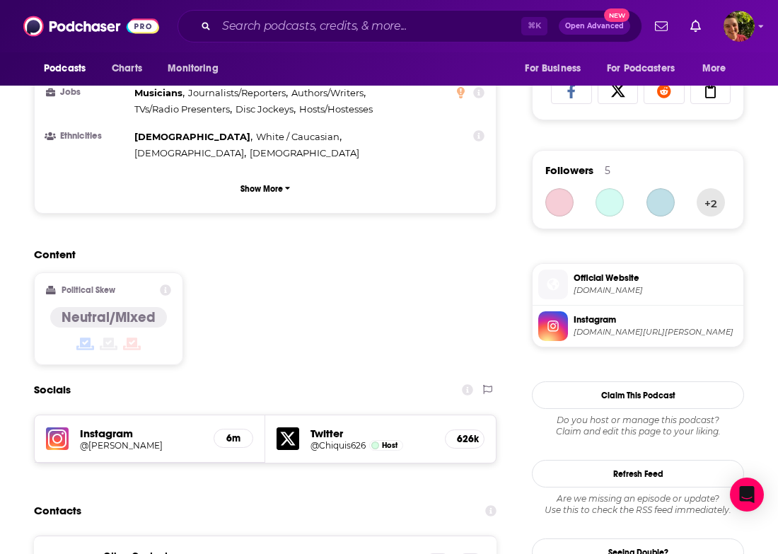
scroll to position [996, 0]
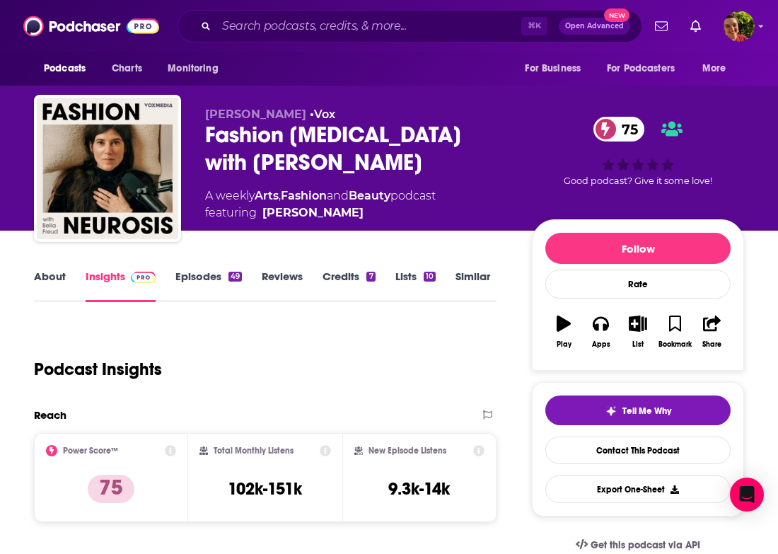
click at [276, 142] on div "Fashion [MEDICAL_DATA] with [PERSON_NAME] 75" at bounding box center [357, 148] width 304 height 55
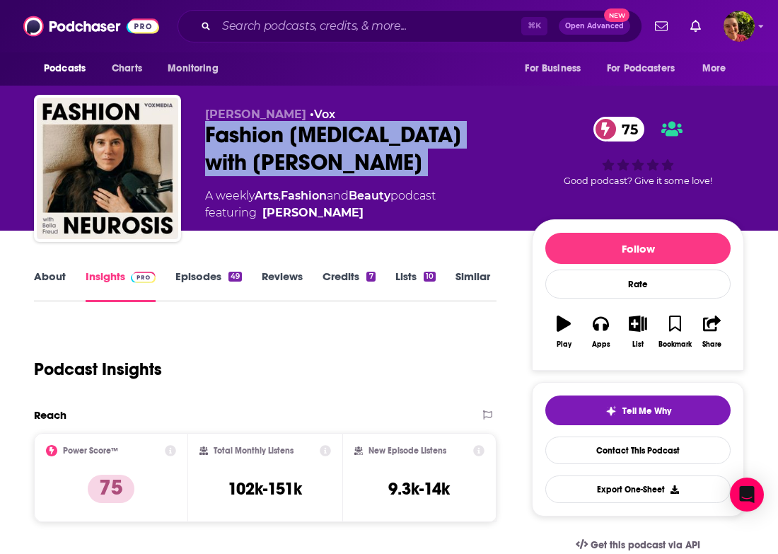
click at [276, 142] on div "Fashion [MEDICAL_DATA] with [PERSON_NAME] 75" at bounding box center [357, 148] width 304 height 55
copy div "Fashion [MEDICAL_DATA] with [PERSON_NAME] 75"
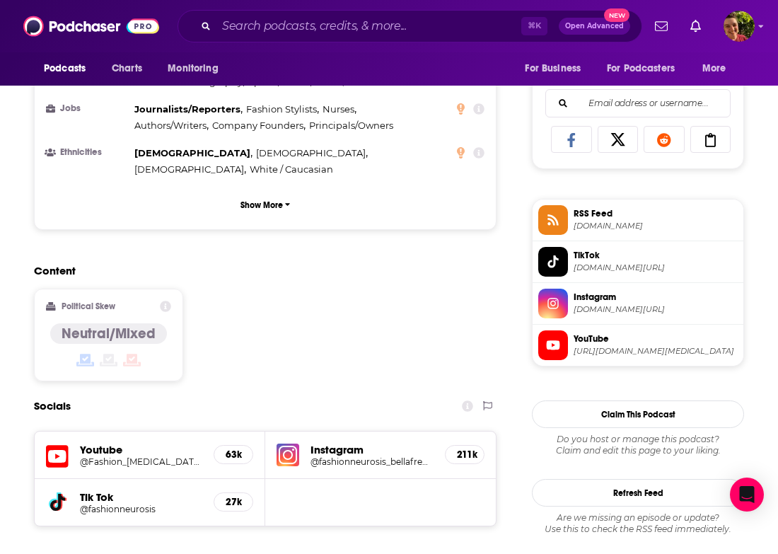
scroll to position [1150, 0]
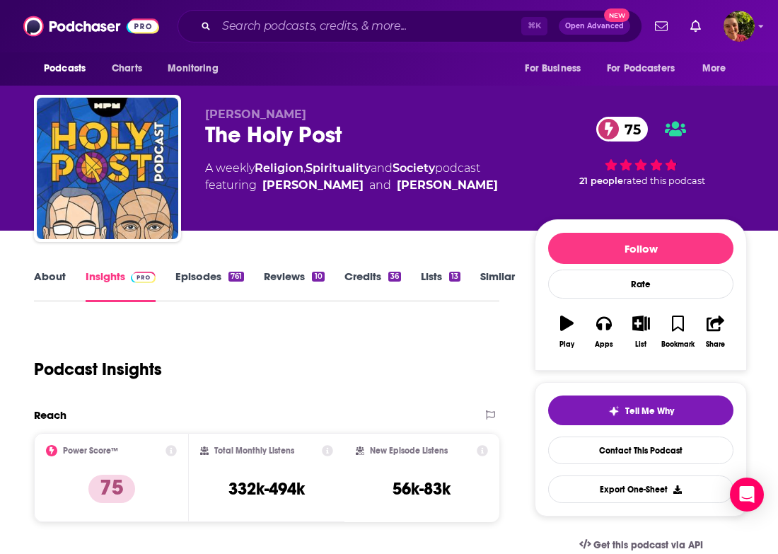
click at [310, 129] on div "The Holy Post 75" at bounding box center [358, 135] width 307 height 28
copy div "The Holy Post 75"
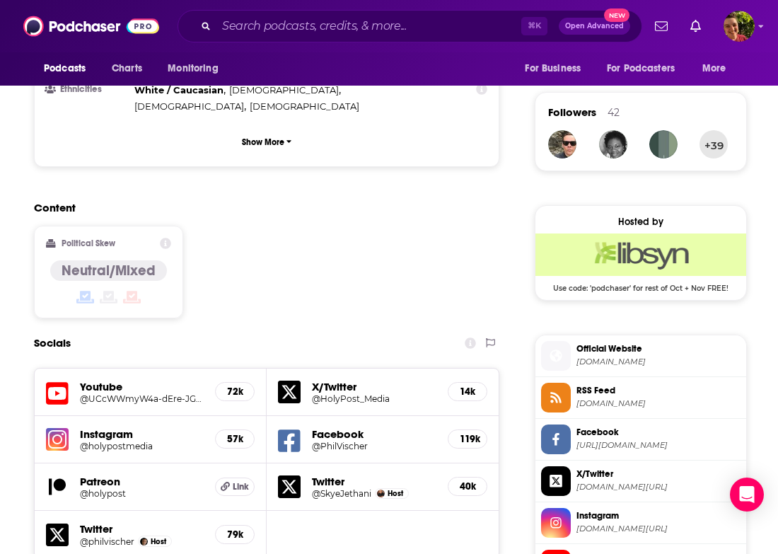
scroll to position [1242, 0]
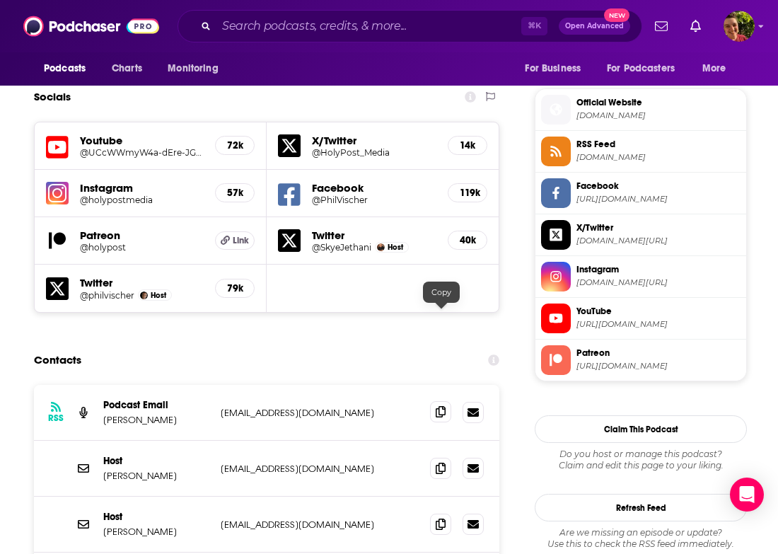
click at [437, 406] on icon at bounding box center [441, 411] width 10 height 11
click at [440, 518] on icon at bounding box center [441, 523] width 10 height 11
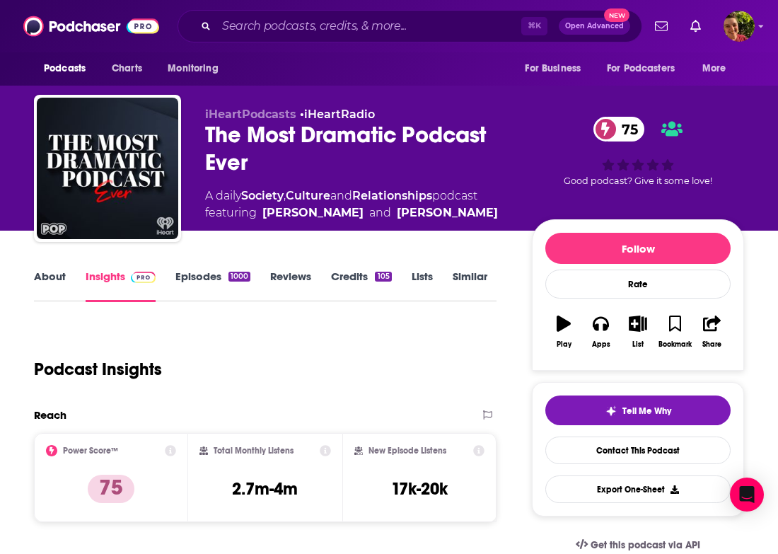
click at [323, 140] on div "The Most Dramatic Podcast Ever 75" at bounding box center [357, 148] width 304 height 55
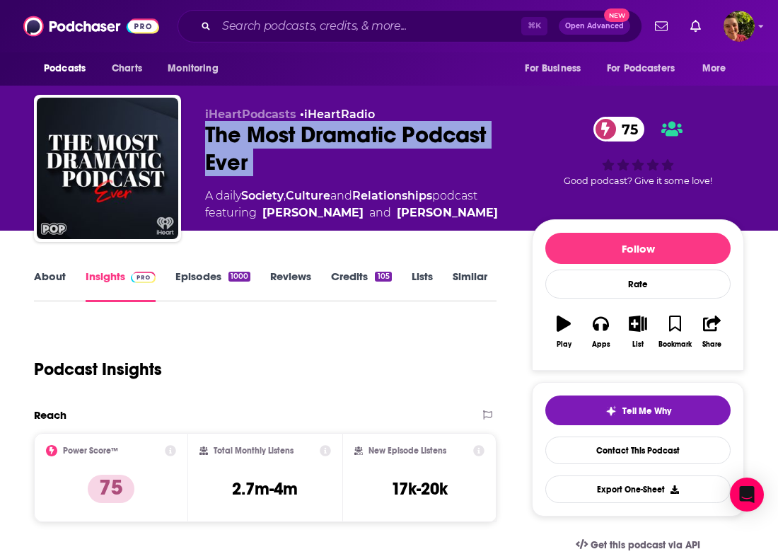
click at [323, 140] on div "The Most Dramatic Podcast Ever 75" at bounding box center [357, 148] width 304 height 55
copy div "The Most Dramatic Podcast Ever 75"
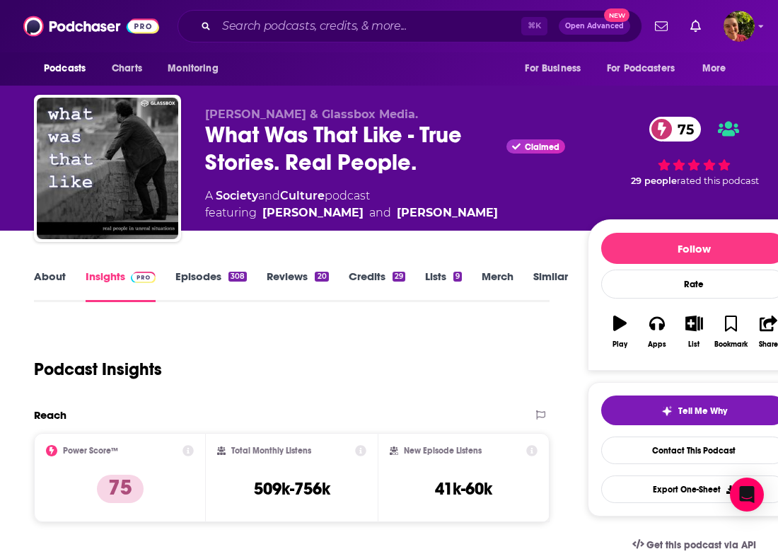
click at [327, 158] on div "What Was That Like - True Stories. Real People. Claimed 75" at bounding box center [385, 148] width 360 height 55
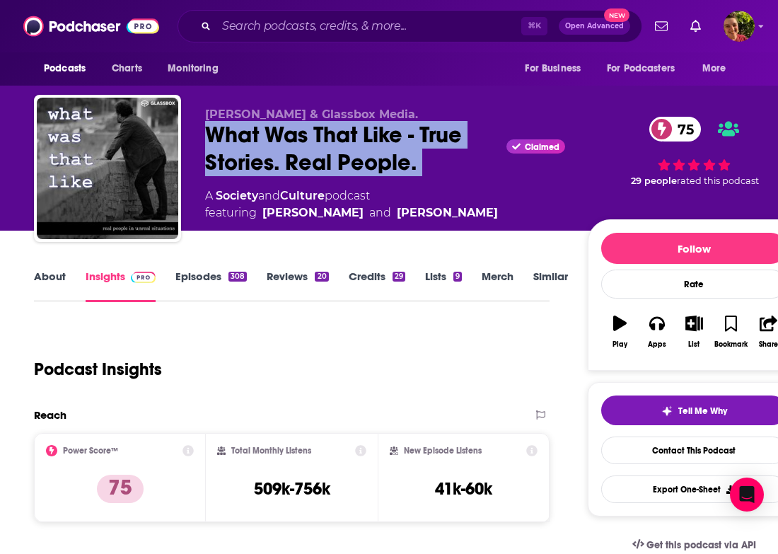
click at [327, 158] on div "What Was That Like - True Stories. Real People. Claimed 75" at bounding box center [385, 148] width 360 height 55
copy div "What Was That Like - True Stories. Real People."
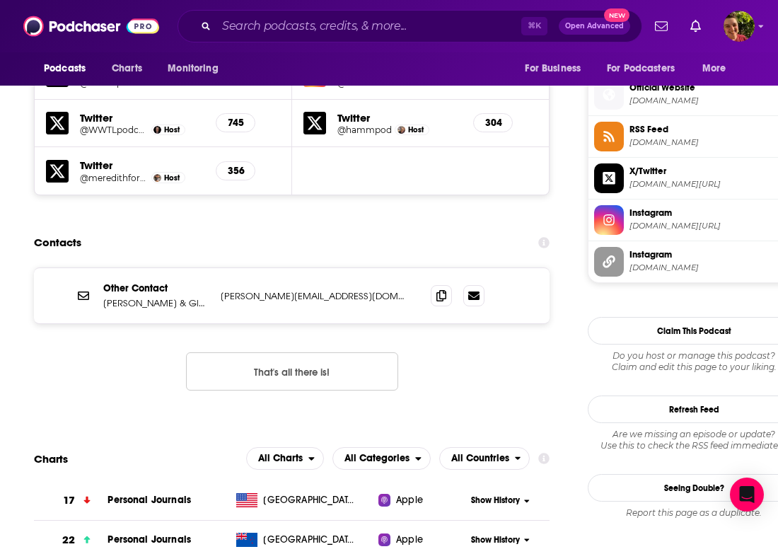
scroll to position [1314, 0]
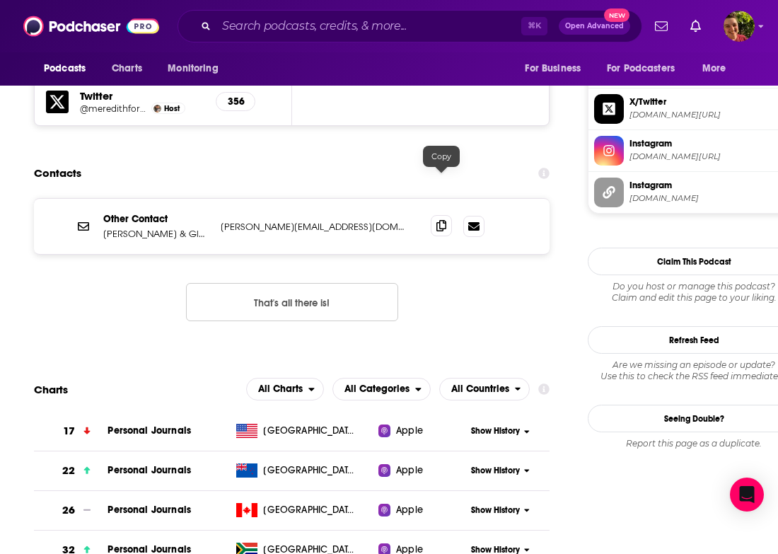
click at [440, 220] on icon at bounding box center [442, 225] width 10 height 11
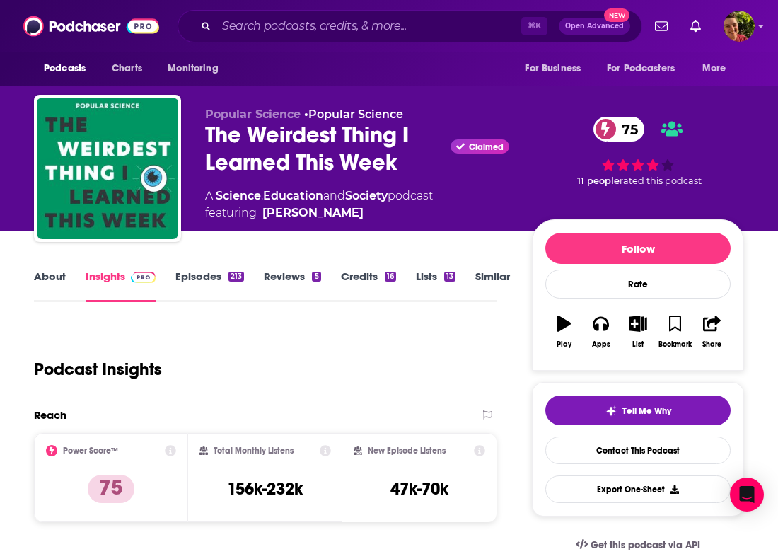
click at [291, 177] on div "Popular Science • Popular Science The Weirdest Thing I Learned This Week Claime…" at bounding box center [357, 165] width 304 height 114
click at [289, 157] on div "The Weirdest Thing I Learned This Week Claimed 75" at bounding box center [357, 148] width 304 height 55
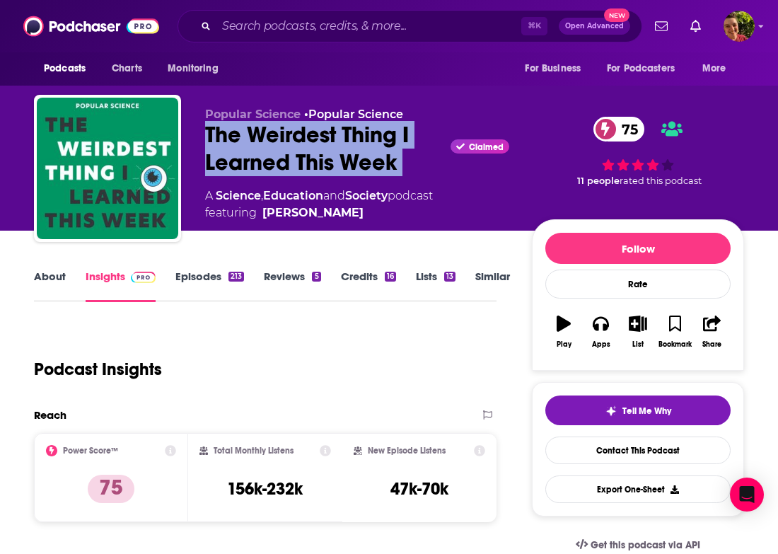
click at [289, 157] on div "The Weirdest Thing I Learned This Week Claimed 75" at bounding box center [357, 148] width 304 height 55
copy div "The Weirdest Thing I Learned This Week"
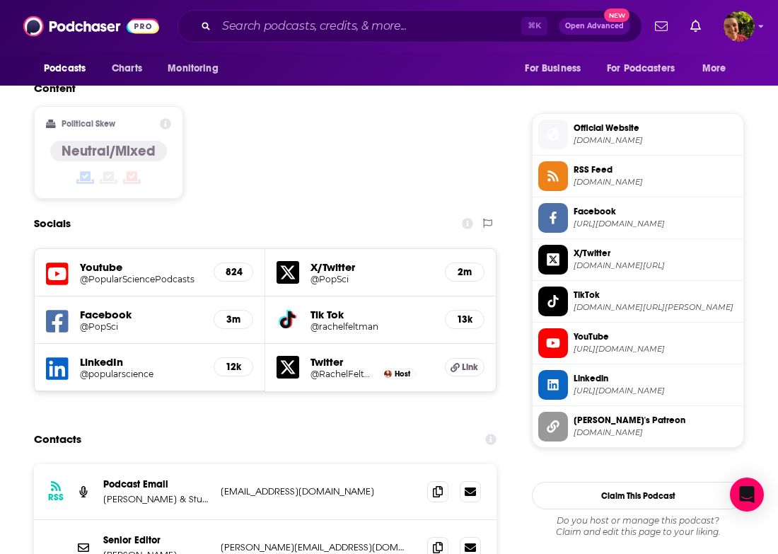
scroll to position [1093, 0]
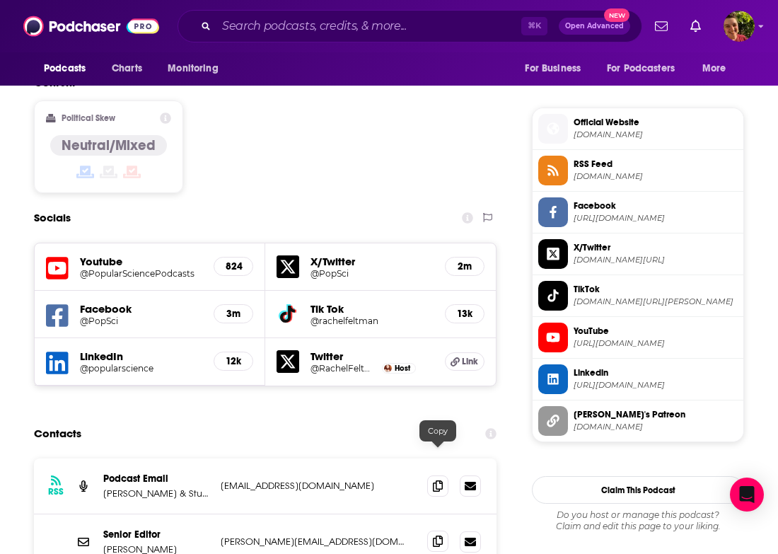
click at [440, 536] on icon at bounding box center [438, 541] width 10 height 11
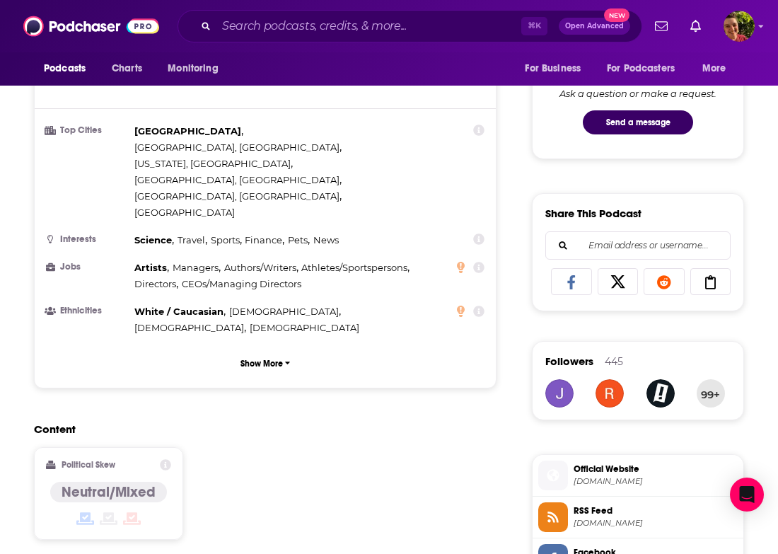
scroll to position [1055, 0]
